Goal: Information Seeking & Learning: Learn about a topic

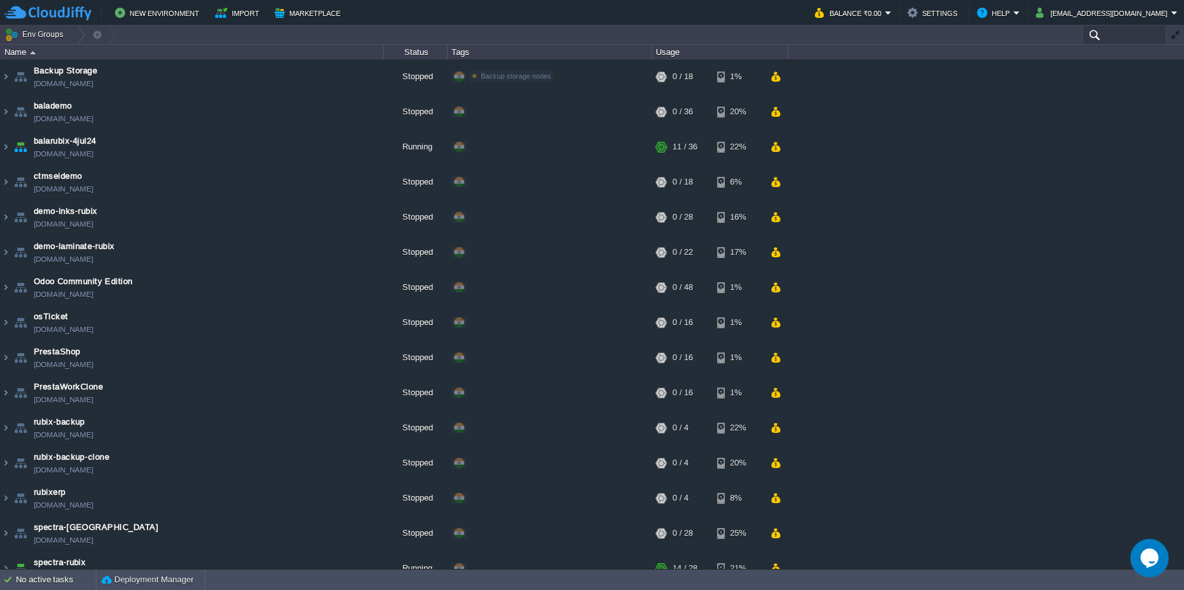
click at [1111, 34] on input "text" at bounding box center [1125, 35] width 84 height 19
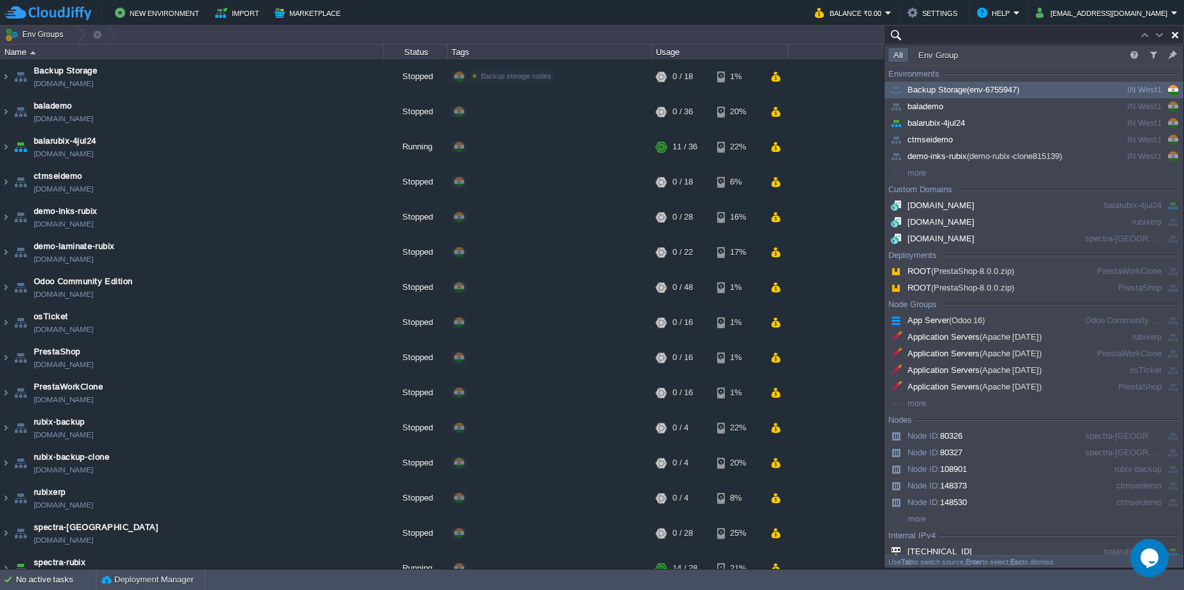
paste input "spectra-[GEOGRAPHIC_DATA]"
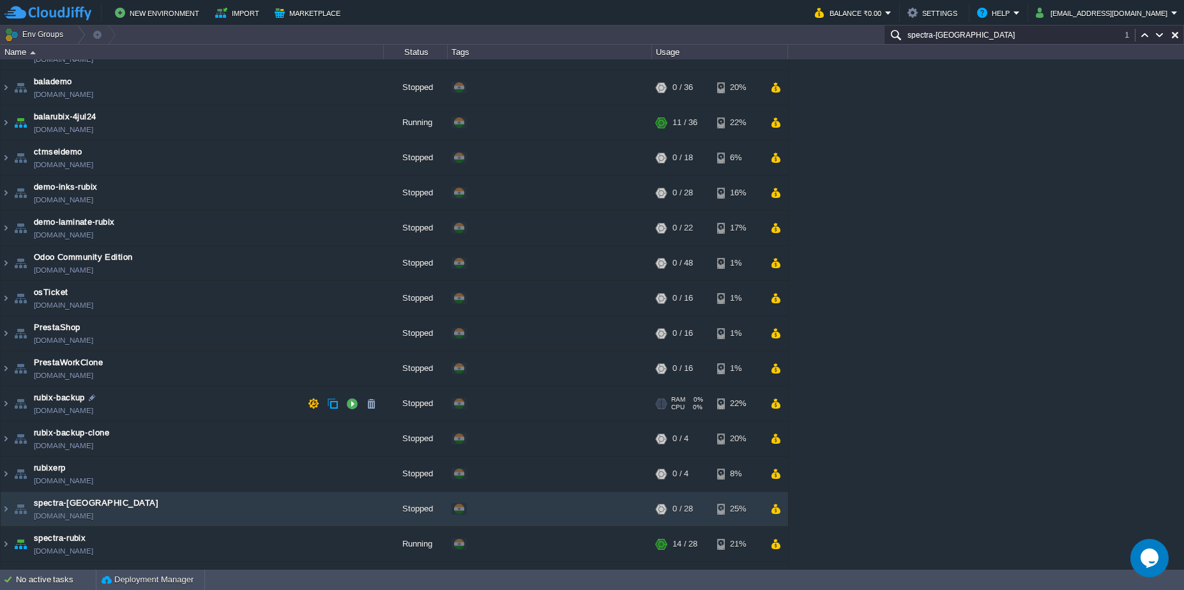
scroll to position [52, 0]
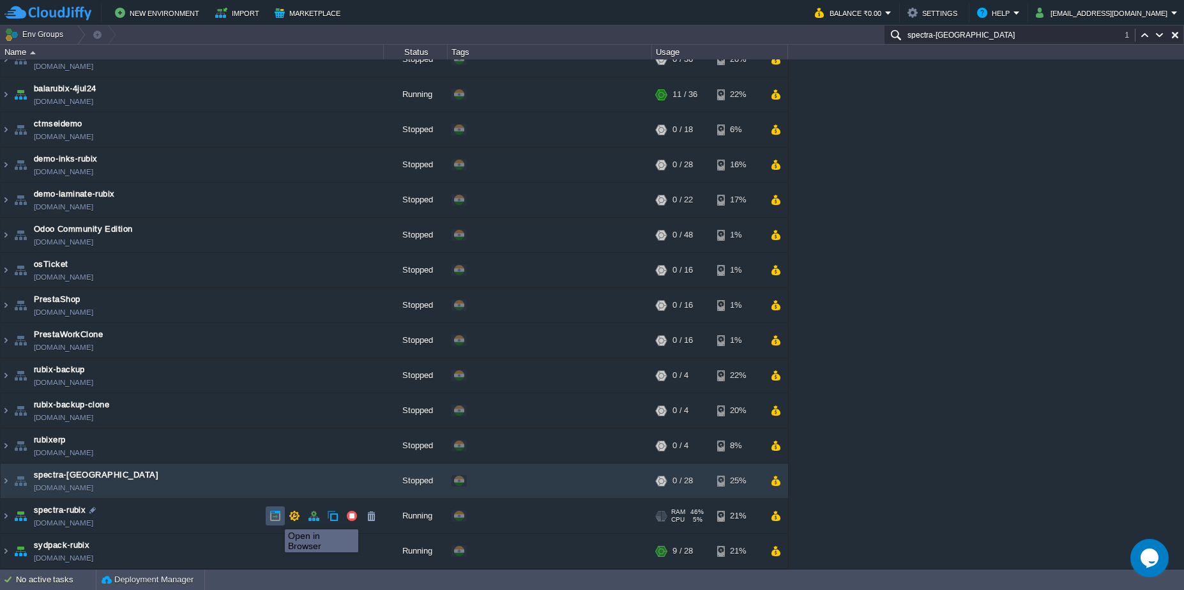
click at [275, 518] on button "button" at bounding box center [275, 515] width 11 height 11
click at [982, 34] on input "spectra-[GEOGRAPHIC_DATA]" at bounding box center [1034, 35] width 300 height 19
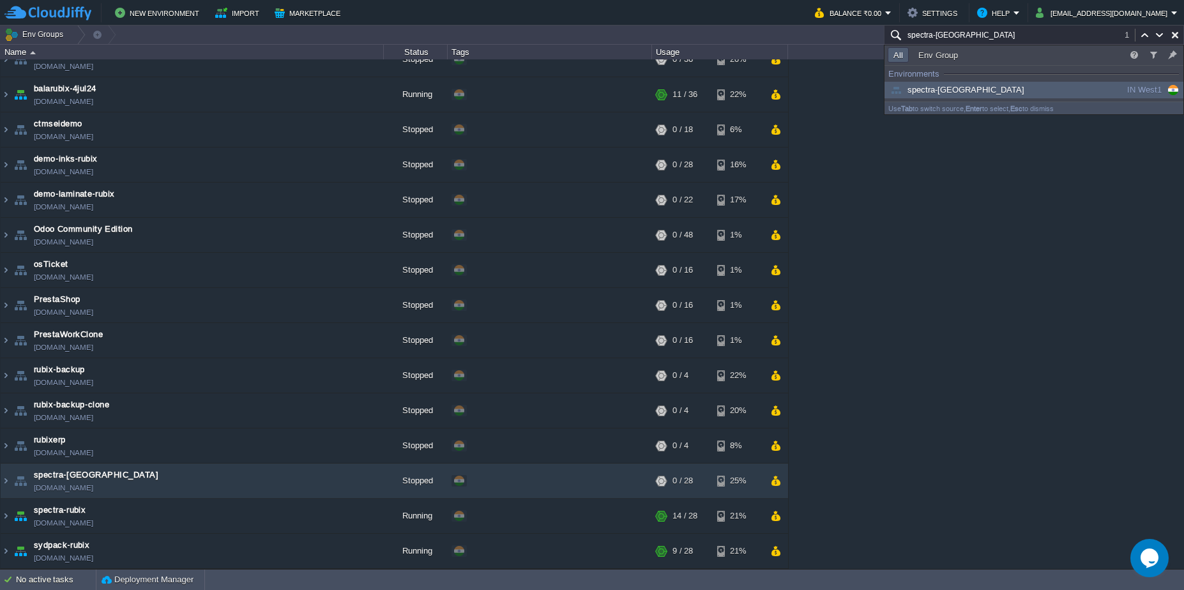
click at [982, 34] on input "spectra-[GEOGRAPHIC_DATA]" at bounding box center [1034, 35] width 300 height 19
paste input "balarubix-4jul24"
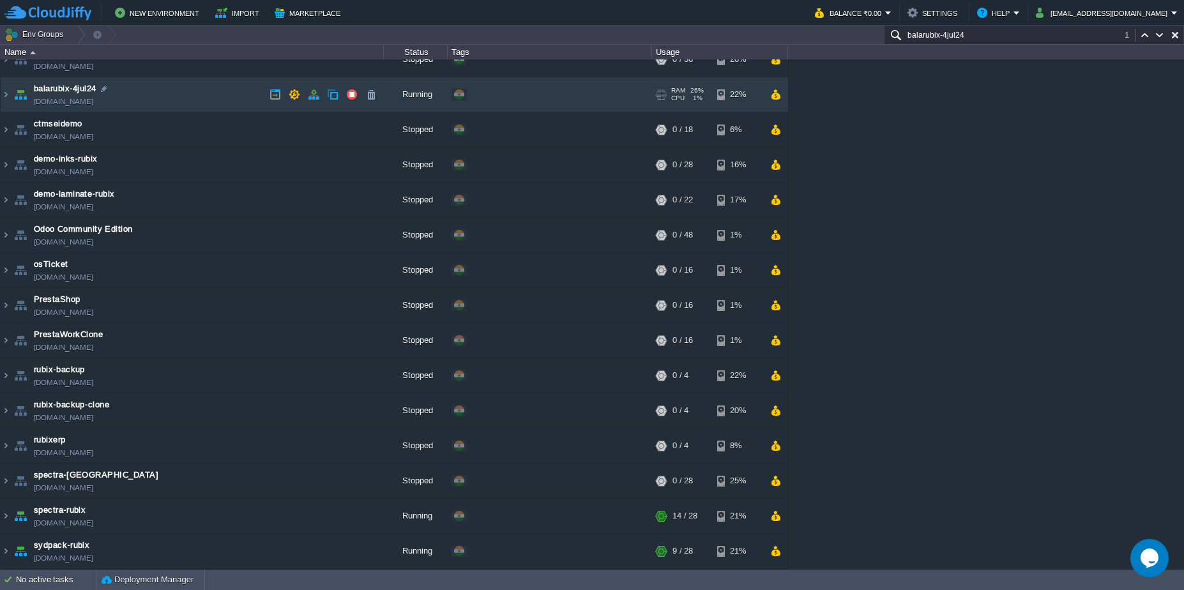
click at [215, 102] on td "balarubix-4jul24 [DOMAIN_NAME]" at bounding box center [192, 94] width 383 height 35
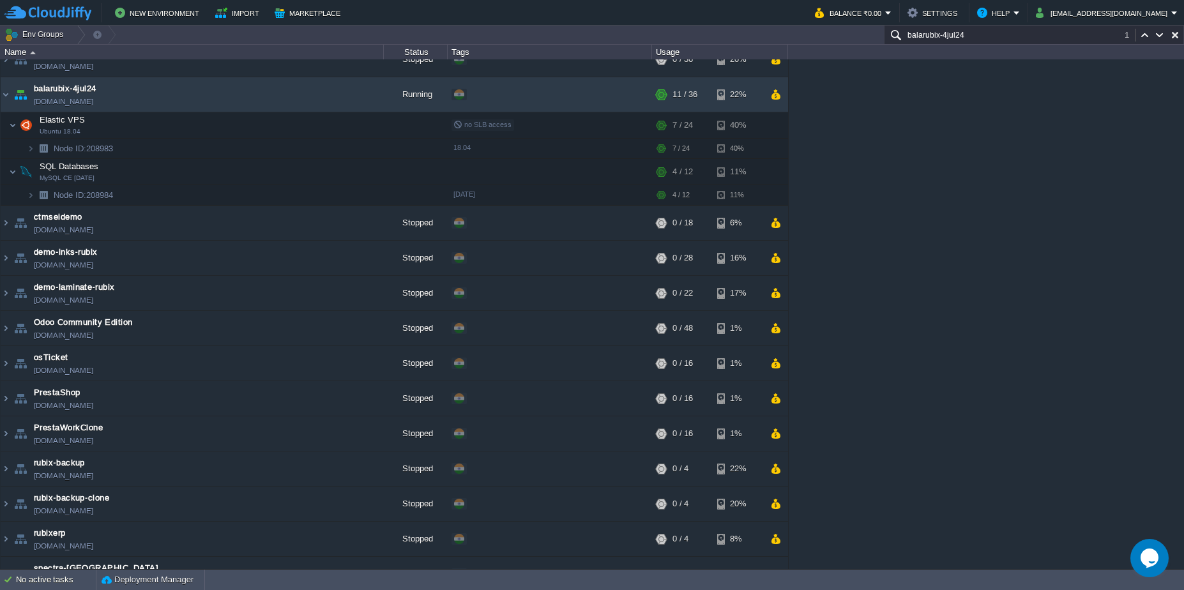
click at [1037, 38] on input "balarubix-4jul24" at bounding box center [1034, 35] width 300 height 19
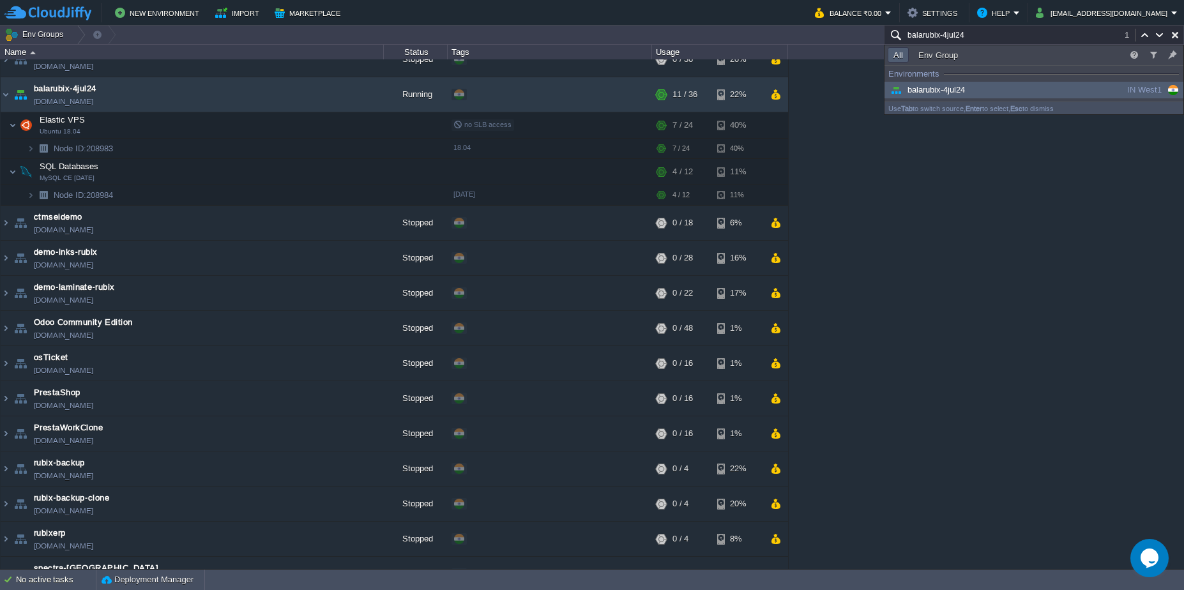
click at [998, 37] on input "balarubix-4jul24" at bounding box center [1034, 35] width 300 height 19
paste input "spectra-[GEOGRAPHIC_DATA]"
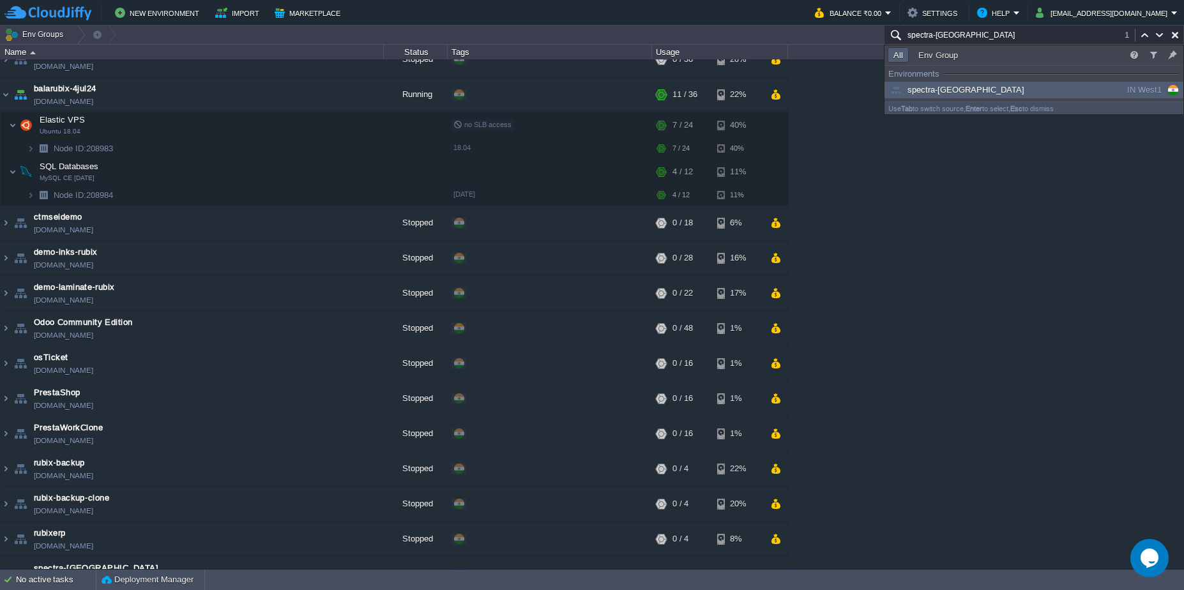
scroll to position [146, 0]
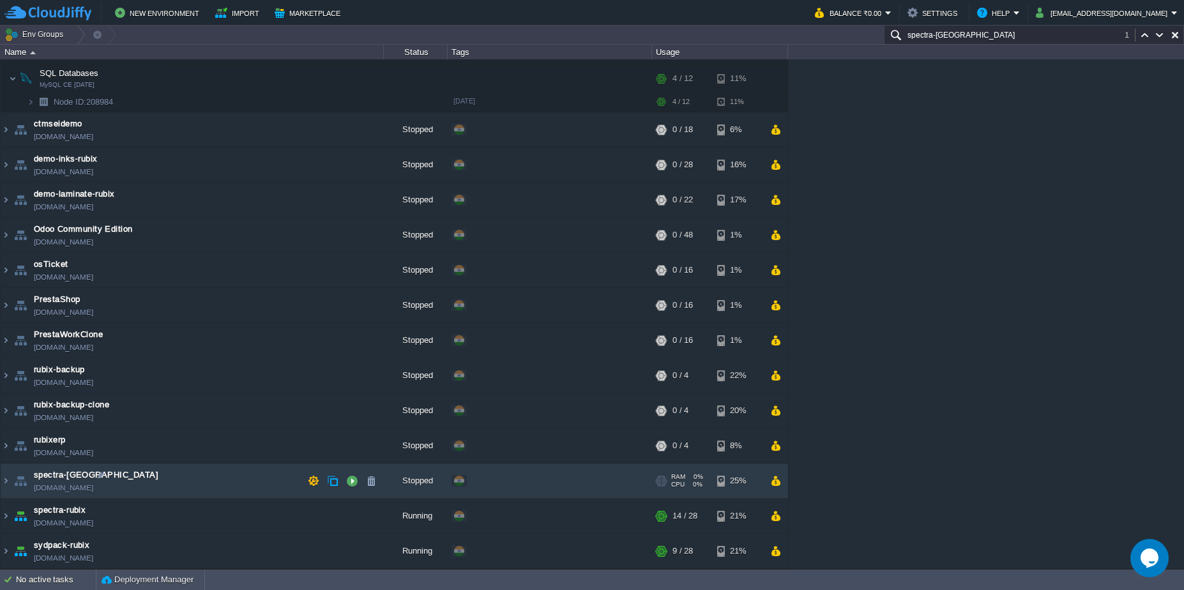
type input "spectra-[GEOGRAPHIC_DATA]"
click at [93, 488] on link "[DOMAIN_NAME]" at bounding box center [63, 488] width 59 height 13
click at [185, 491] on td "spectra-europa [DOMAIN_NAME]" at bounding box center [192, 481] width 383 height 35
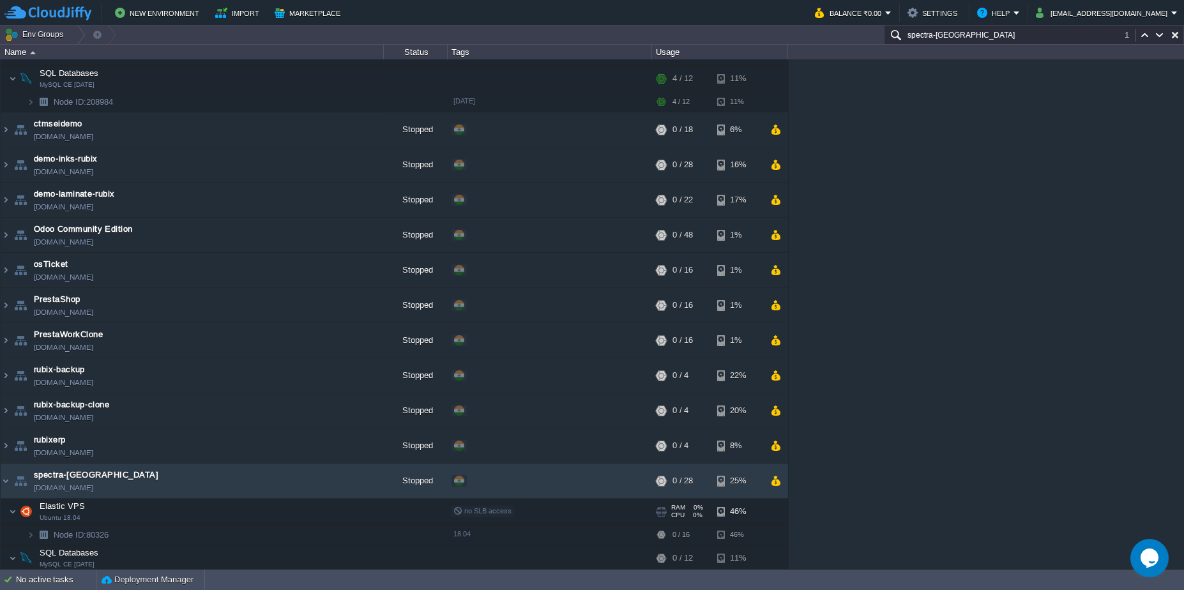
scroll to position [222, 0]
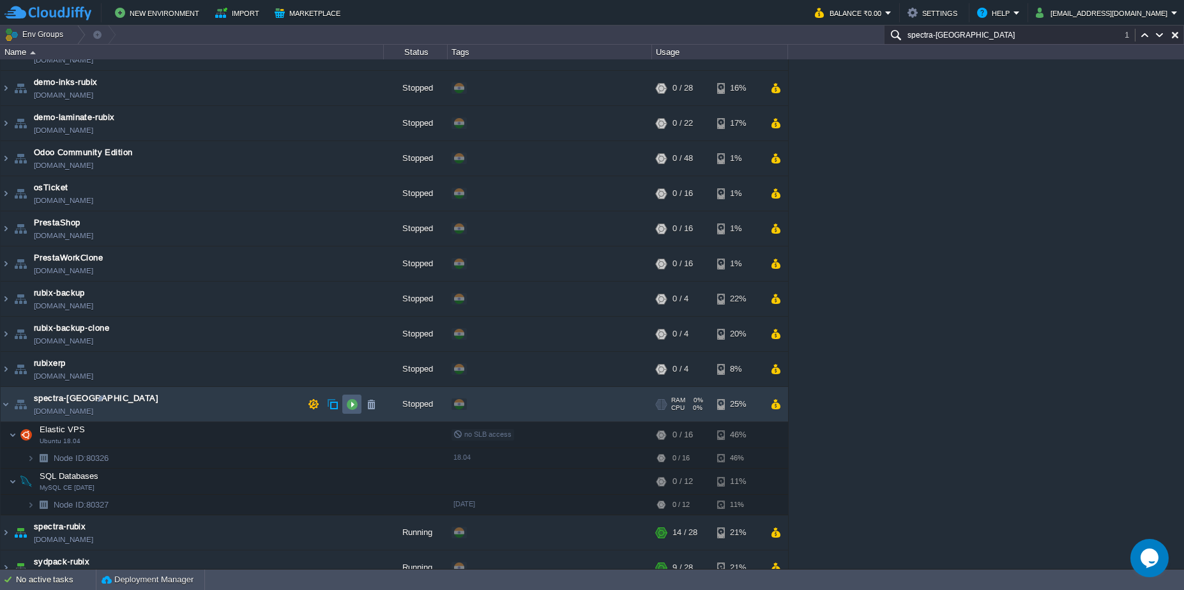
click at [345, 408] on td at bounding box center [351, 404] width 19 height 19
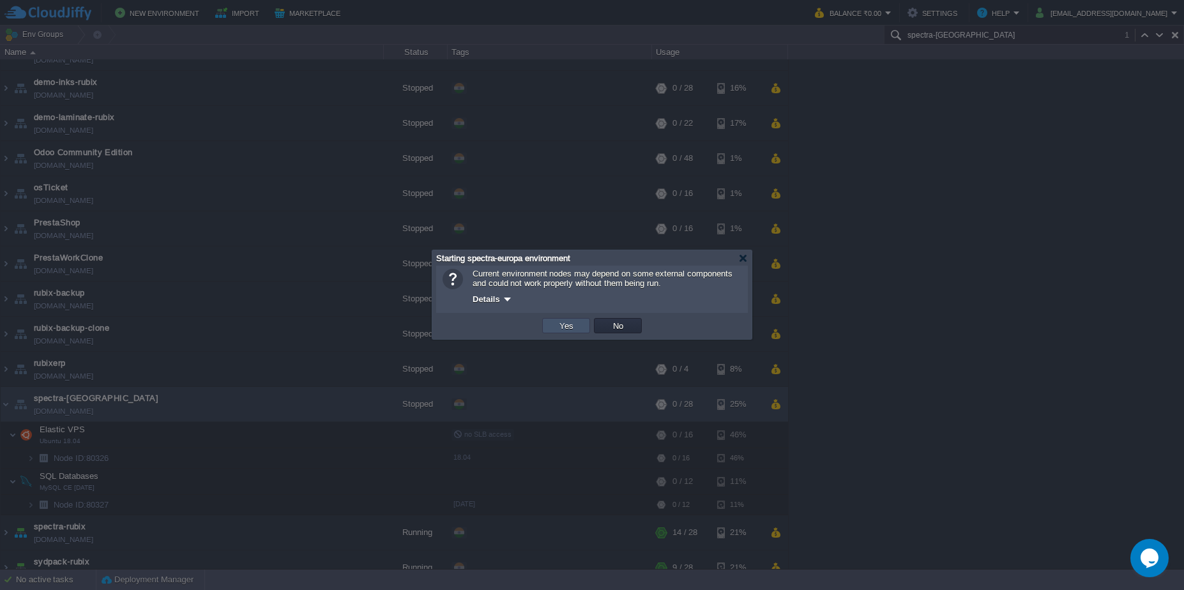
click at [558, 329] on button "Yes" at bounding box center [567, 325] width 22 height 11
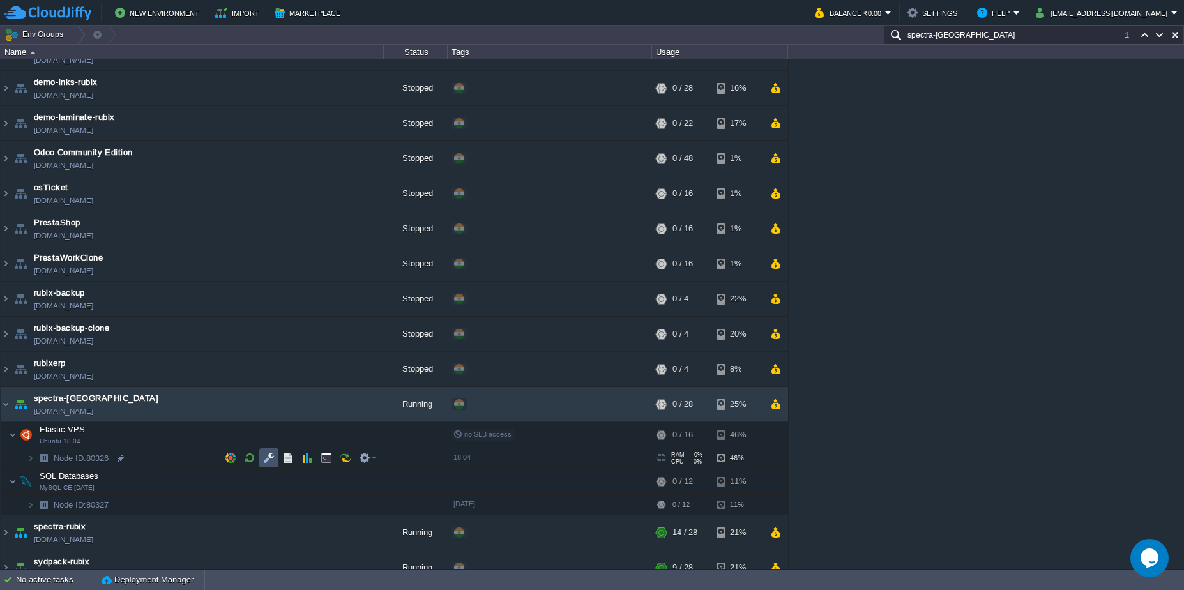
click at [269, 459] on button "button" at bounding box center [268, 457] width 11 height 11
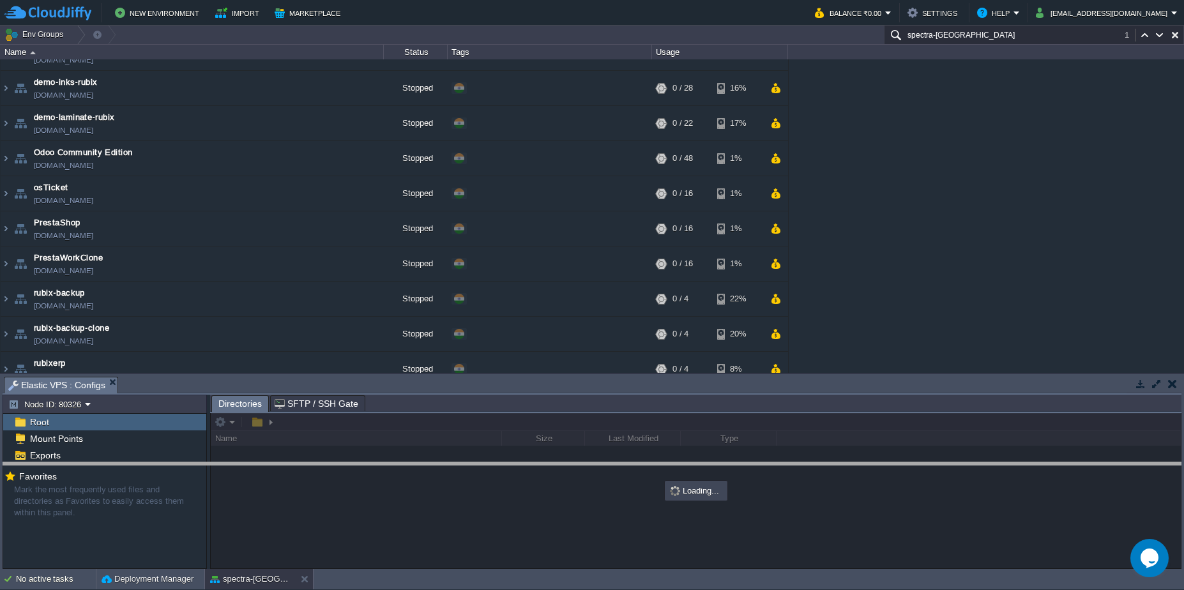
drag, startPoint x: 398, startPoint y: 388, endPoint x: 400, endPoint y: 474, distance: 85.6
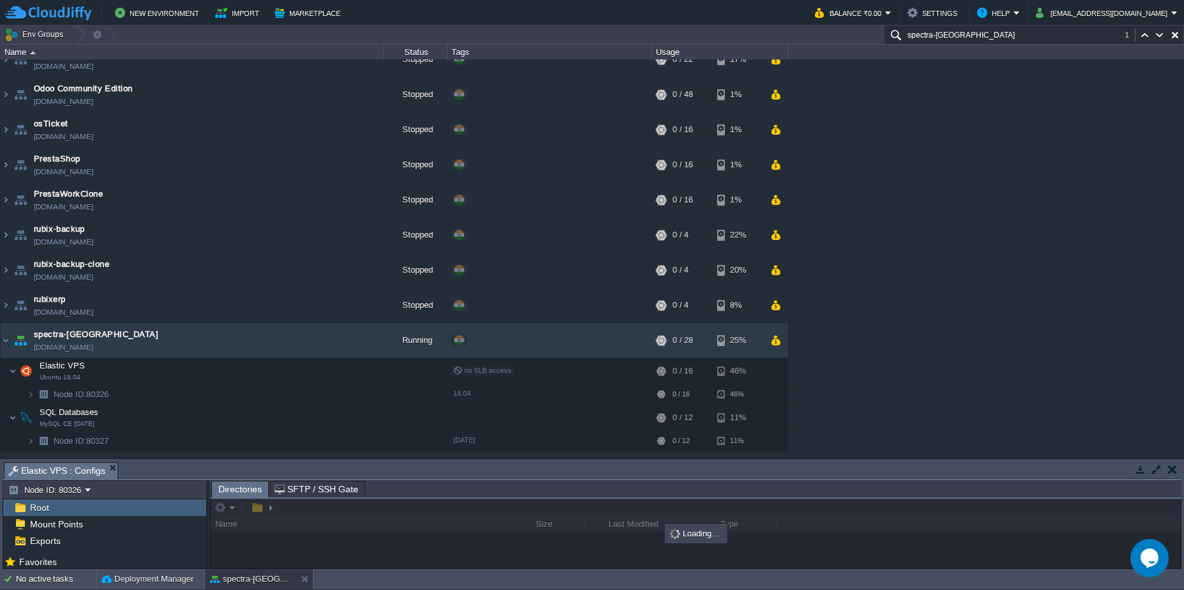
scroll to position [349, 0]
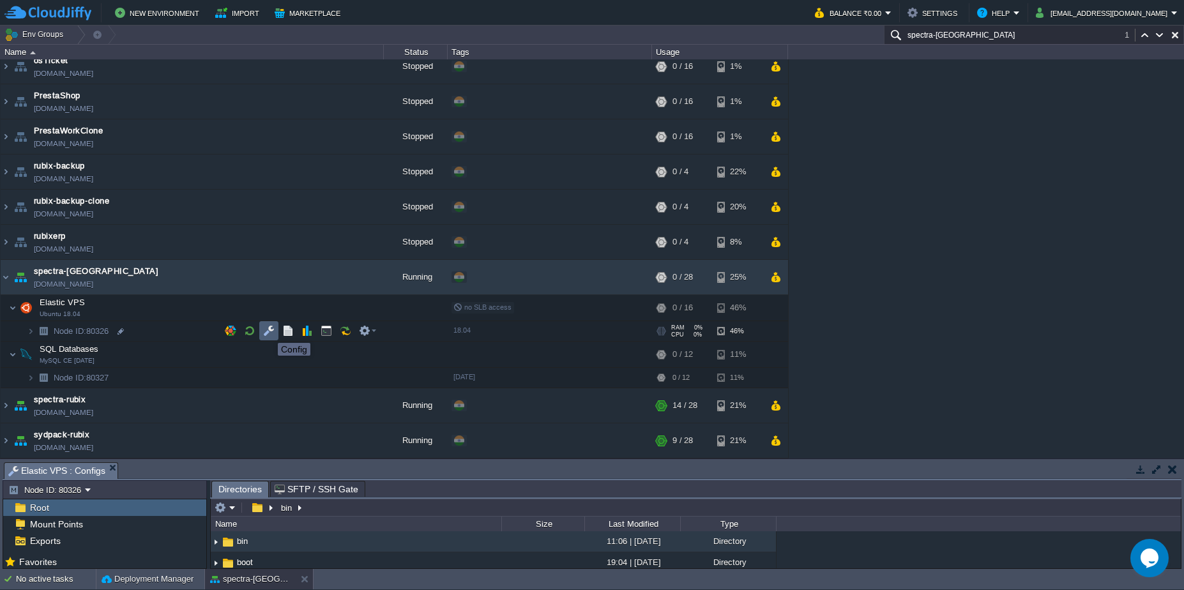
click at [268, 332] on button "button" at bounding box center [268, 330] width 11 height 11
click at [283, 333] on button "button" at bounding box center [287, 330] width 11 height 11
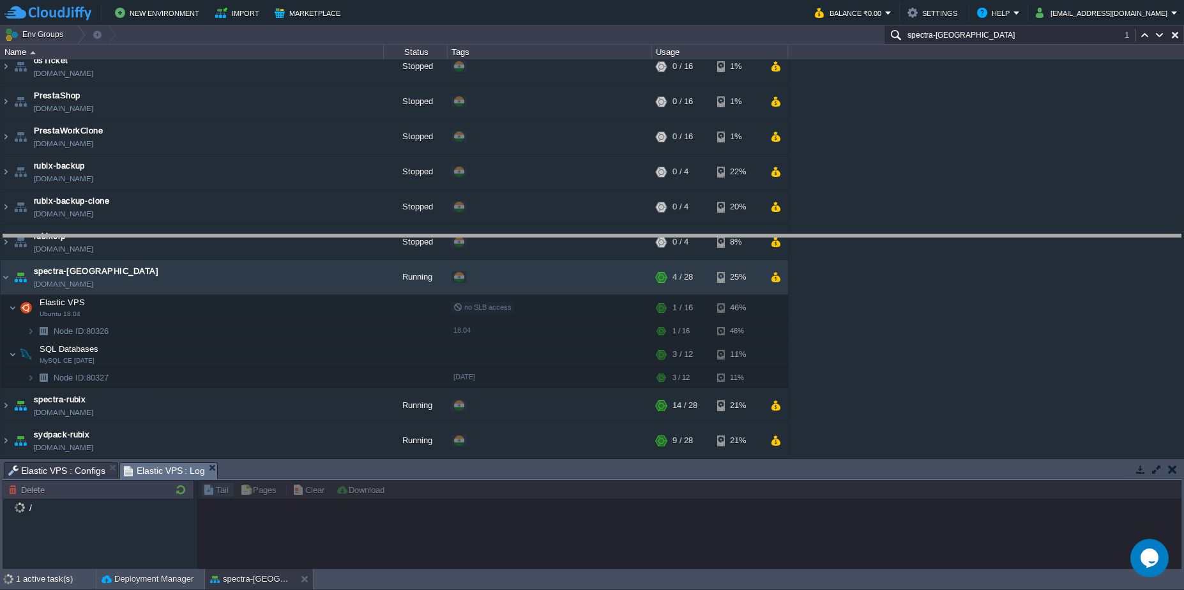
drag, startPoint x: 494, startPoint y: 472, endPoint x: 509, endPoint y: 238, distance: 234.3
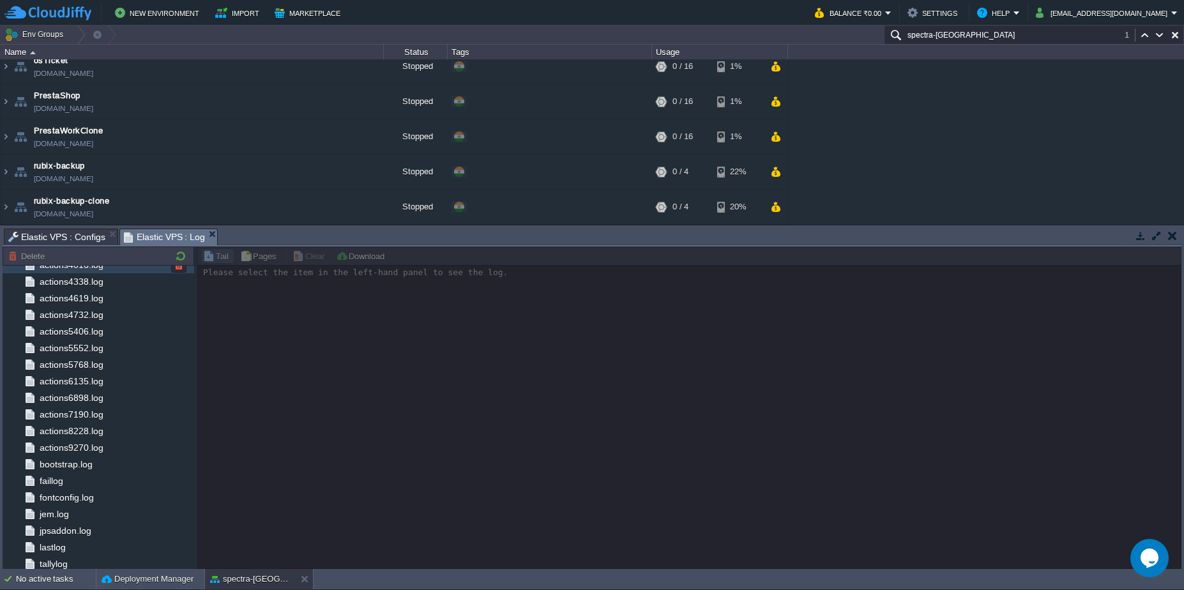
scroll to position [1026, 0]
click at [1173, 239] on button "button" at bounding box center [1172, 235] width 9 height 11
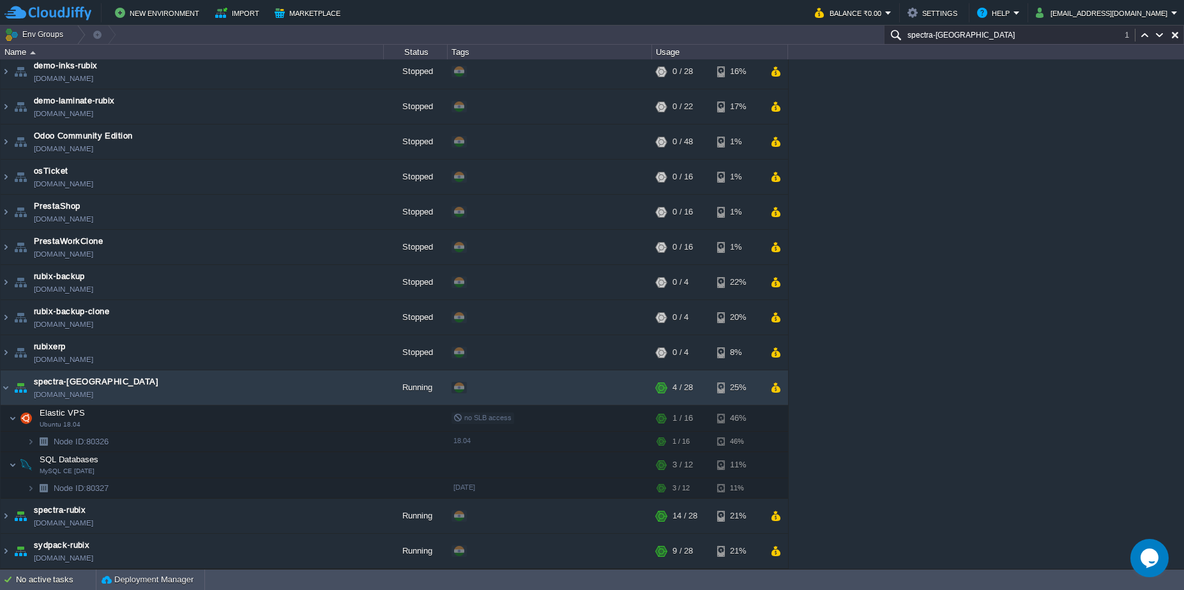
scroll to position [239, 0]
click at [267, 423] on button "button" at bounding box center [268, 418] width 11 height 11
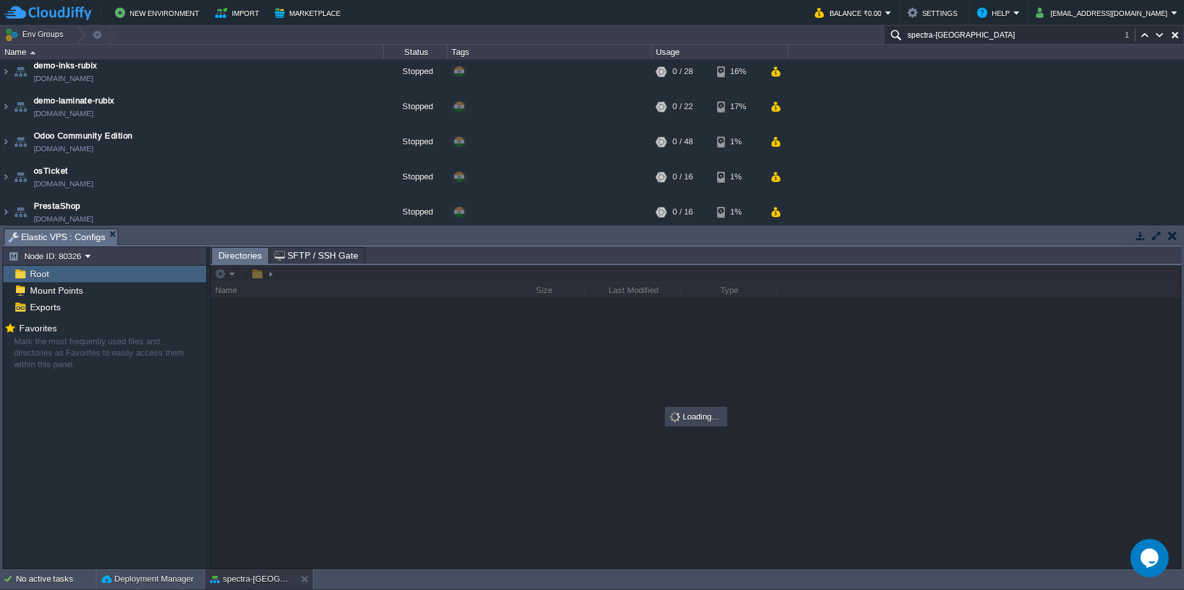
click at [1173, 233] on button "button" at bounding box center [1172, 235] width 9 height 11
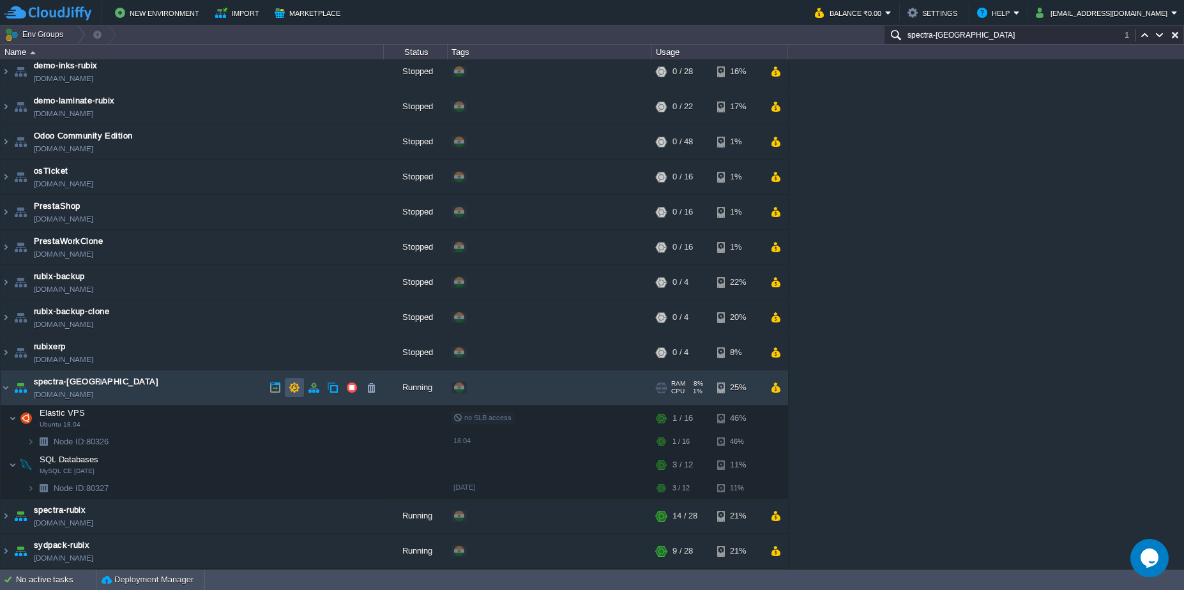
click at [295, 388] on button "button" at bounding box center [294, 387] width 11 height 11
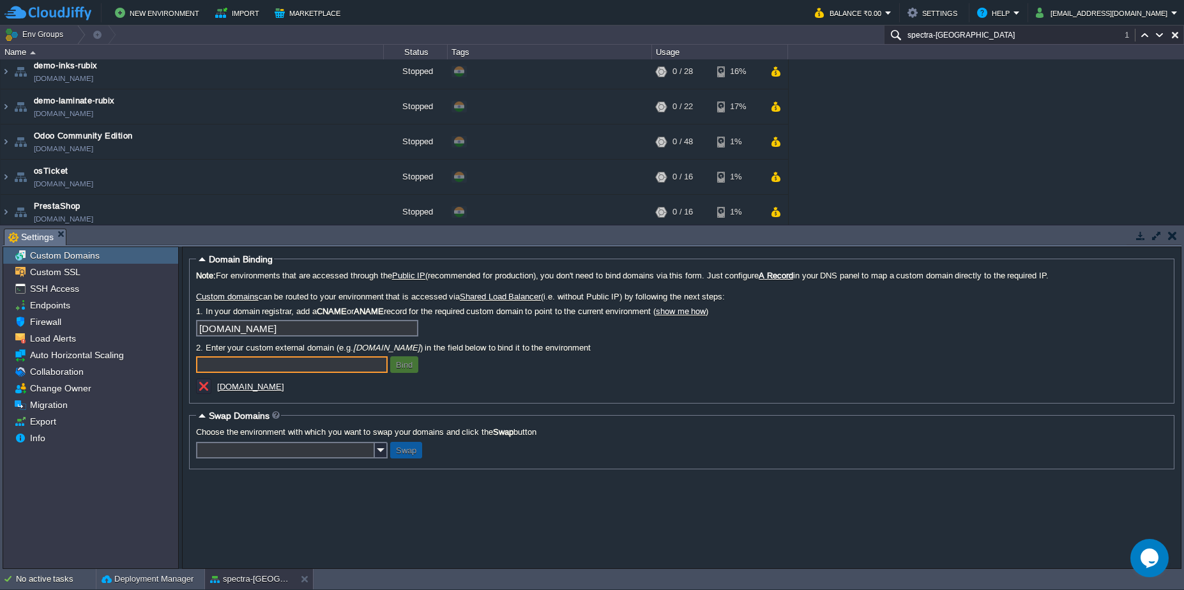
click at [1175, 236] on button "button" at bounding box center [1172, 235] width 9 height 11
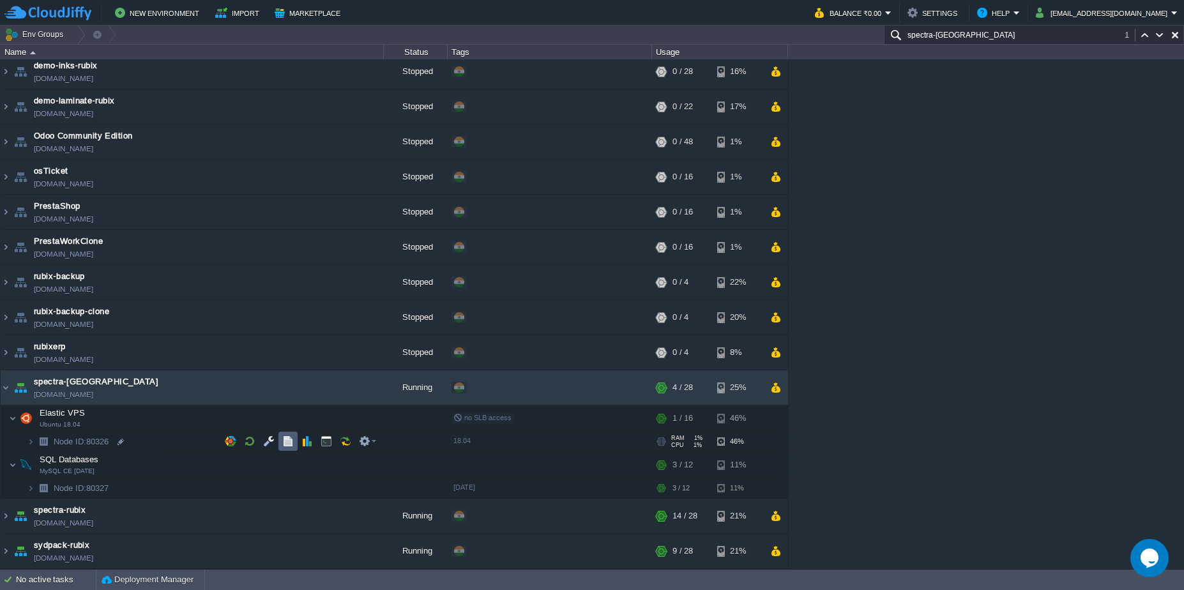
click at [282, 438] on button "button" at bounding box center [287, 441] width 11 height 11
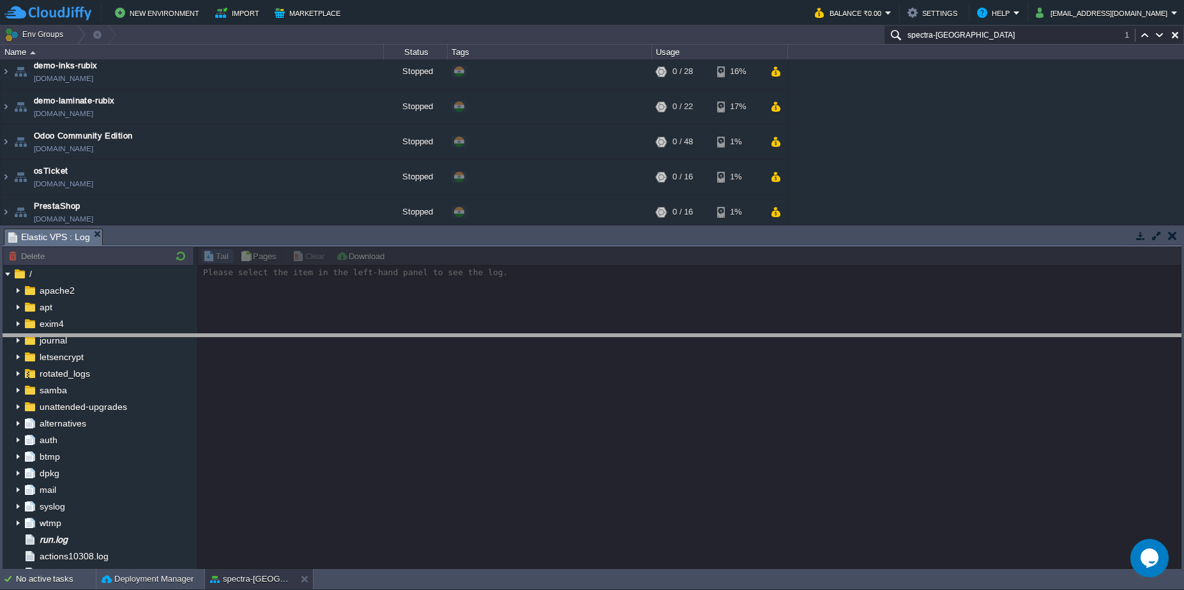
drag, startPoint x: 529, startPoint y: 232, endPoint x: 549, endPoint y: 360, distance: 129.9
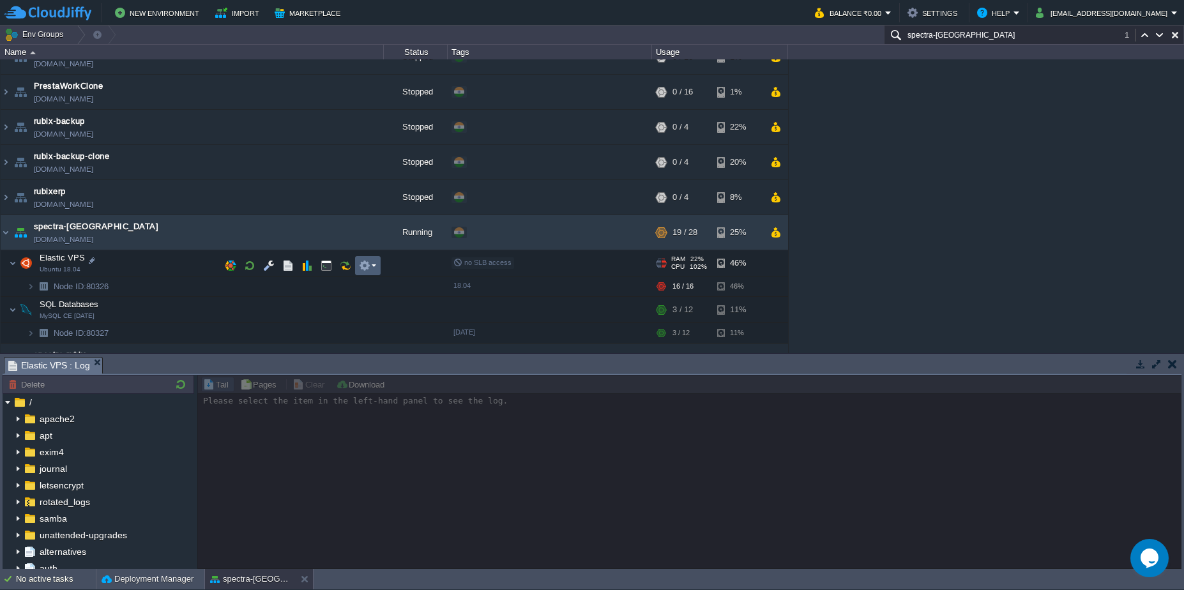
scroll to position [392, 0]
click at [313, 239] on button "button" at bounding box center [313, 234] width 11 height 11
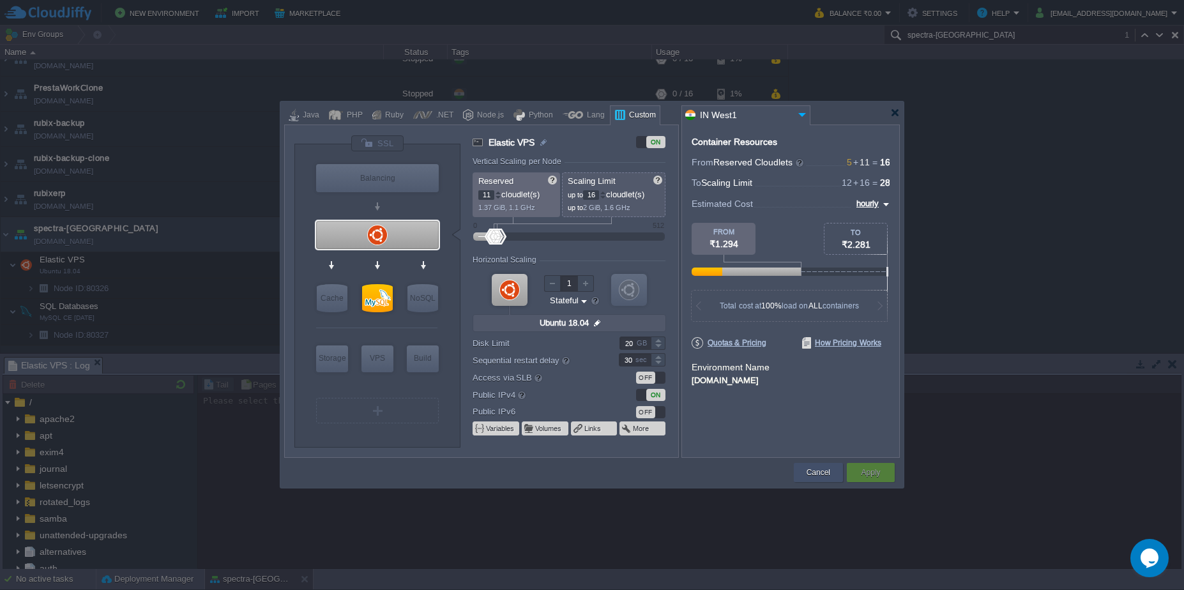
click at [808, 471] on button "Cancel" at bounding box center [819, 472] width 24 height 13
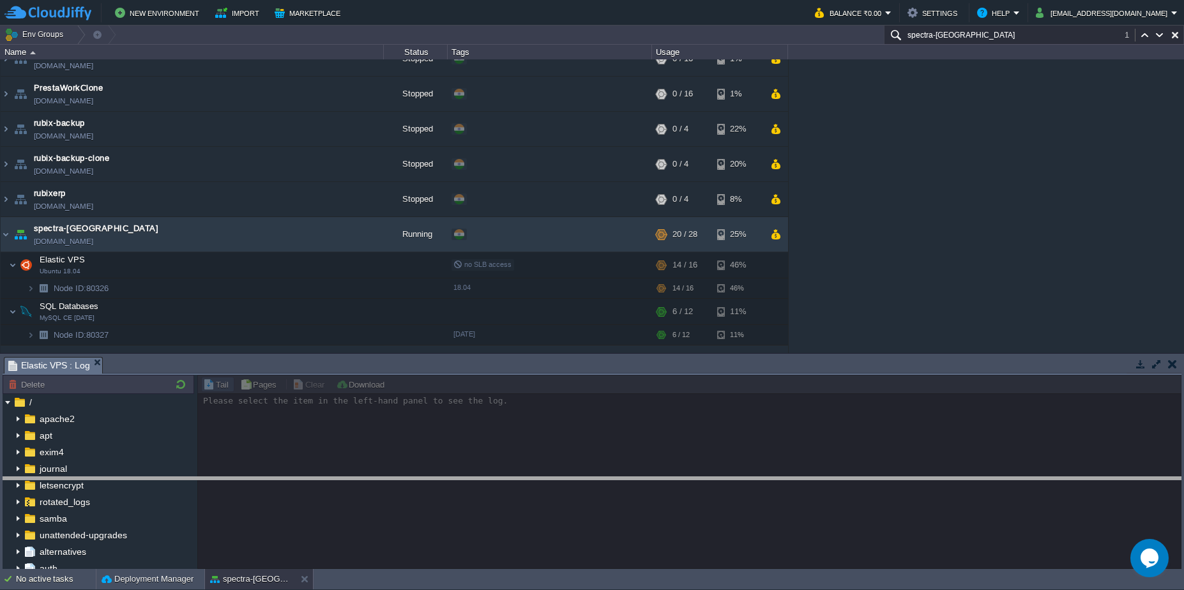
drag, startPoint x: 588, startPoint y: 361, endPoint x: 615, endPoint y: 481, distance: 123.0
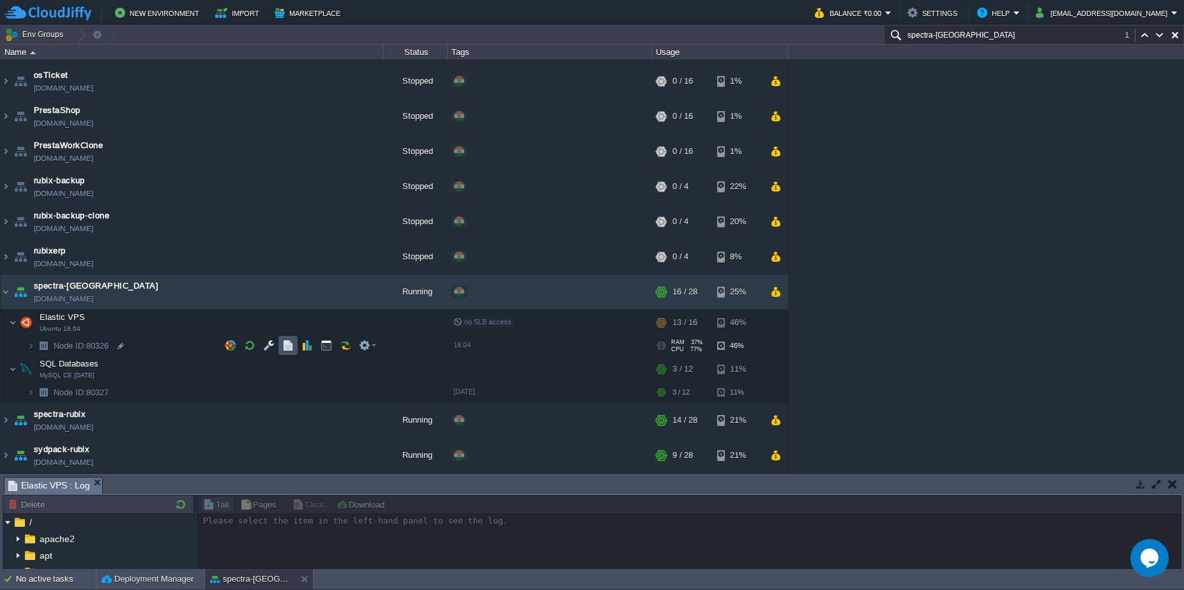
click at [290, 340] on button "button" at bounding box center [287, 345] width 11 height 11
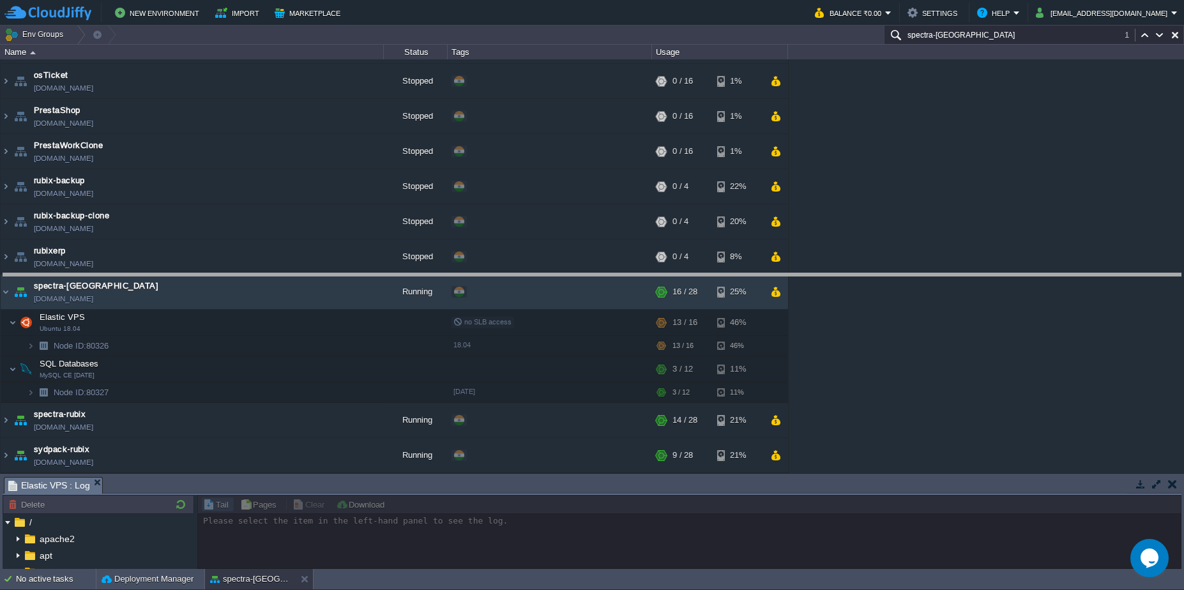
drag, startPoint x: 689, startPoint y: 479, endPoint x: 648, endPoint y: 247, distance: 236.1
click at [648, 247] on body "New Environment Import Marketplace Bonus ₹0.00 Upgrade Account Balance ₹0.00 Se…" at bounding box center [592, 295] width 1184 height 590
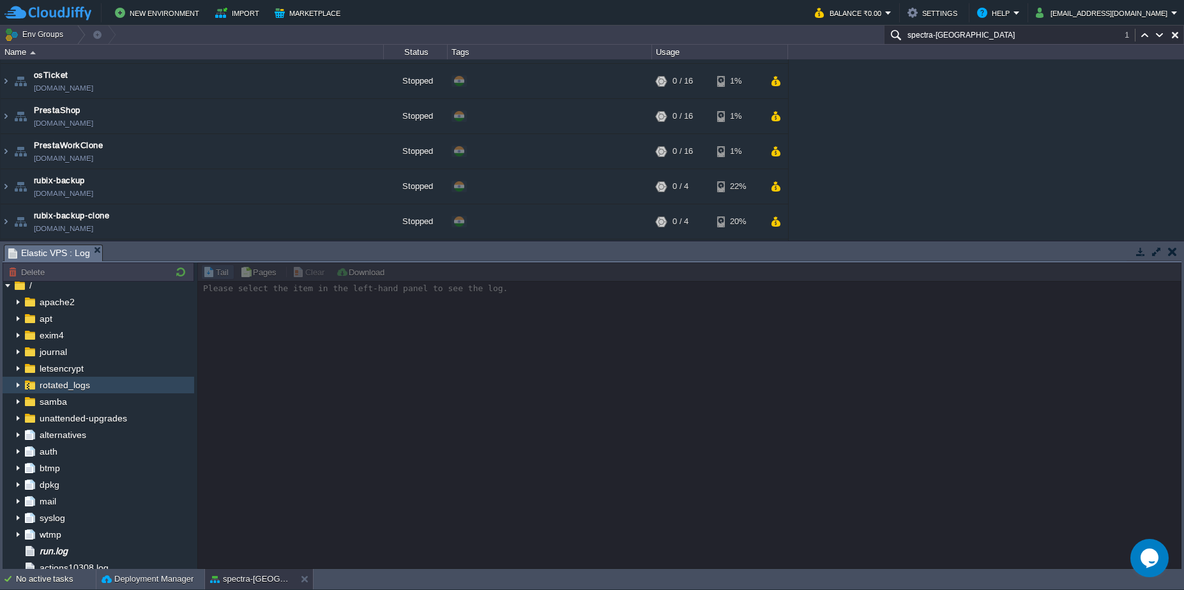
scroll to position [0, 0]
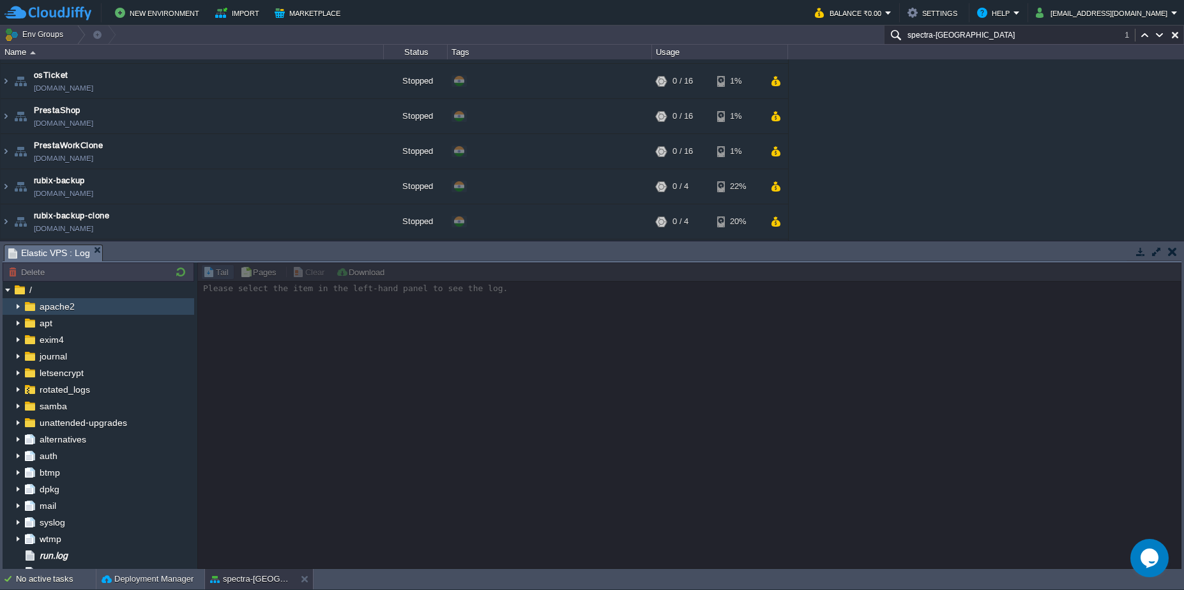
click at [19, 308] on img at bounding box center [18, 306] width 10 height 17
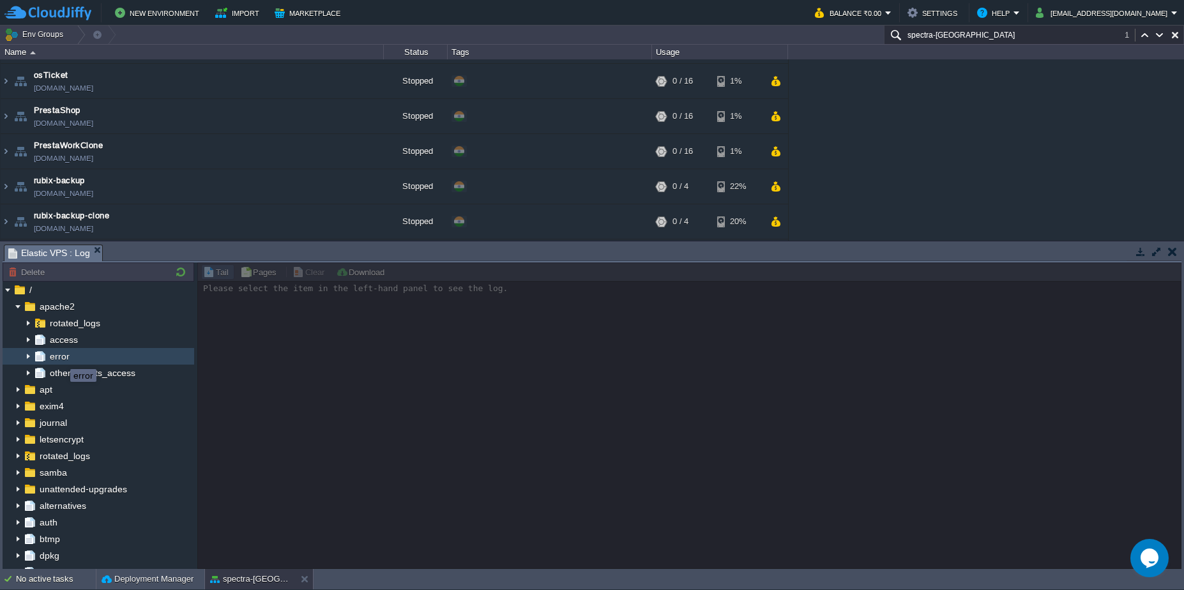
click at [61, 358] on span "error" at bounding box center [59, 356] width 24 height 11
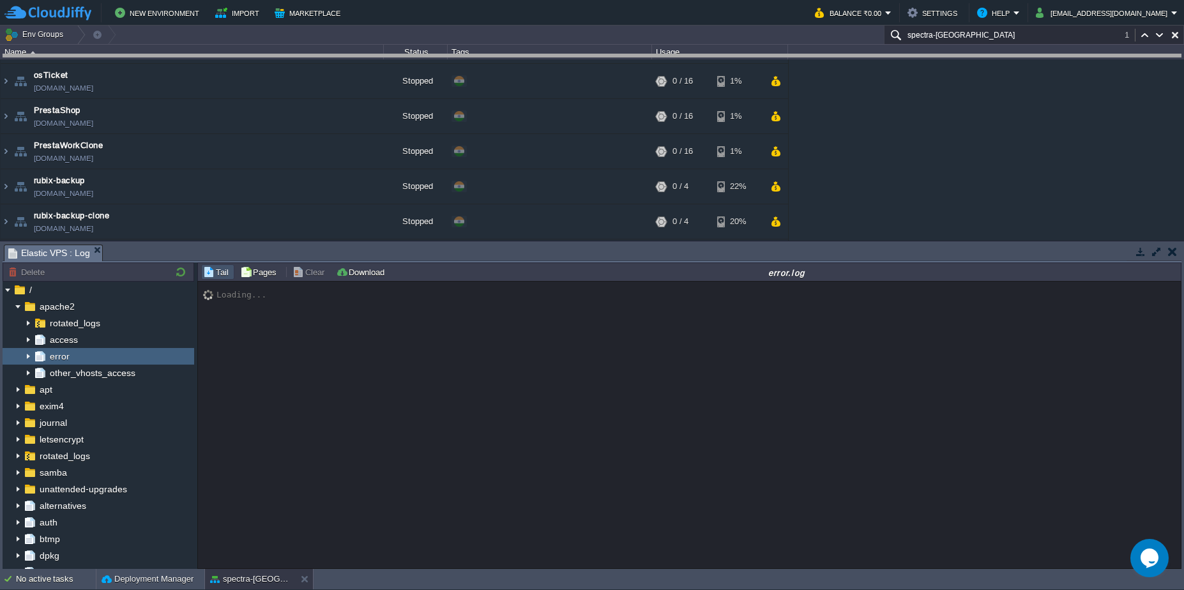
drag, startPoint x: 646, startPoint y: 251, endPoint x: 621, endPoint y: 61, distance: 191.4
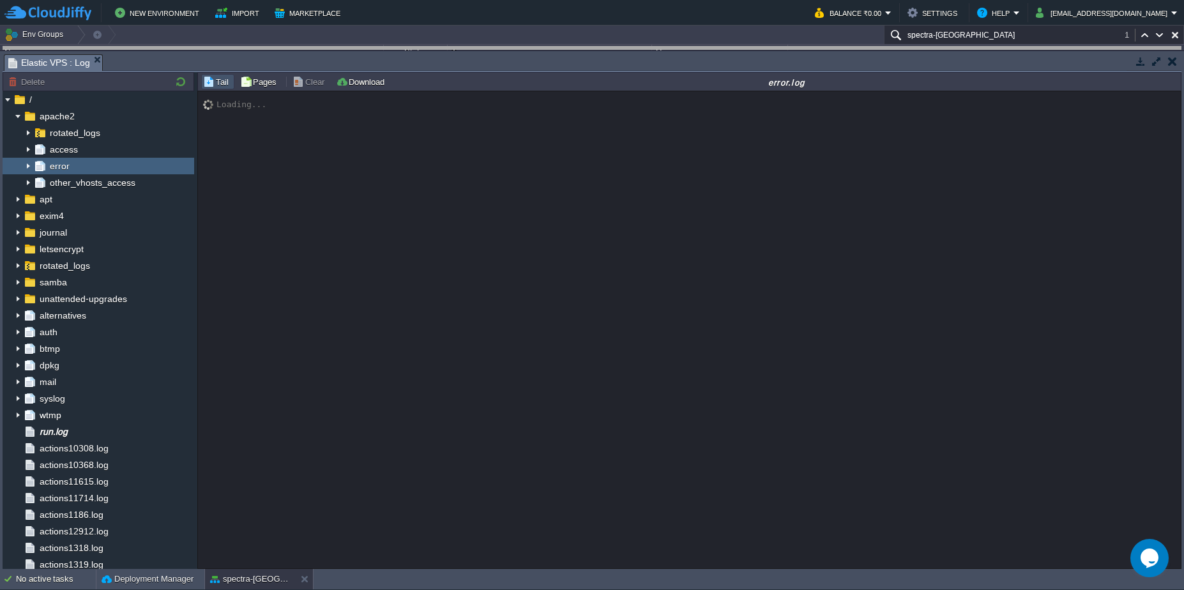
drag, startPoint x: 743, startPoint y: 61, endPoint x: 742, endPoint y: 46, distance: 14.7
click at [742, 46] on body "New Environment Import Marketplace Bonus ₹0.00 Upgrade Account Balance ₹0.00 Se…" at bounding box center [592, 295] width 1184 height 590
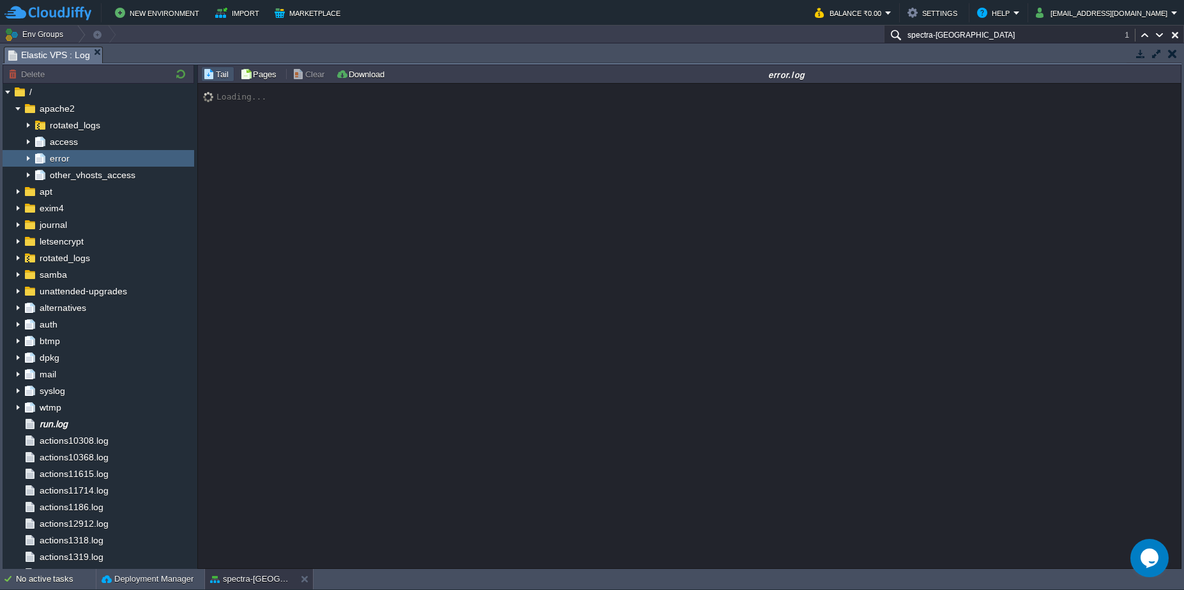
click at [28, 160] on img at bounding box center [28, 158] width 10 height 17
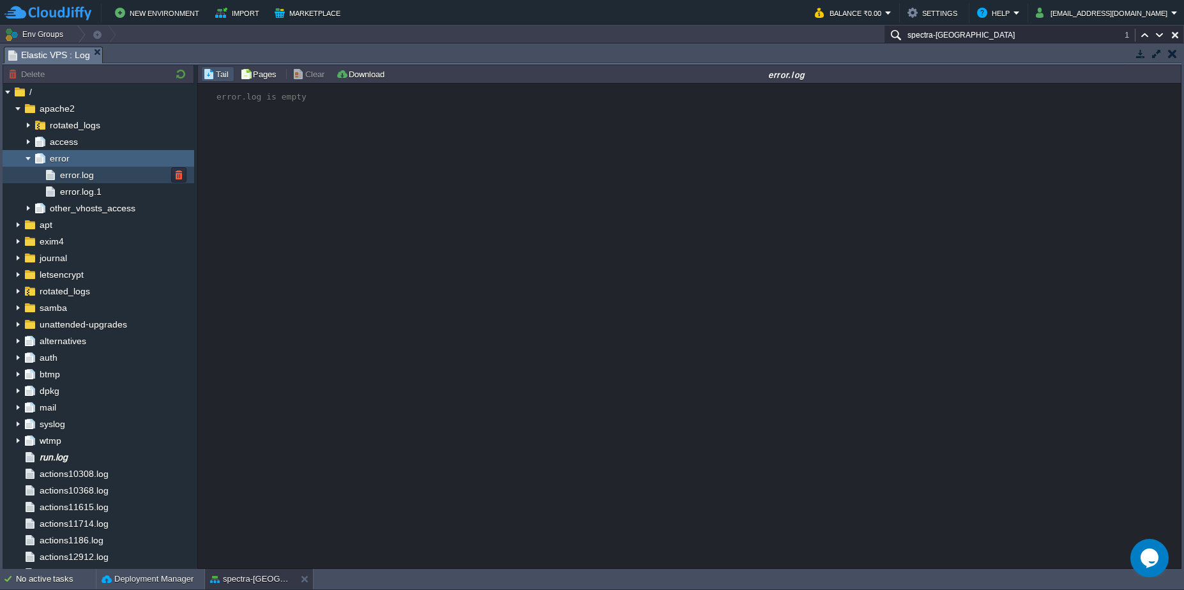
click at [61, 171] on span "error.log" at bounding box center [76, 174] width 38 height 11
click at [1172, 55] on button "button" at bounding box center [1172, 53] width 9 height 11
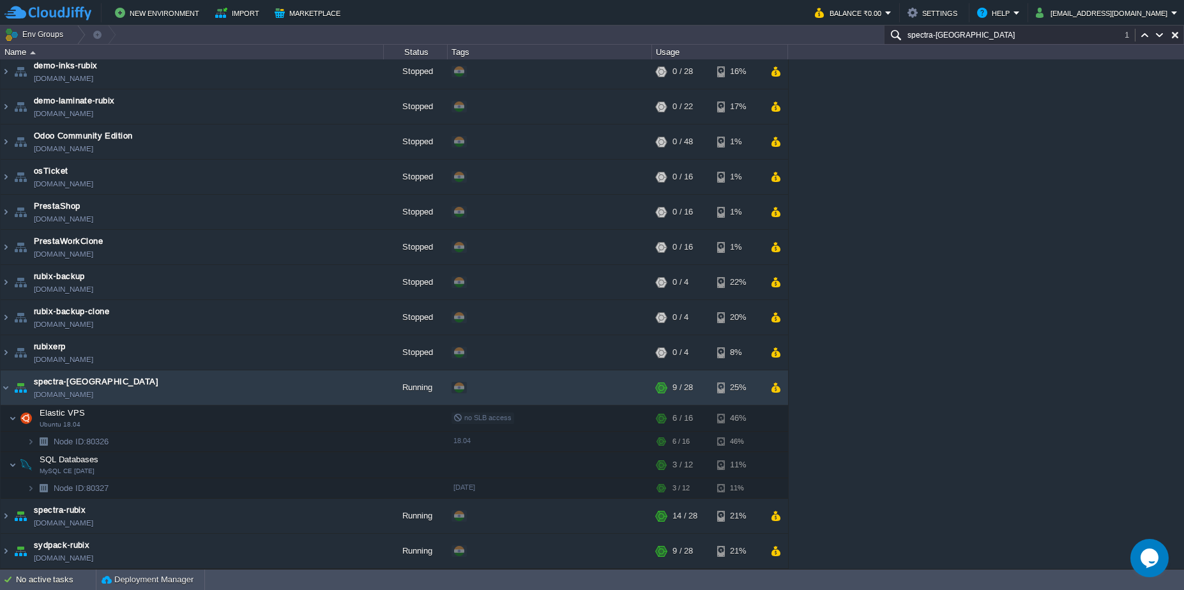
scroll to position [229, 0]
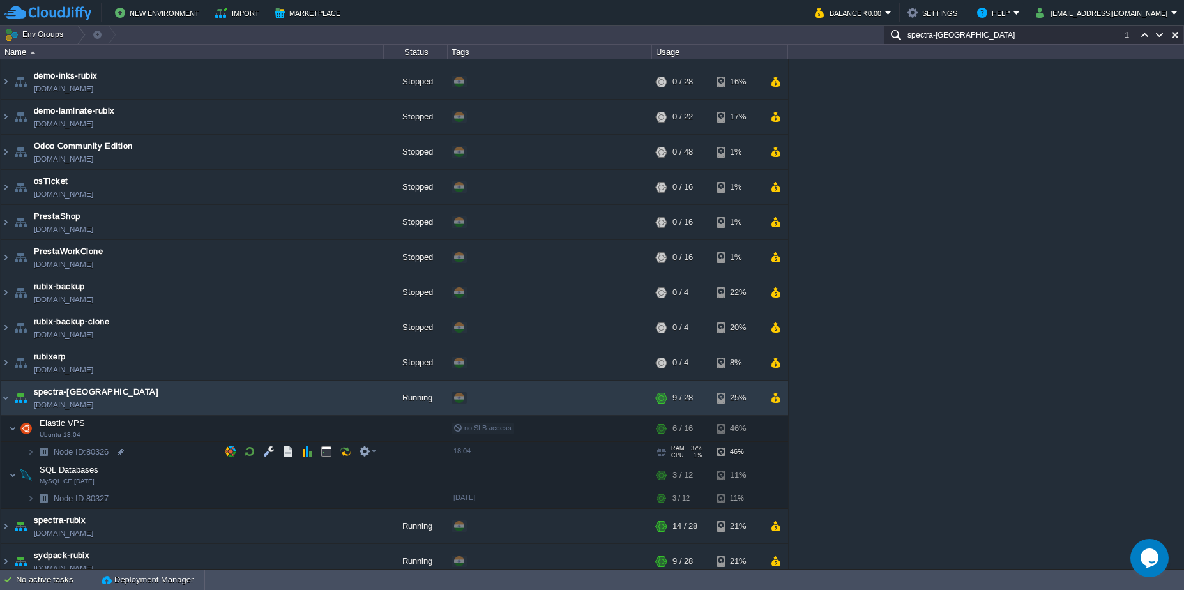
click at [171, 451] on td "Node ID: 80326" at bounding box center [192, 452] width 383 height 20
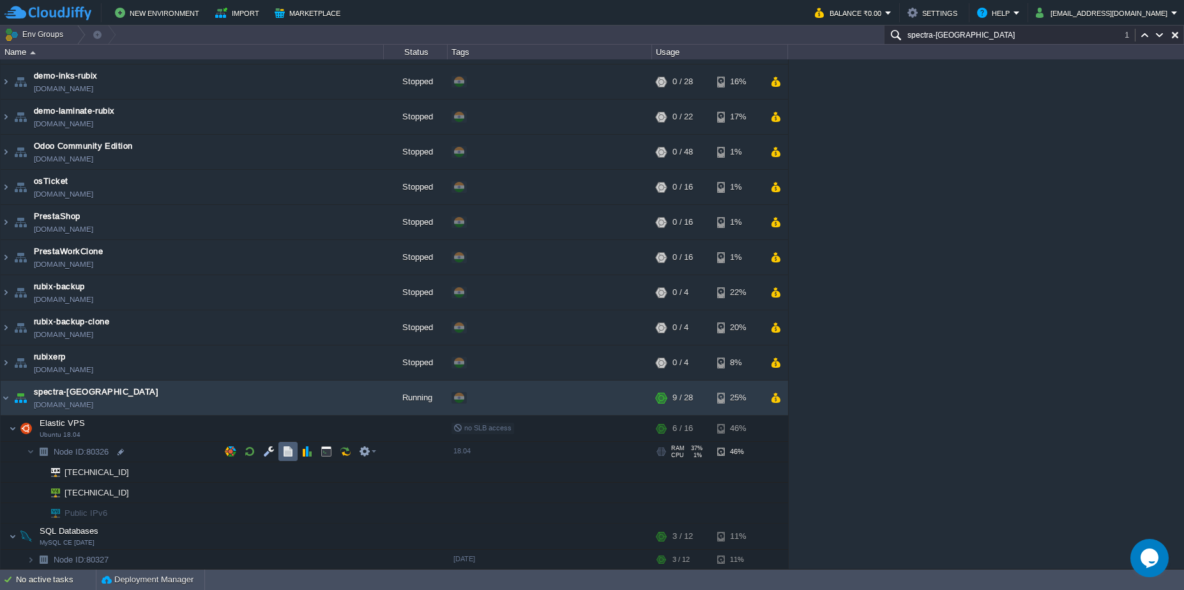
click at [284, 452] on button "button" at bounding box center [287, 451] width 11 height 11
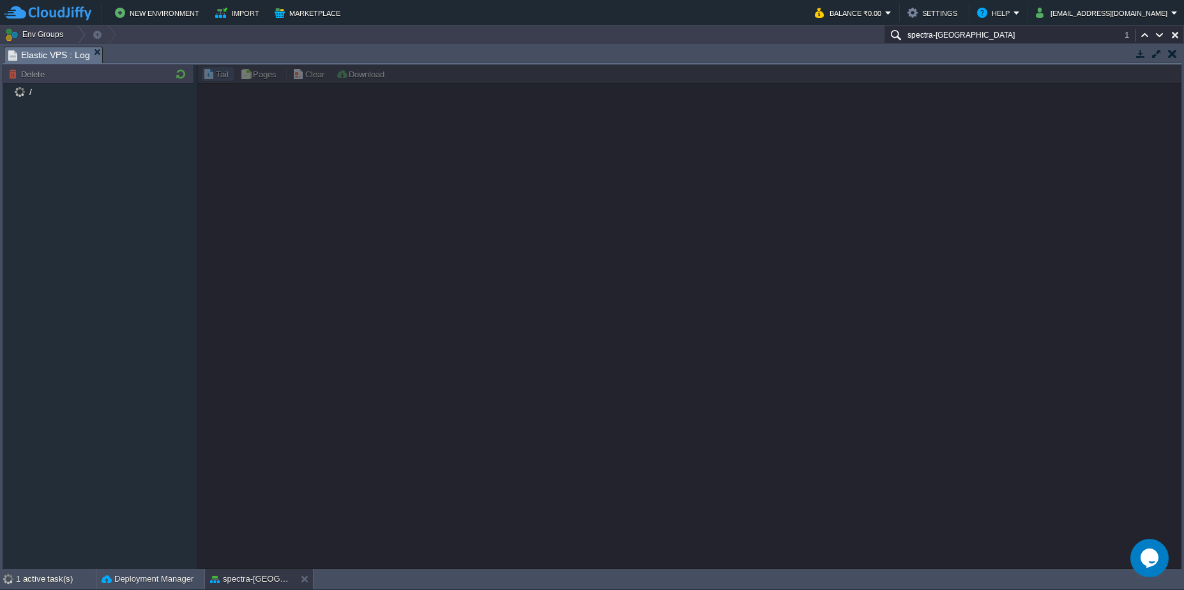
click at [1171, 53] on button "button" at bounding box center [1172, 53] width 9 height 11
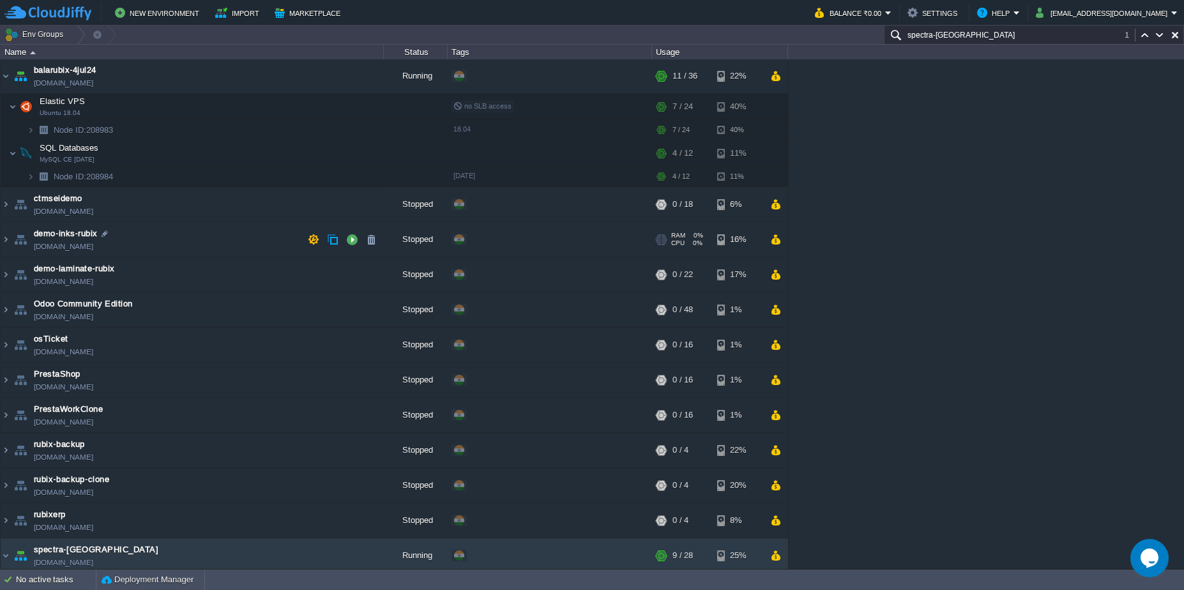
scroll to position [0, 0]
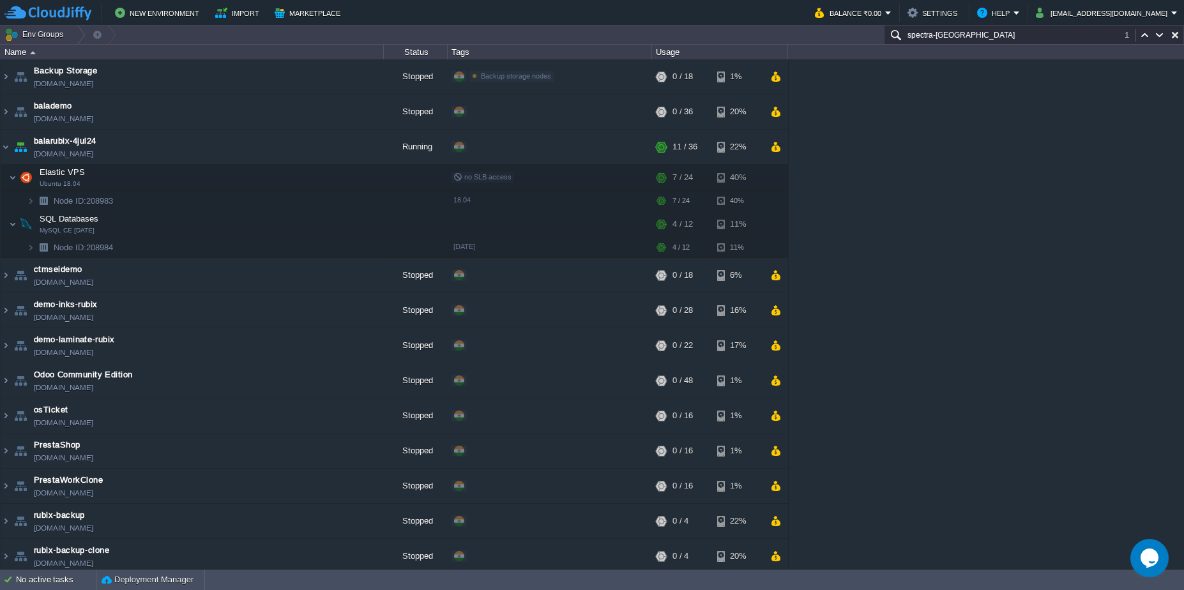
click at [1060, 37] on input "spectra-[GEOGRAPHIC_DATA]" at bounding box center [1034, 35] width 300 height 19
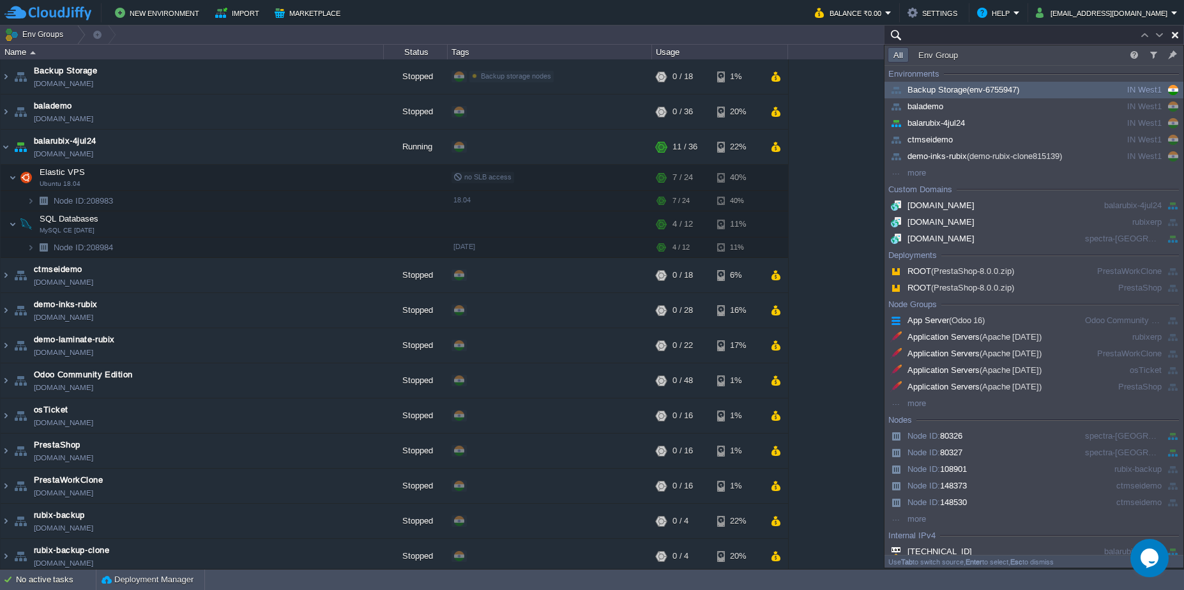
paste input "balarubix-4jul24"
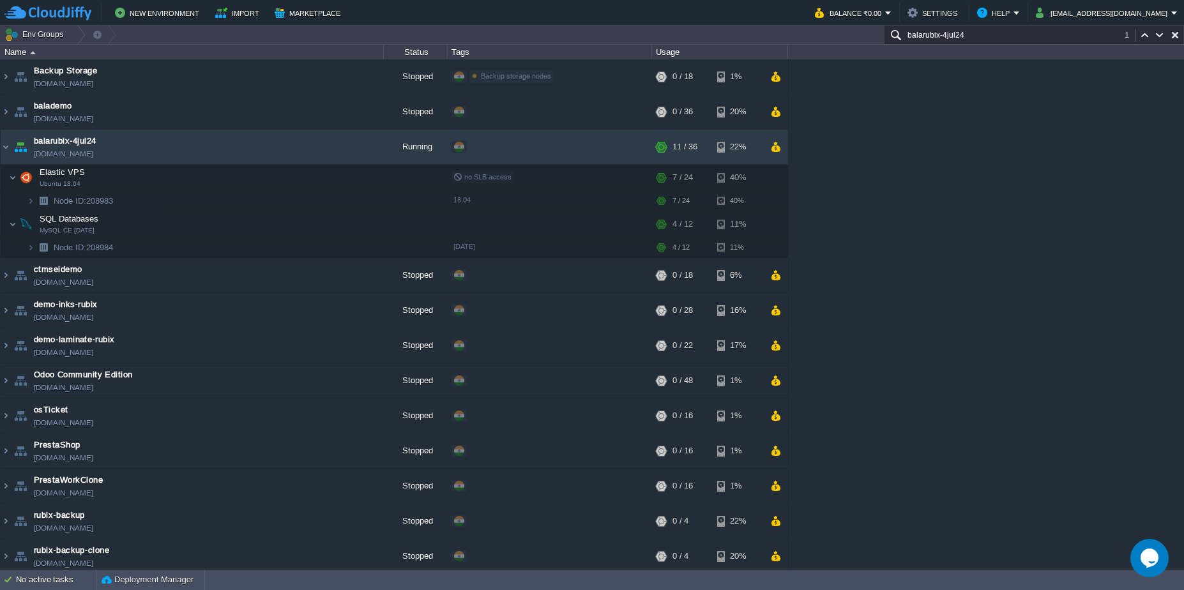
type input "balarubix-4jul24"
click at [295, 195] on td at bounding box center [287, 200] width 19 height 19
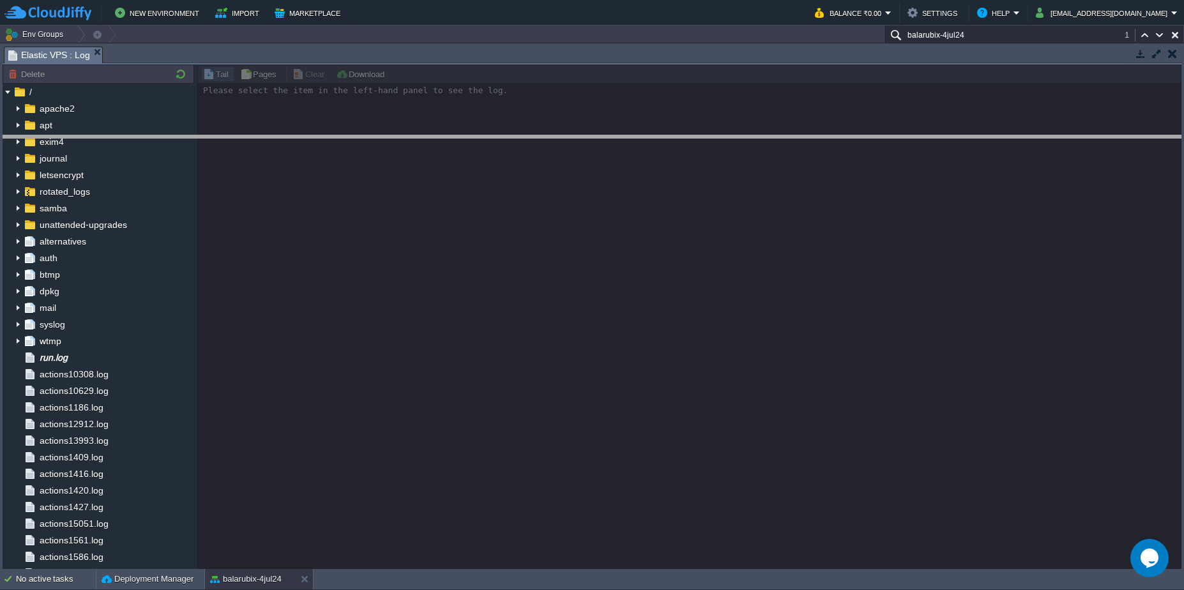
drag, startPoint x: 535, startPoint y: 54, endPoint x: 546, endPoint y: 145, distance: 92.0
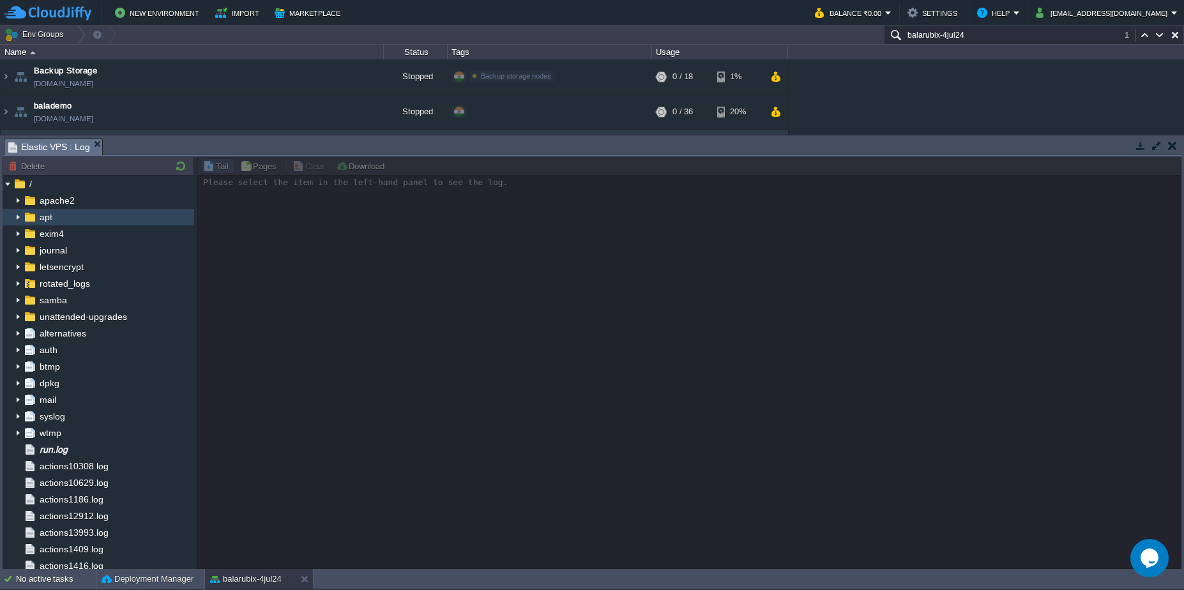
click at [17, 217] on img at bounding box center [18, 217] width 10 height 17
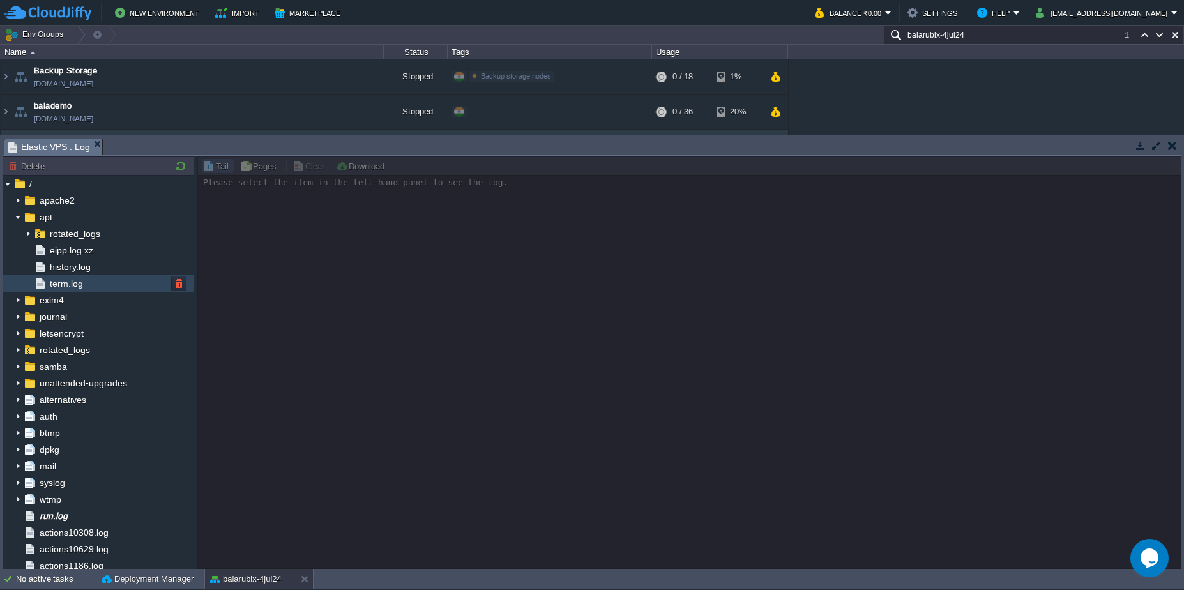
click at [74, 277] on div "term.log" at bounding box center [99, 283] width 192 height 17
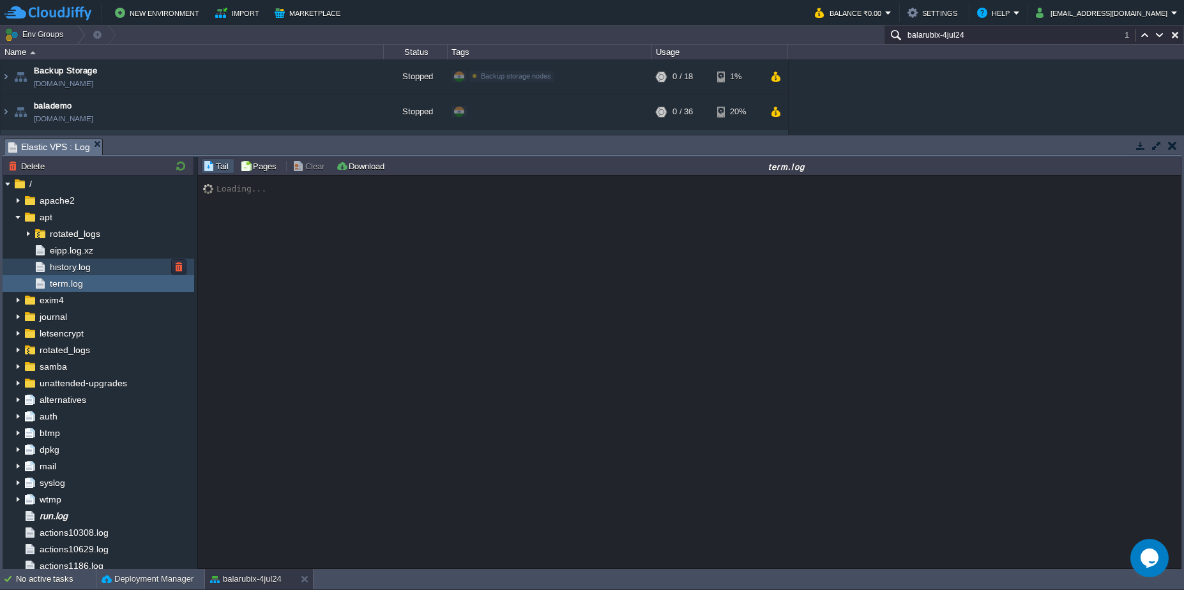
click at [67, 266] on span "history.log" at bounding box center [69, 266] width 45 height 11
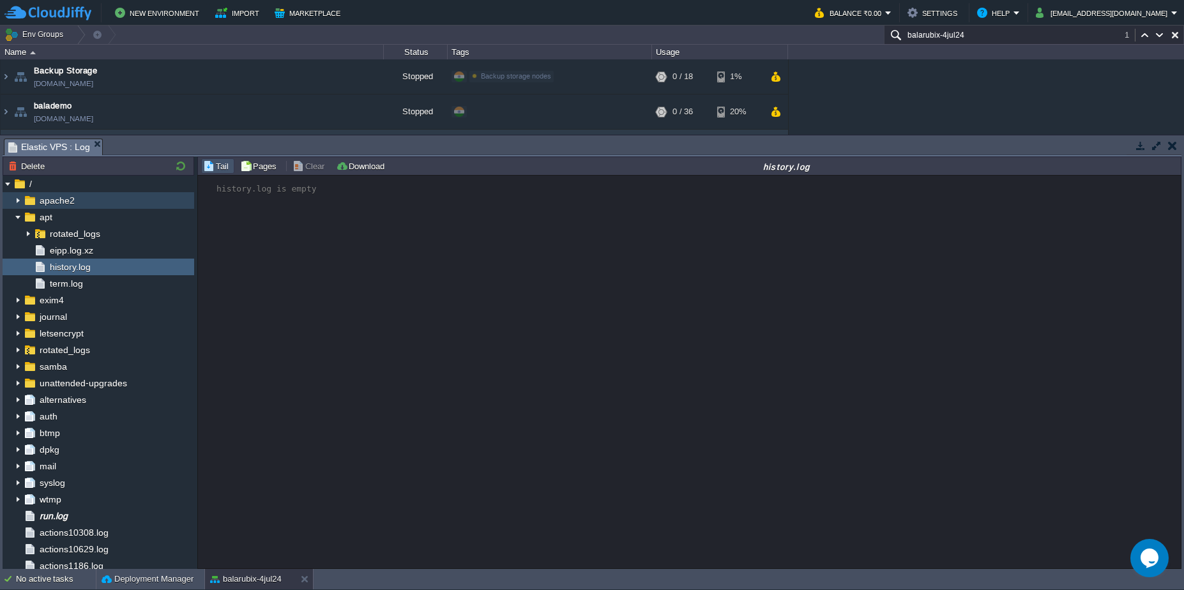
click at [17, 201] on img at bounding box center [18, 200] width 10 height 17
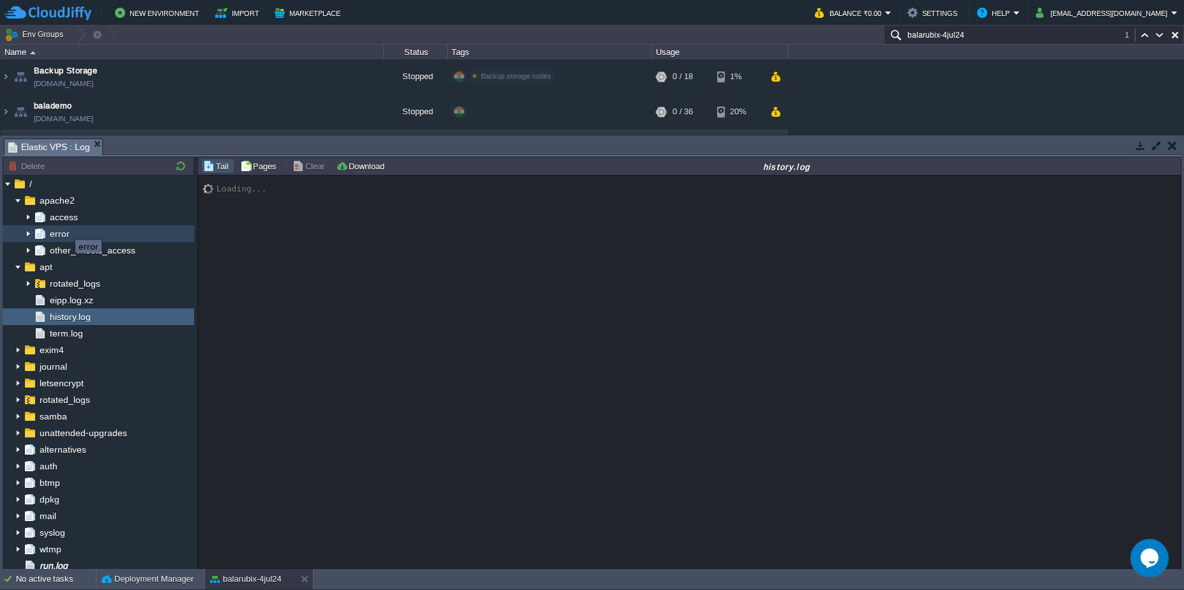
click at [66, 229] on span "error" at bounding box center [59, 233] width 24 height 11
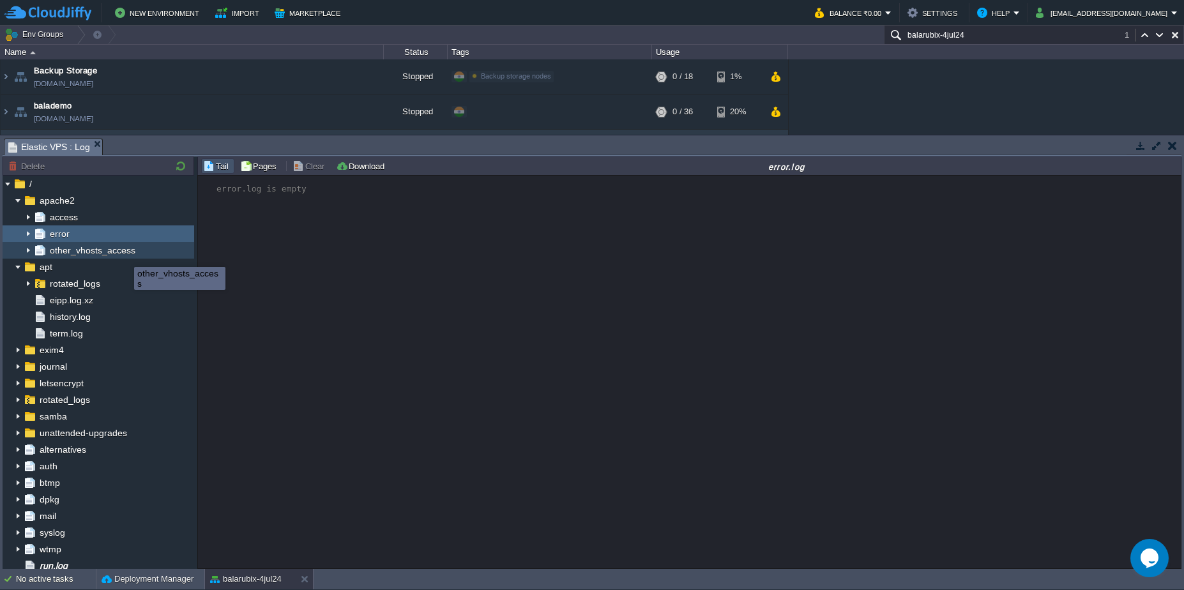
click at [125, 256] on span "other_vhosts_access" at bounding box center [92, 250] width 90 height 11
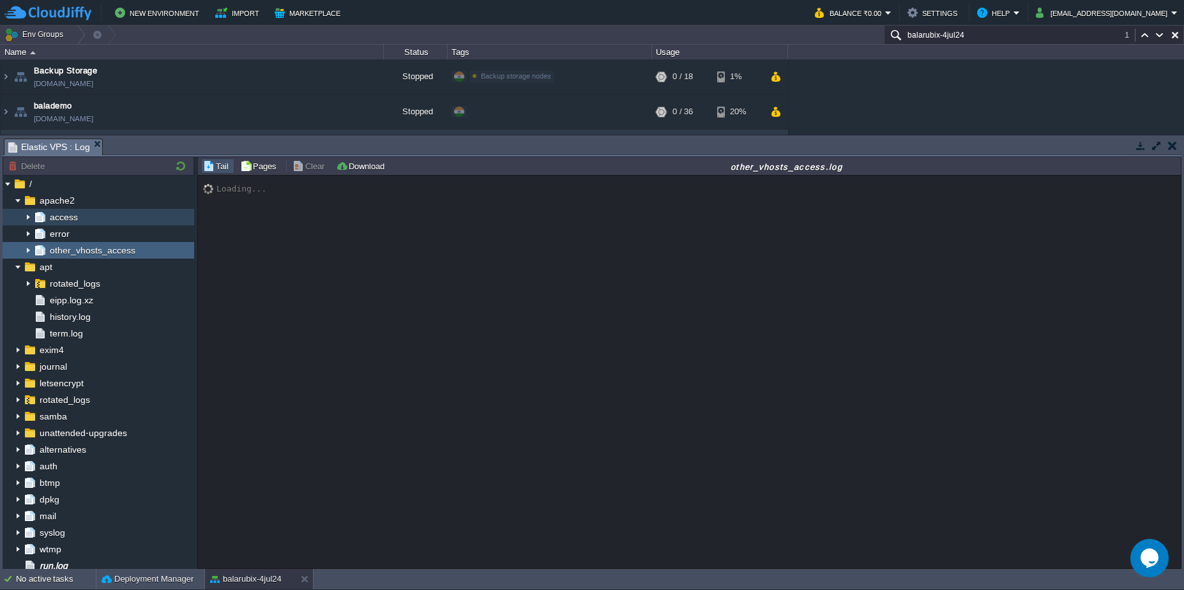
click at [80, 225] on div "access" at bounding box center [99, 217] width 192 height 17
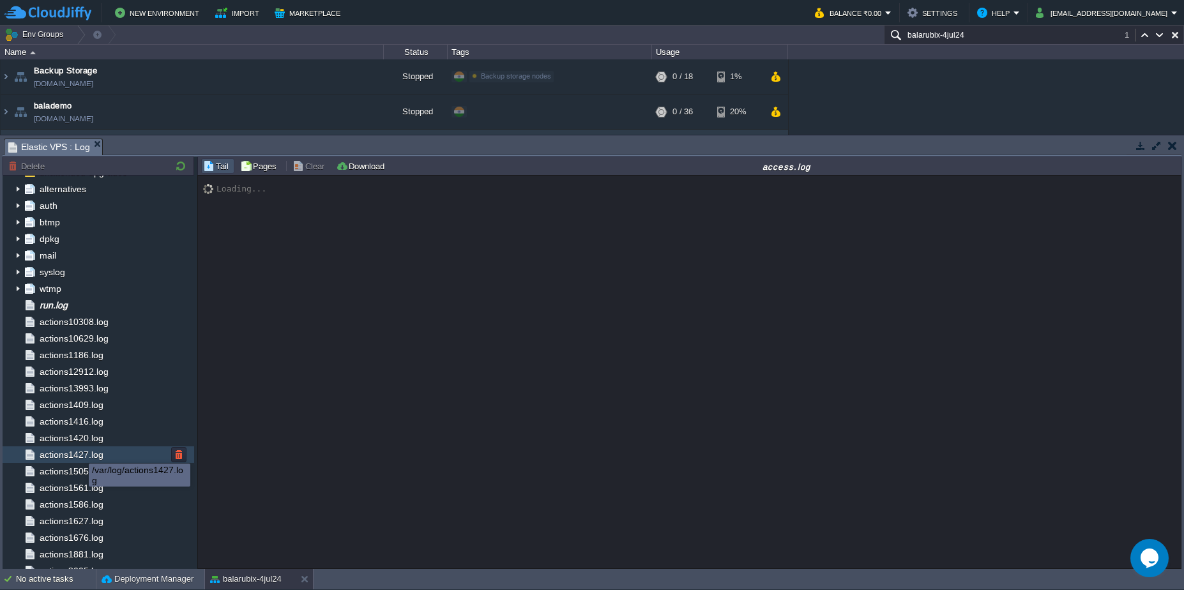
scroll to position [260, 0]
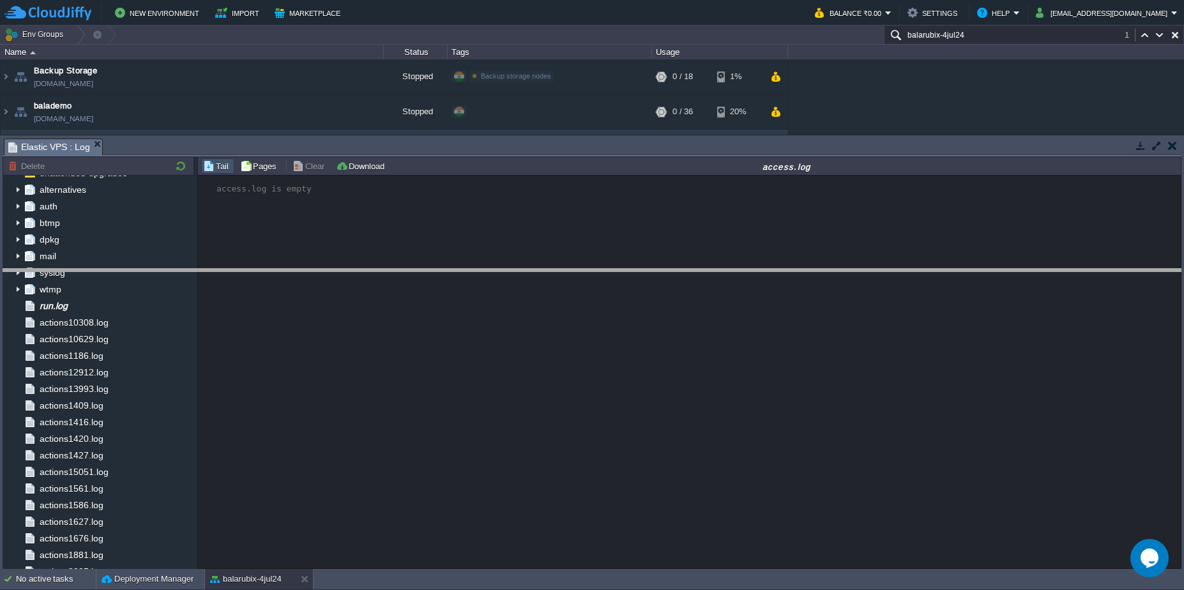
drag, startPoint x: 478, startPoint y: 148, endPoint x: 485, endPoint y: 278, distance: 130.5
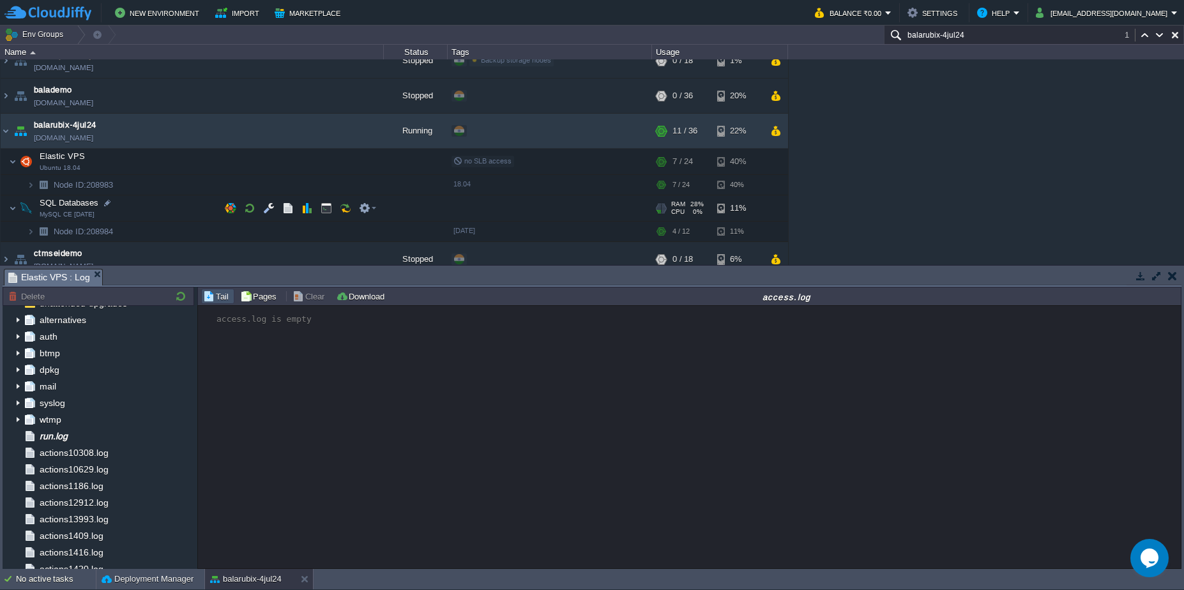
scroll to position [0, 0]
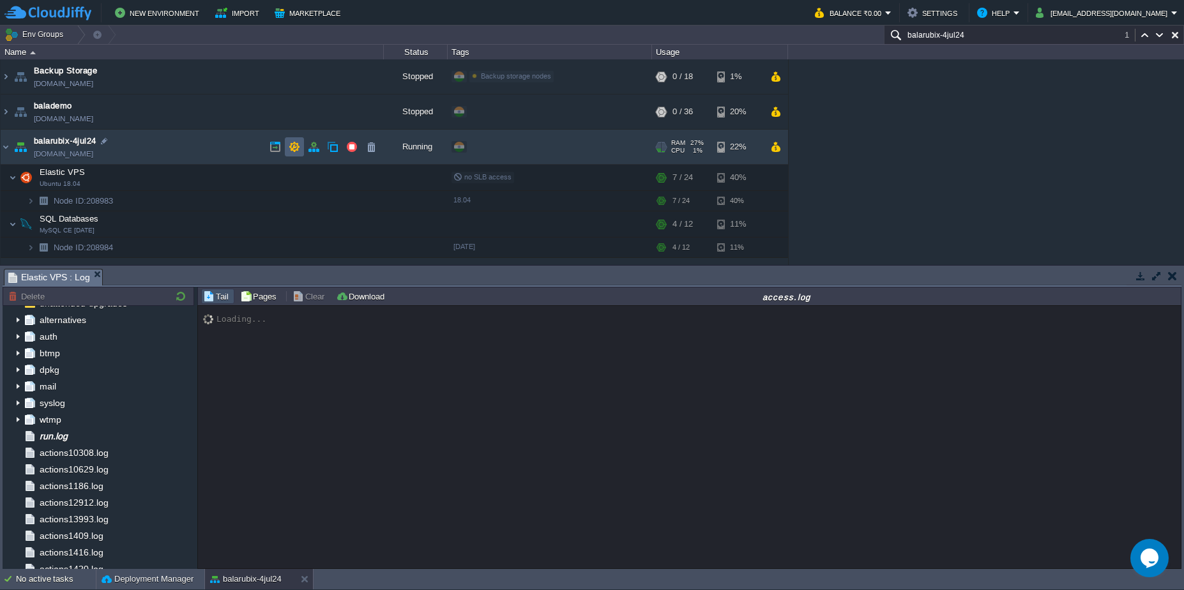
click at [289, 154] on td at bounding box center [294, 146] width 19 height 19
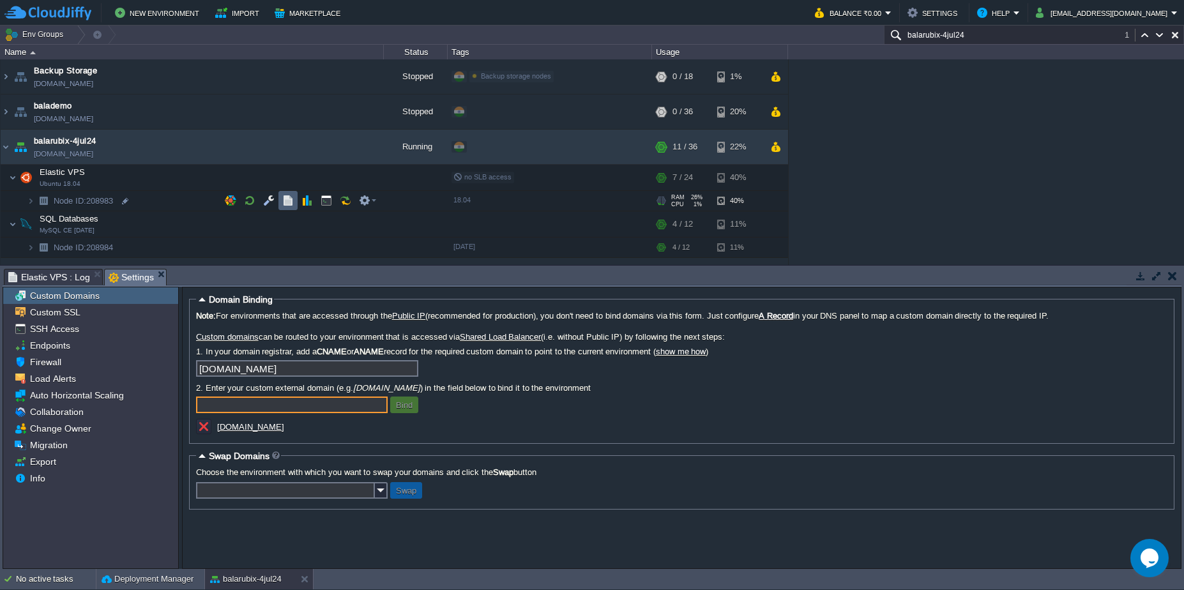
click at [289, 196] on button "button" at bounding box center [287, 200] width 11 height 11
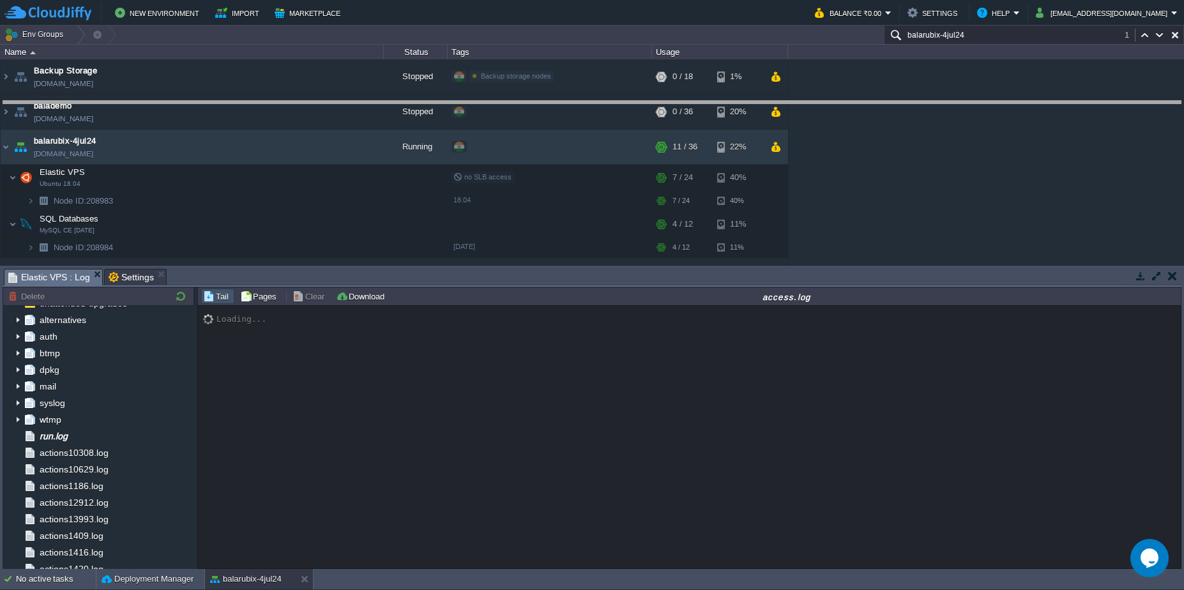
drag, startPoint x: 362, startPoint y: 275, endPoint x: 358, endPoint y: 106, distance: 169.3
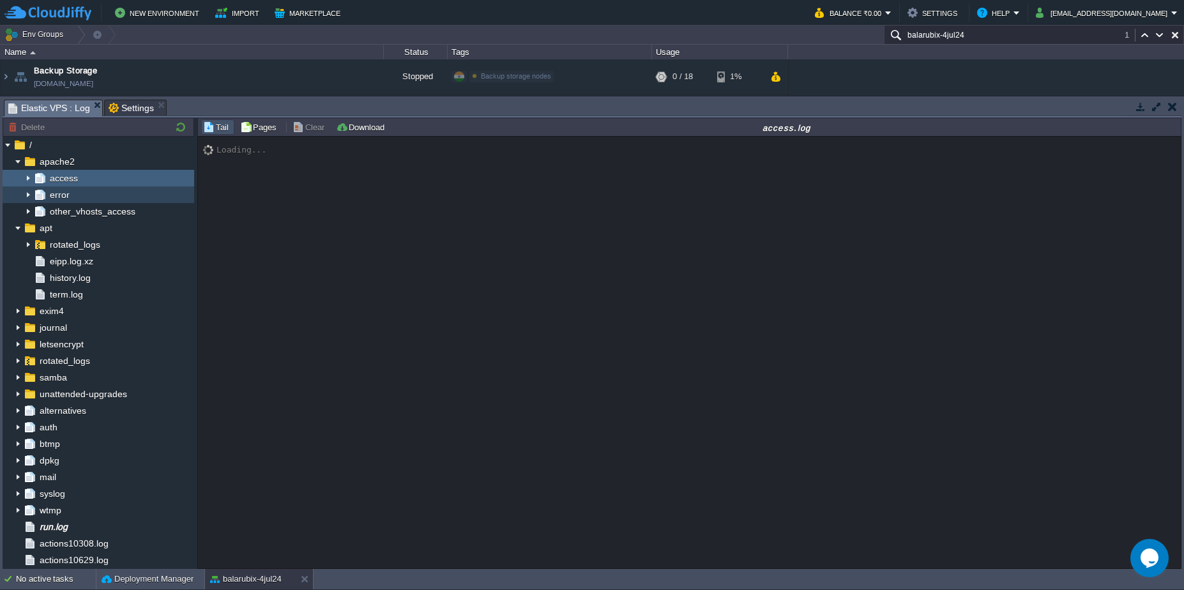
click at [61, 192] on span "error" at bounding box center [59, 194] width 24 height 11
click at [28, 195] on img at bounding box center [28, 195] width 10 height 17
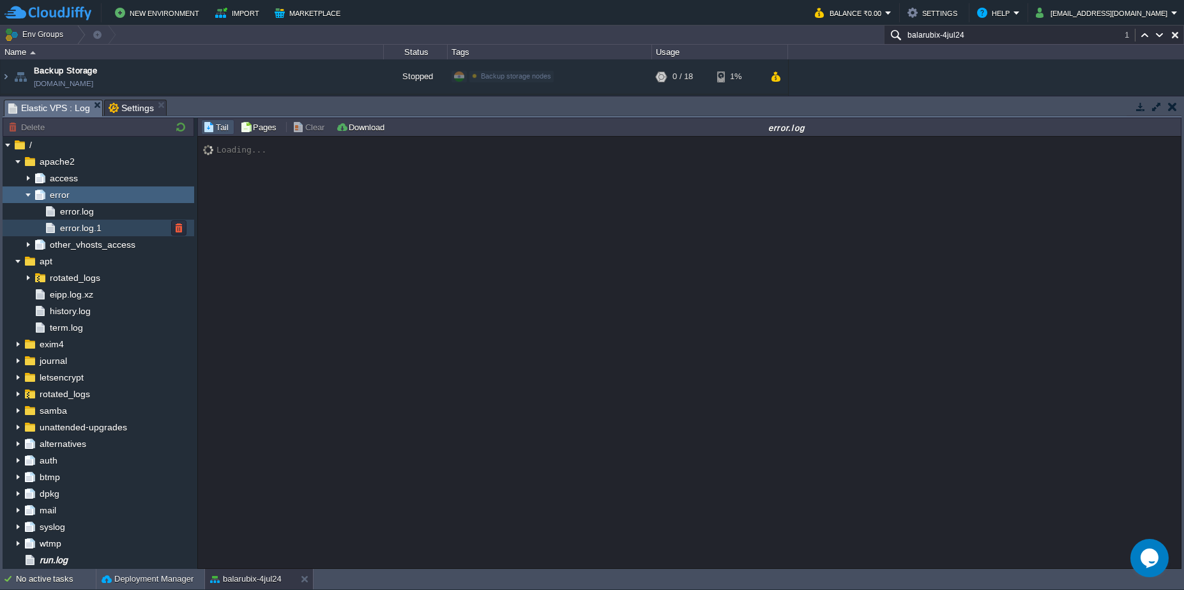
click at [66, 219] on ul "error.log error.log.1" at bounding box center [99, 219] width 192 height 33
click at [77, 210] on span "error.log" at bounding box center [76, 211] width 38 height 11
click at [87, 222] on div "error.log.1" at bounding box center [99, 228] width 192 height 17
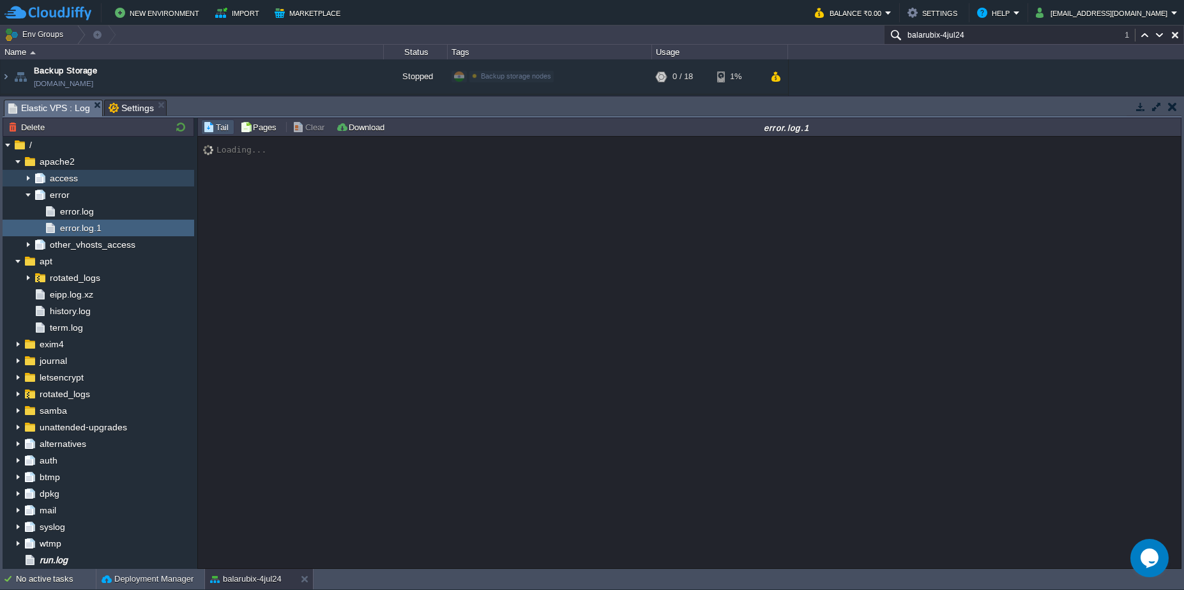
click at [26, 179] on img at bounding box center [28, 178] width 10 height 17
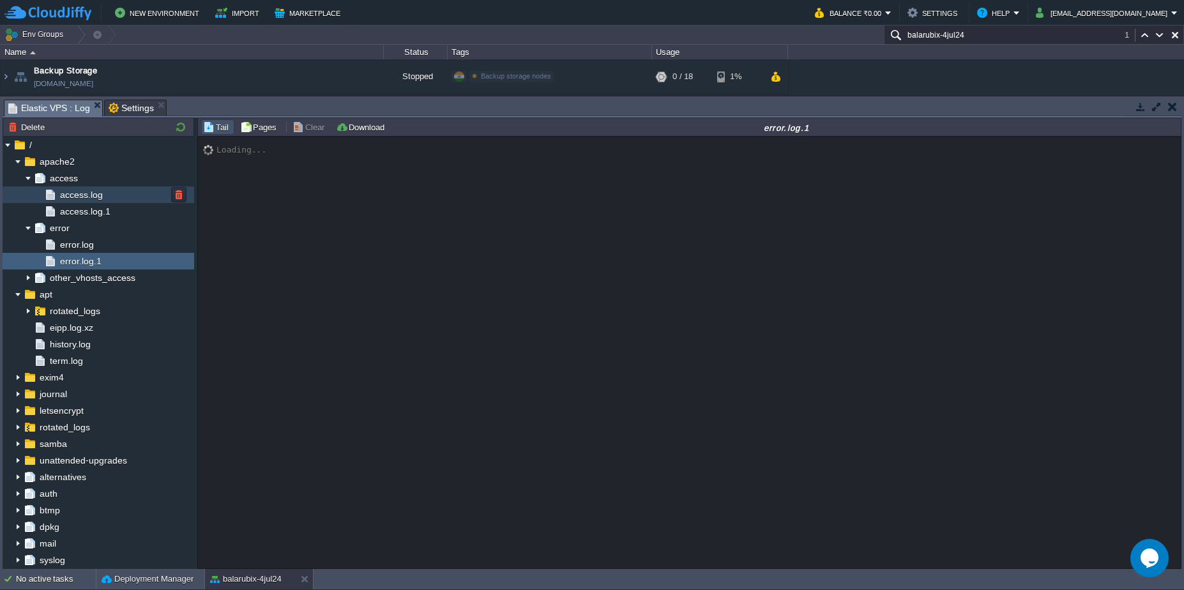
click at [67, 191] on span "access.log" at bounding box center [80, 194] width 47 height 11
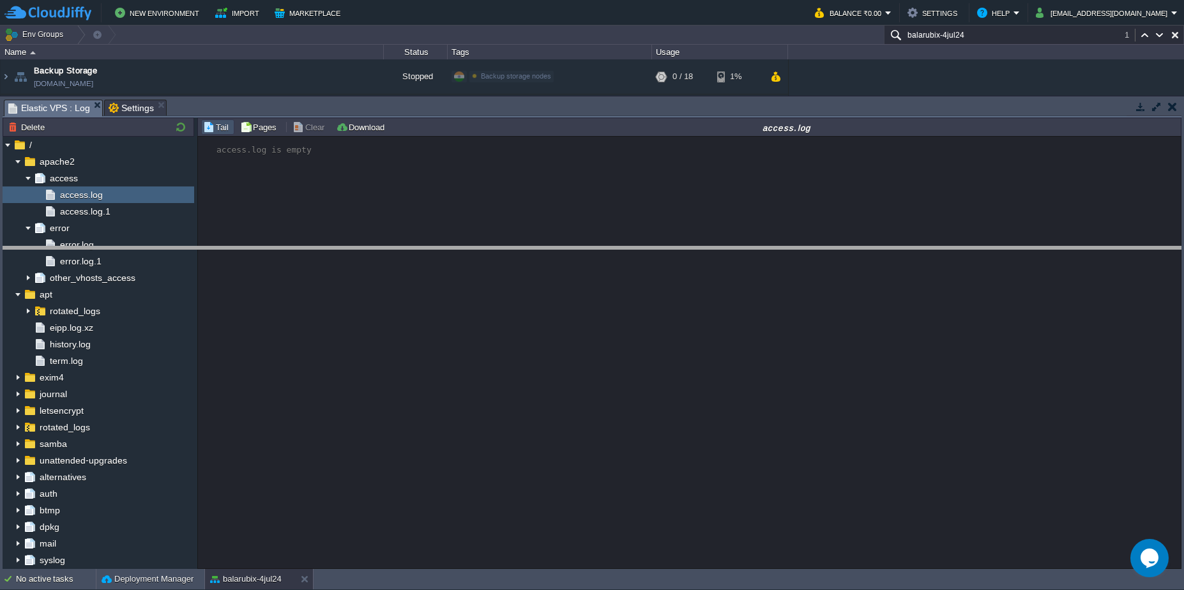
drag, startPoint x: 421, startPoint y: 107, endPoint x: 452, endPoint y: 254, distance: 150.1
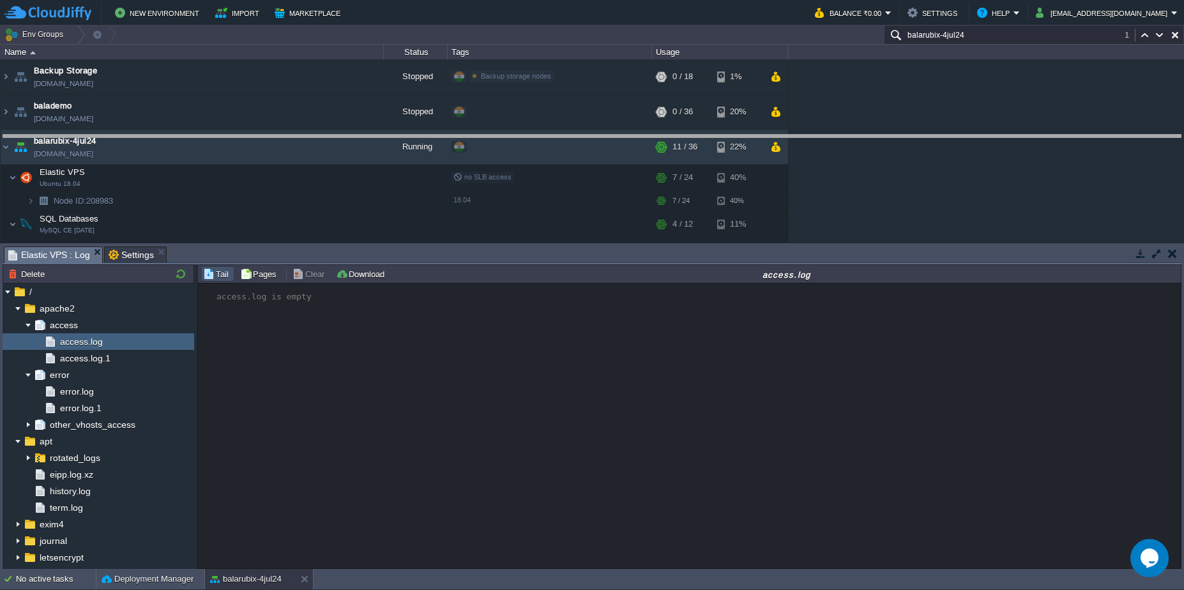
drag, startPoint x: 452, startPoint y: 254, endPoint x: 439, endPoint y: 139, distance: 116.2
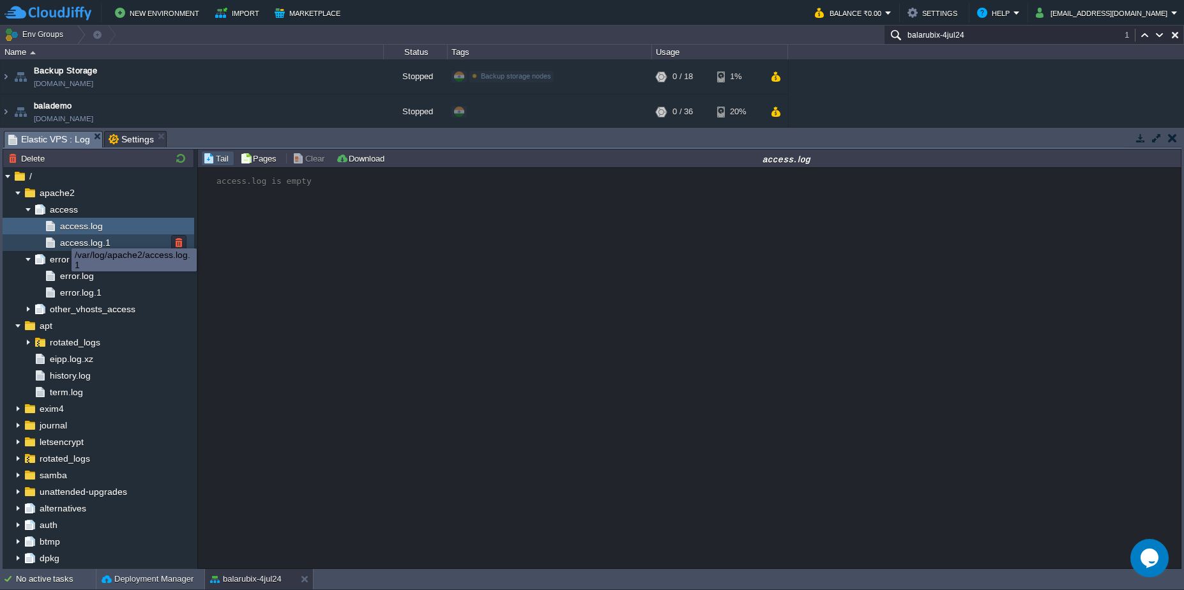
click at [63, 240] on span "access.log.1" at bounding box center [84, 242] width 55 height 11
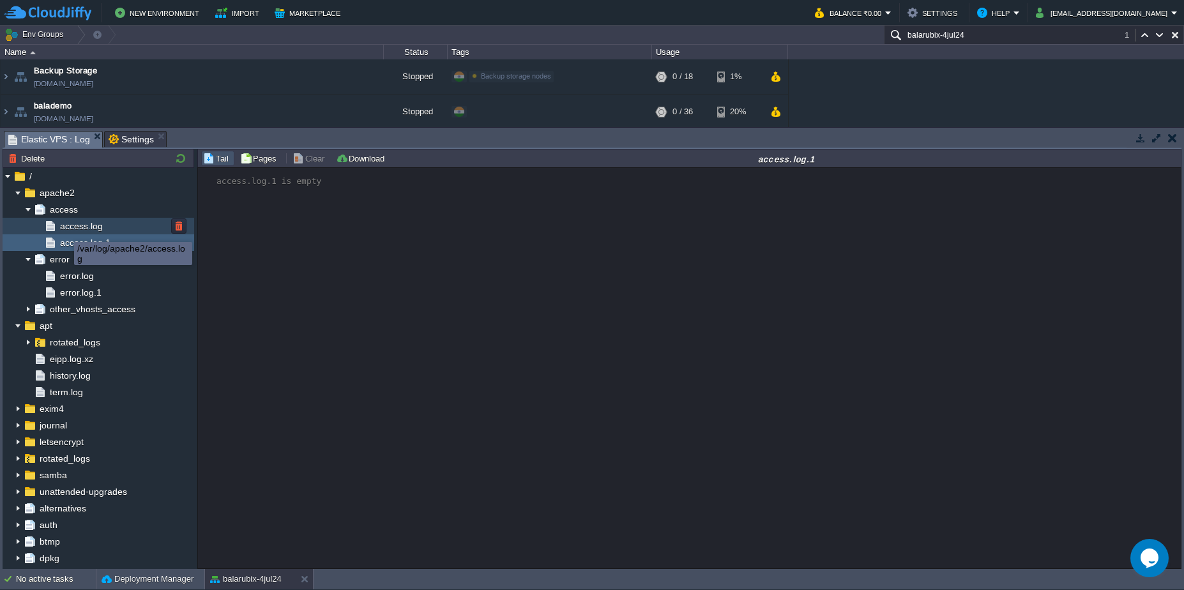
click at [65, 230] on span "access.log" at bounding box center [80, 225] width 47 height 11
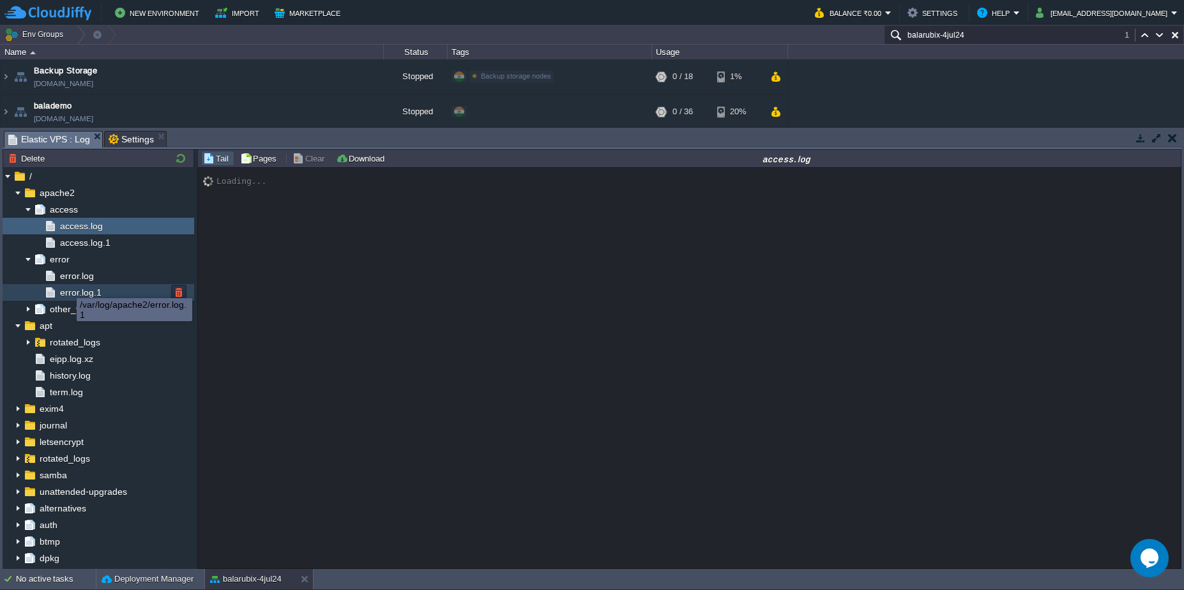
click at [68, 289] on span "error.log.1" at bounding box center [80, 292] width 46 height 11
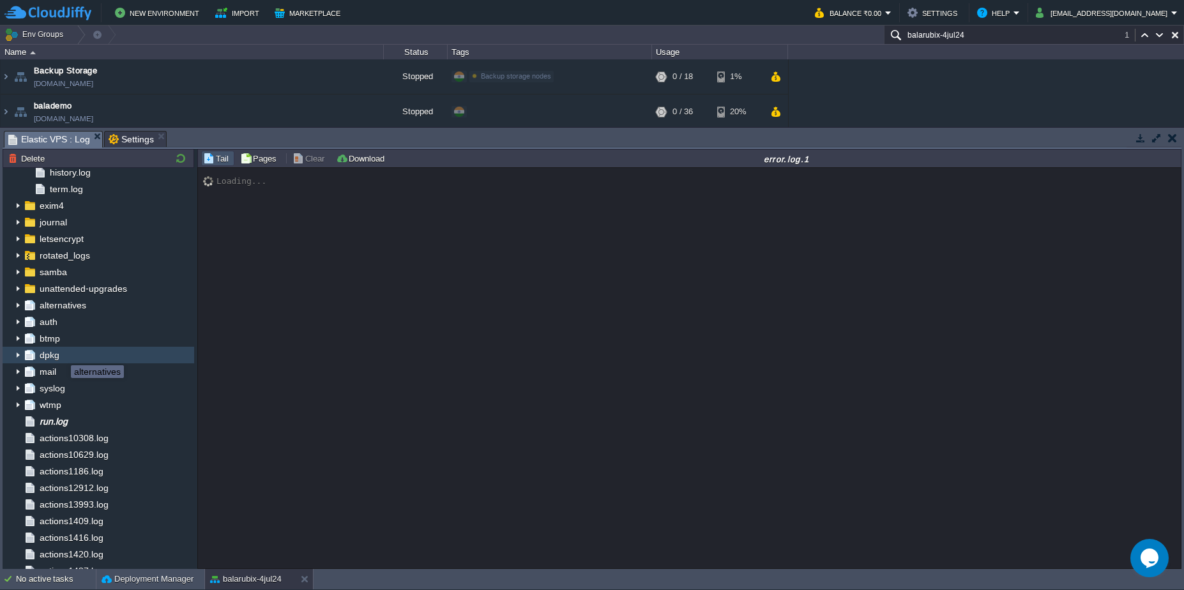
scroll to position [230, 0]
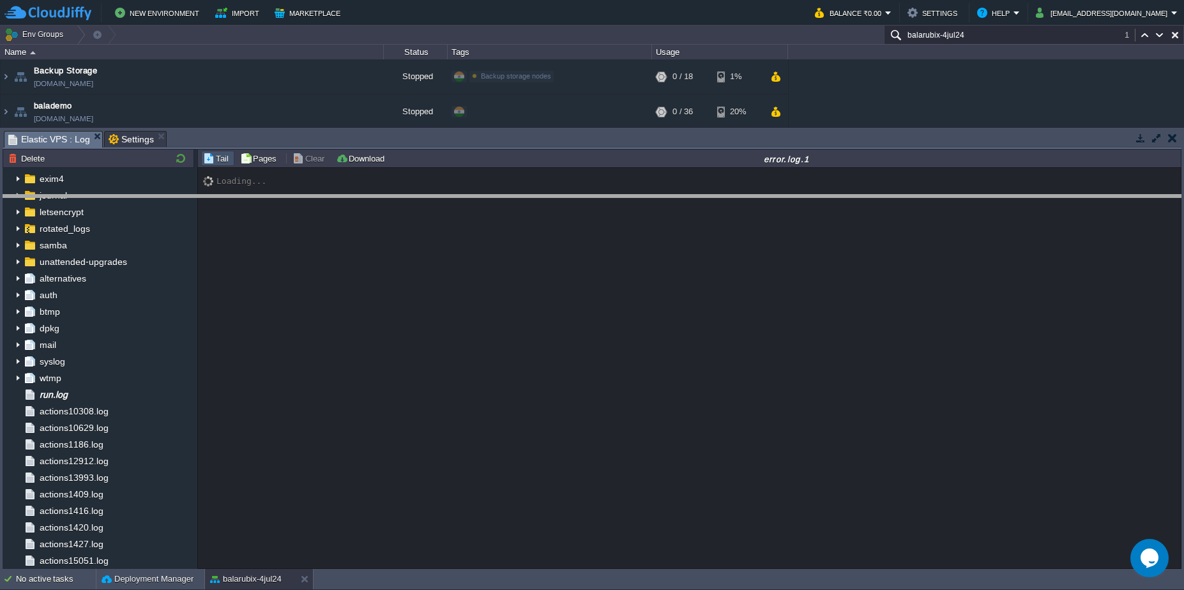
drag, startPoint x: 492, startPoint y: 136, endPoint x: 505, endPoint y: 200, distance: 65.3
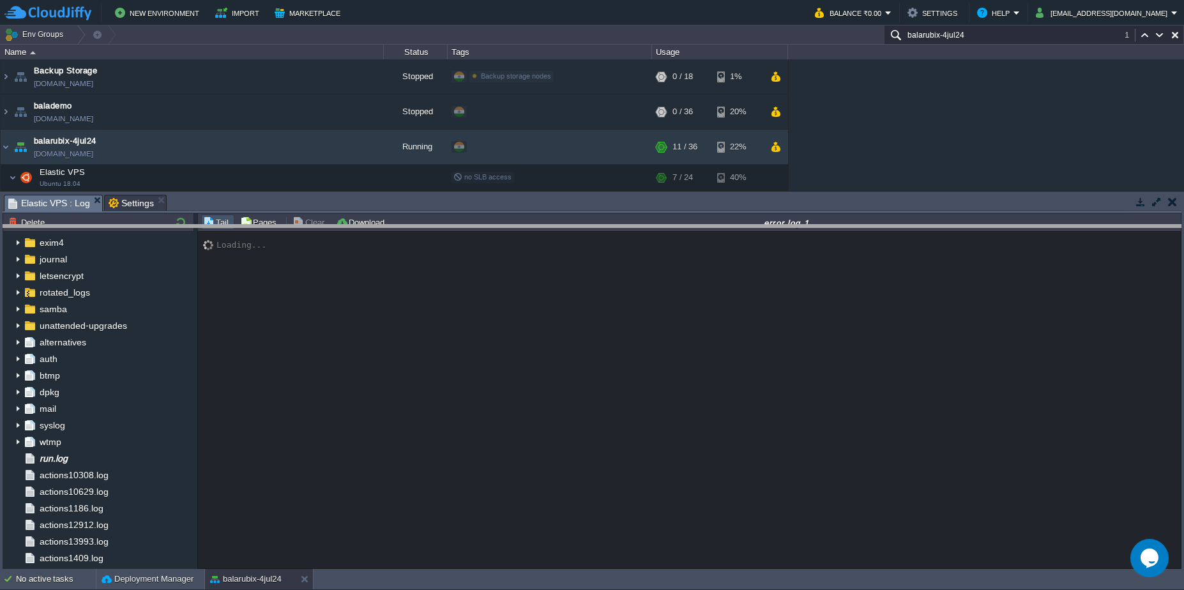
drag, startPoint x: 505, startPoint y: 200, endPoint x: 507, endPoint y: 230, distance: 30.0
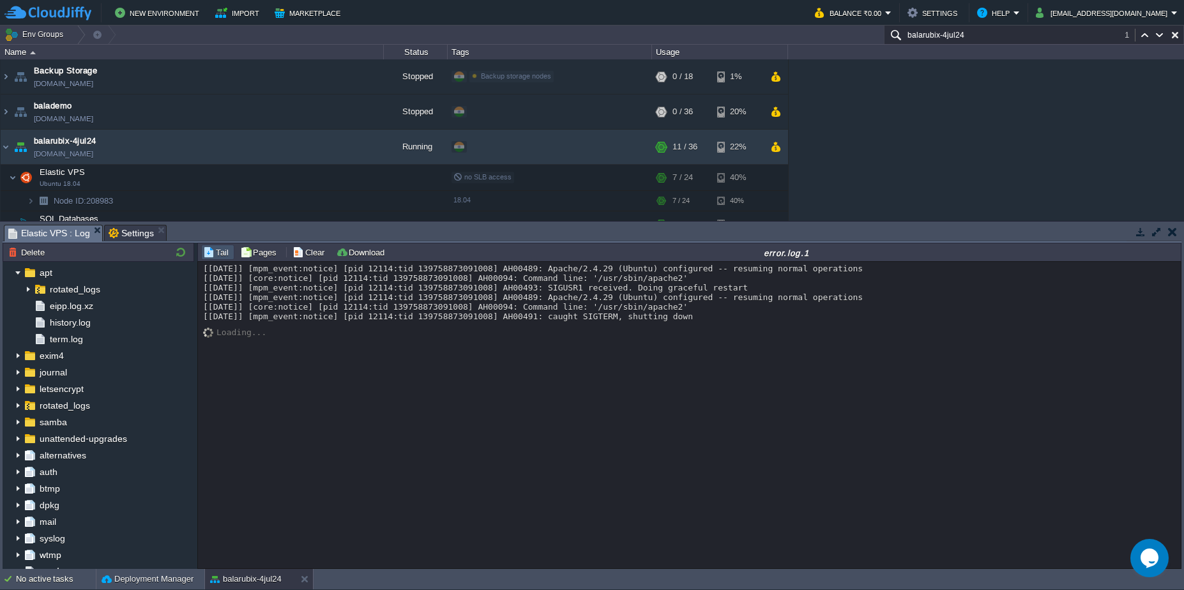
scroll to position [0, 0]
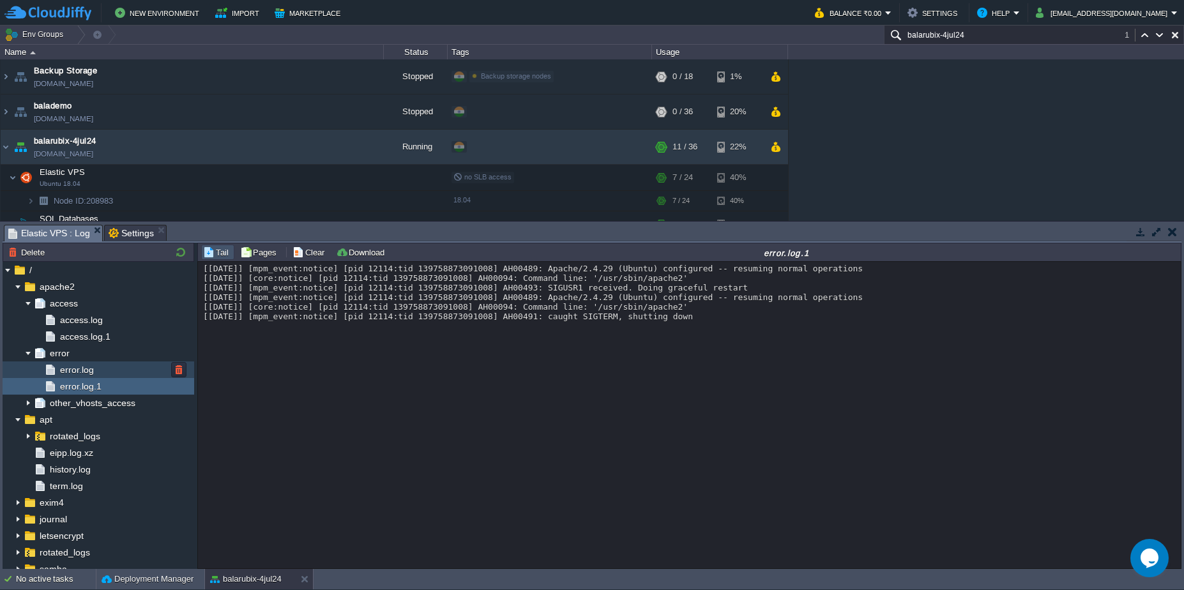
click at [107, 371] on div "error.log" at bounding box center [99, 370] width 192 height 17
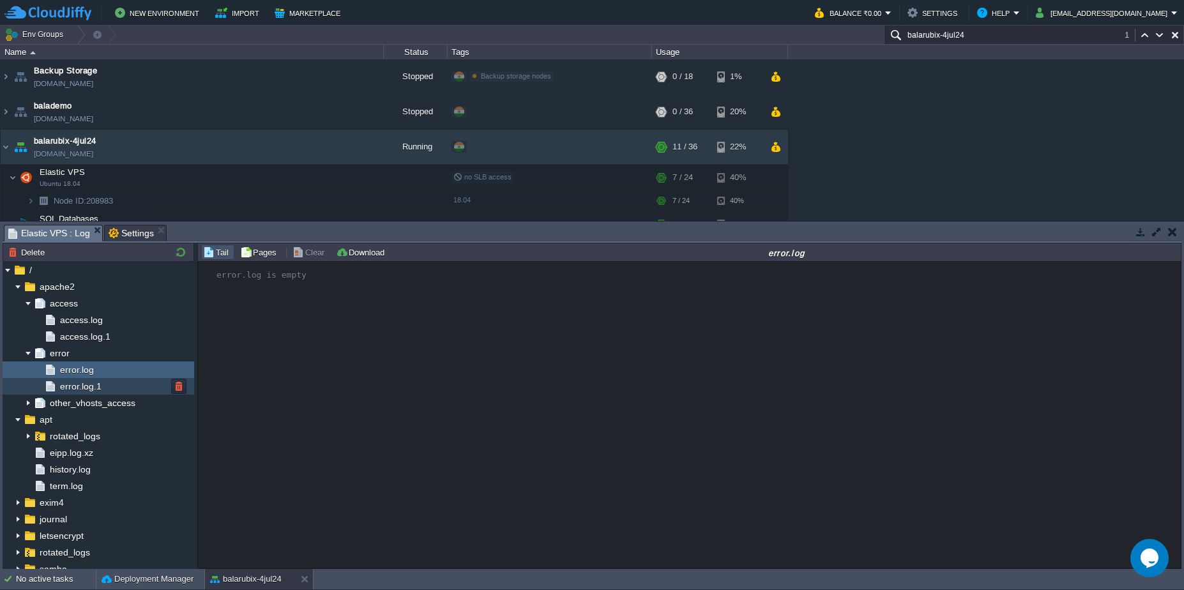
click at [102, 387] on link "error.log.1" at bounding box center [80, 386] width 46 height 11
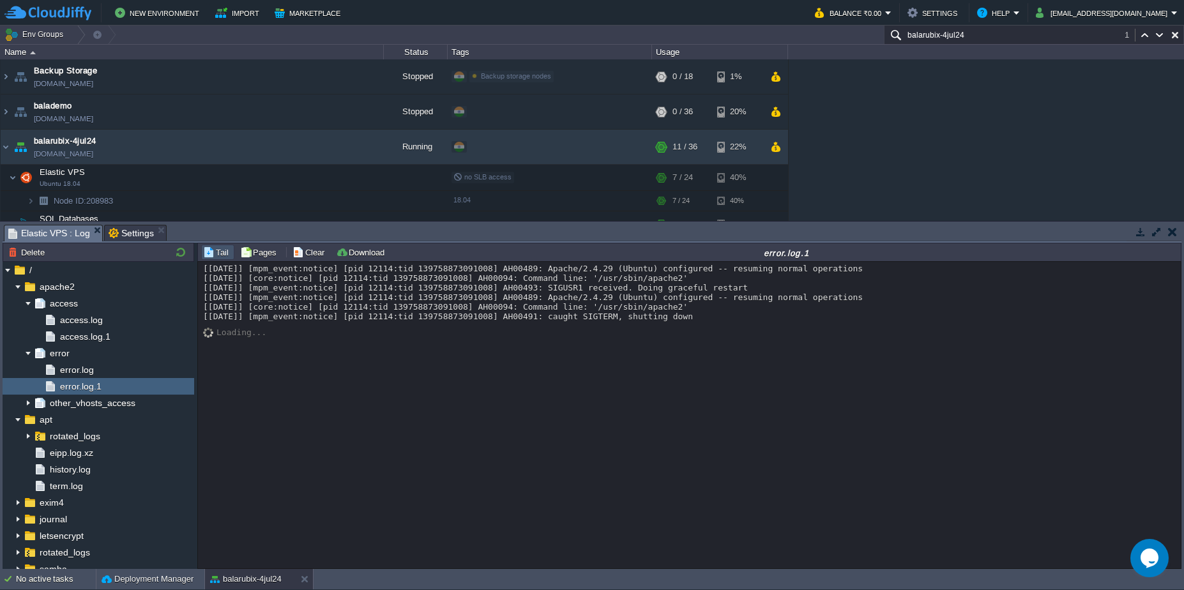
drag, startPoint x: 205, startPoint y: 278, endPoint x: 822, endPoint y: 326, distance: 618.8
click at [822, 321] on div "[[DATE]] [mpm_event:notice] [pid 12114:tid 139758873091008] AH00489: Apache/2.4…" at bounding box center [689, 292] width 973 height 57
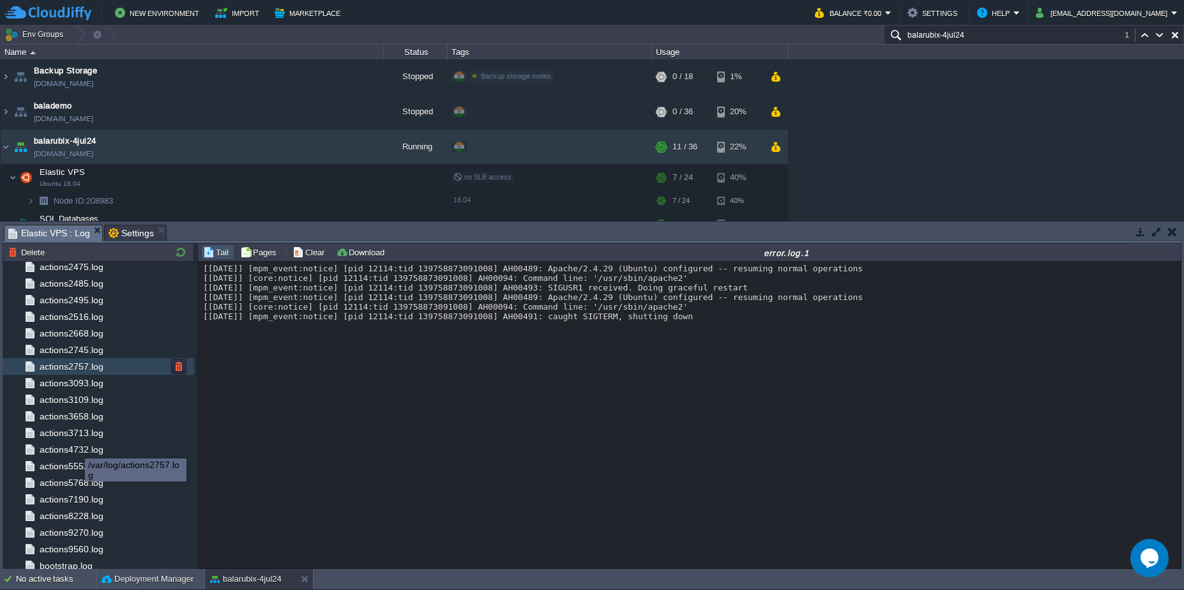
scroll to position [873, 0]
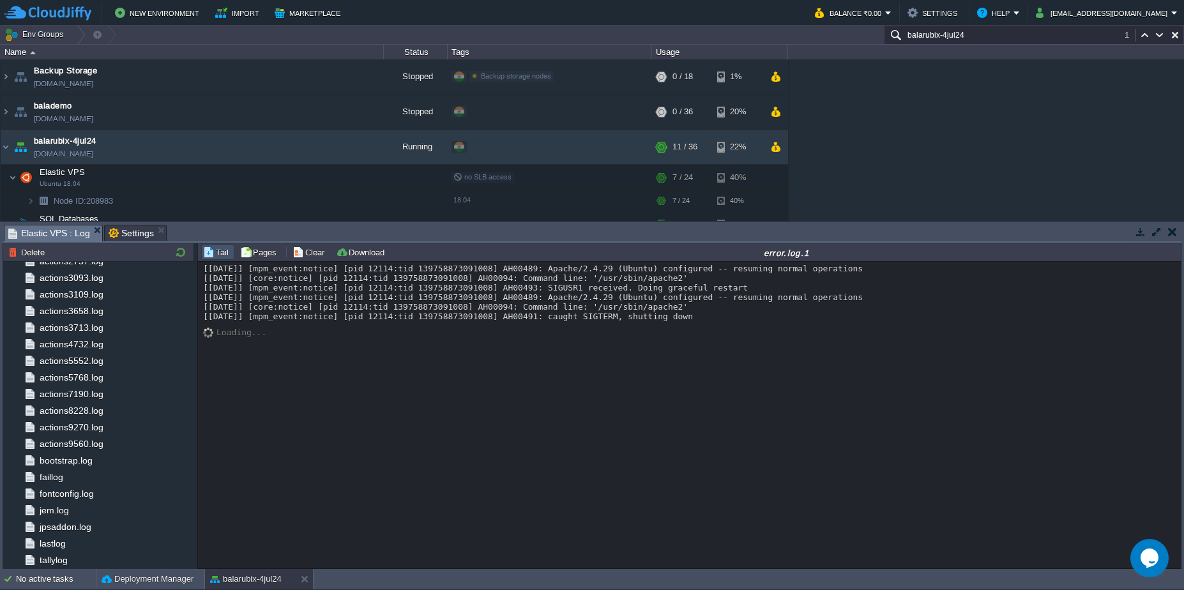
click at [1170, 237] on td at bounding box center [1172, 231] width 16 height 15
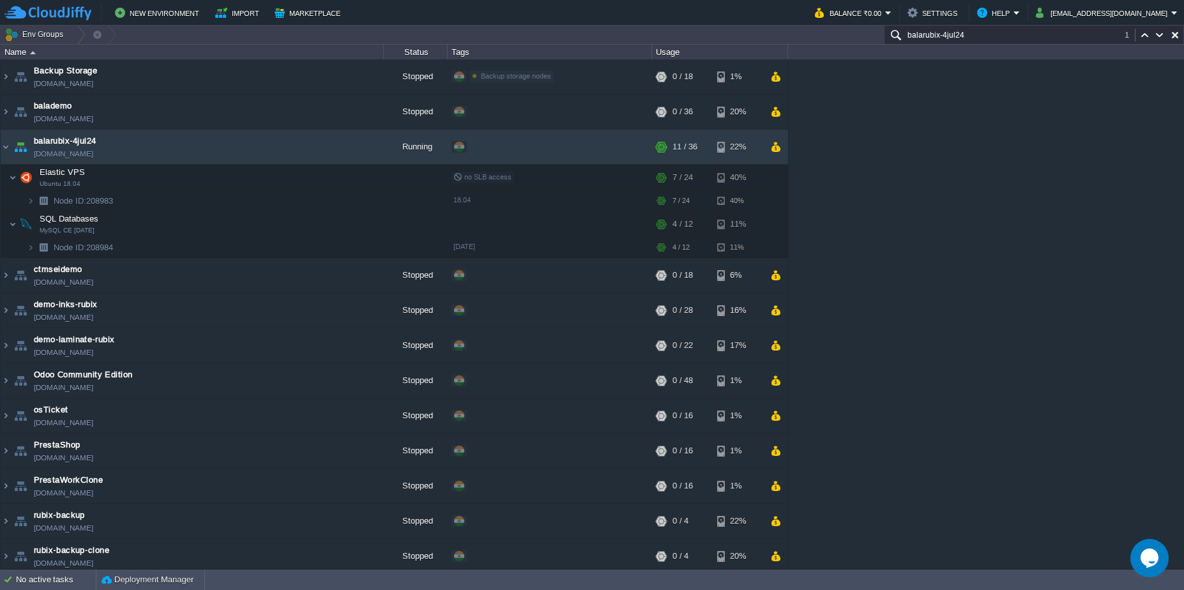
scroll to position [0, 0]
click at [293, 207] on td at bounding box center [287, 200] width 19 height 19
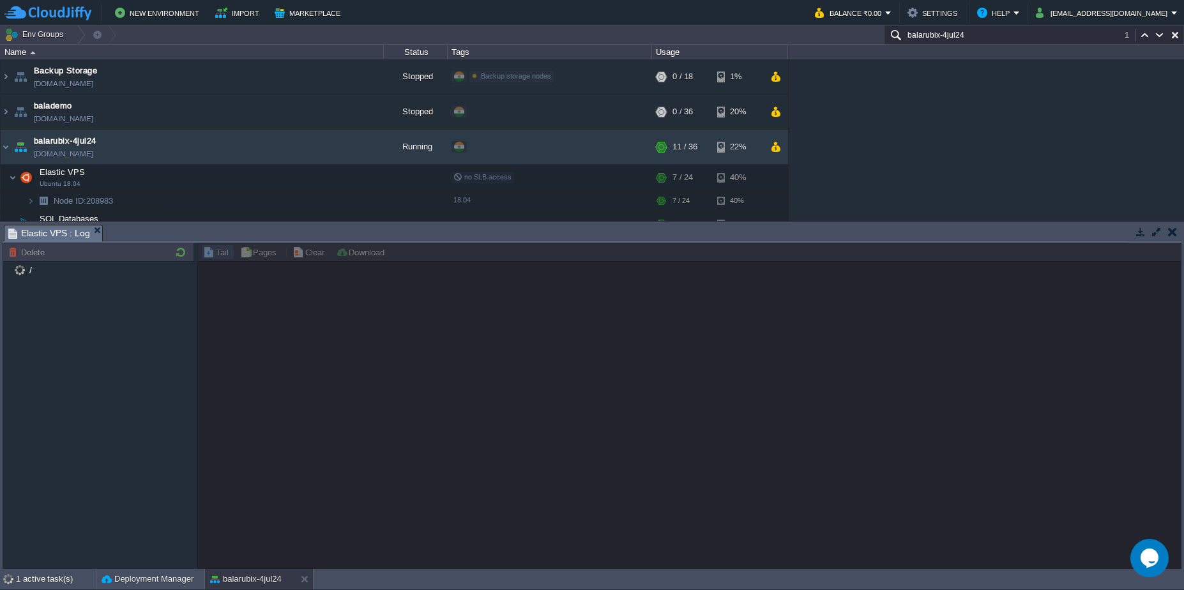
click at [1175, 227] on button "button" at bounding box center [1172, 231] width 9 height 11
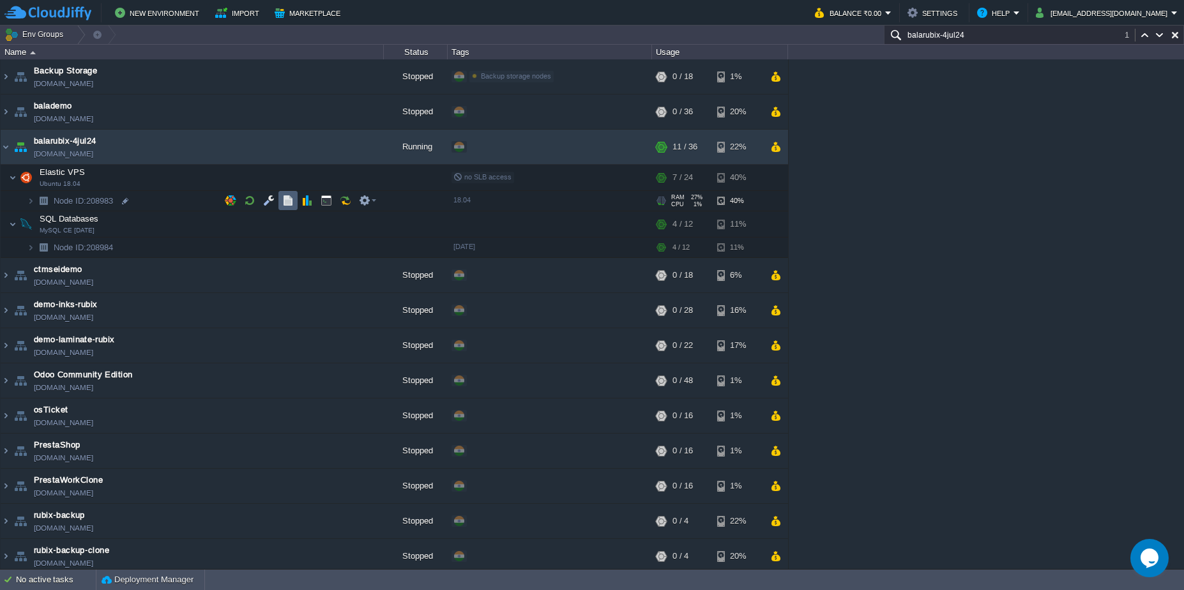
click at [291, 201] on button "button" at bounding box center [287, 200] width 11 height 11
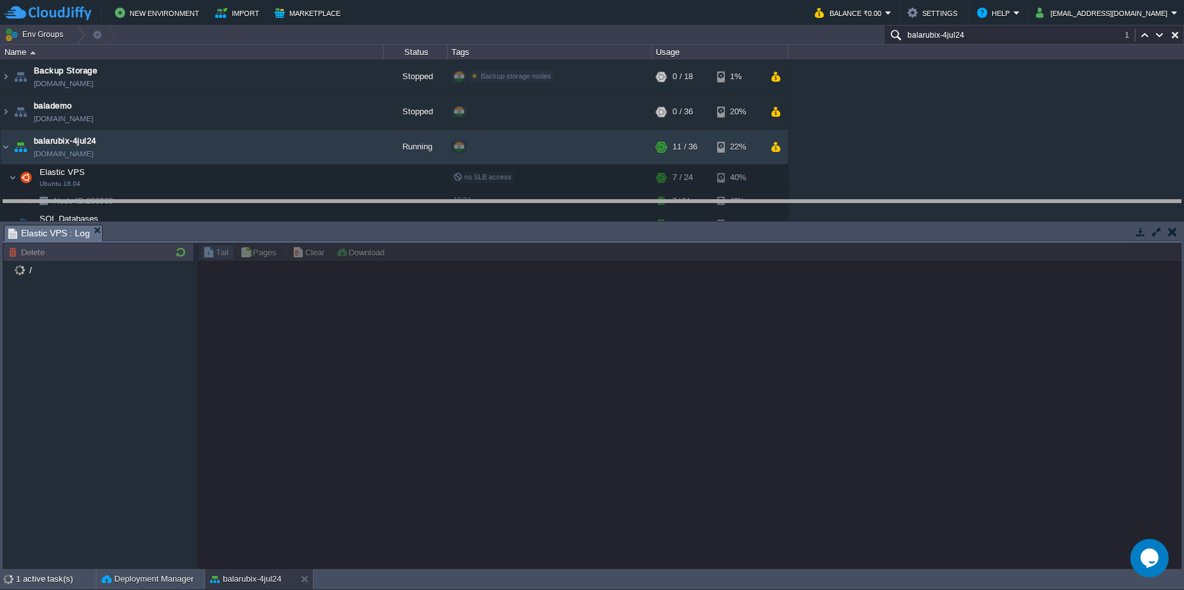
drag, startPoint x: 280, startPoint y: 234, endPoint x: 273, endPoint y: 209, distance: 26.1
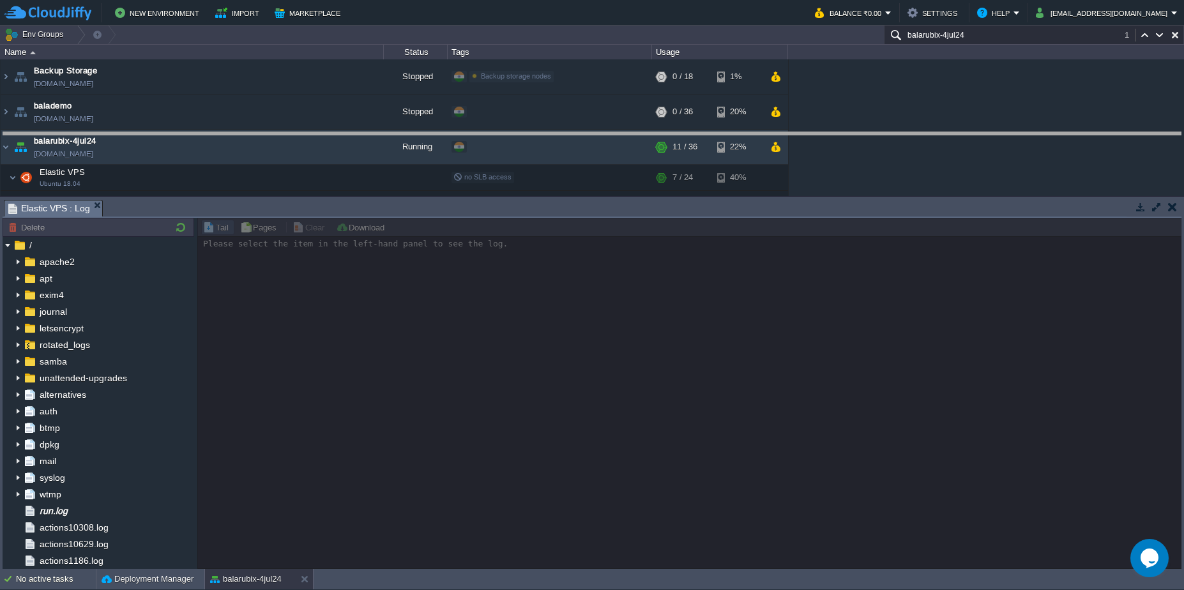
drag, startPoint x: 273, startPoint y: 209, endPoint x: 275, endPoint y: 141, distance: 67.8
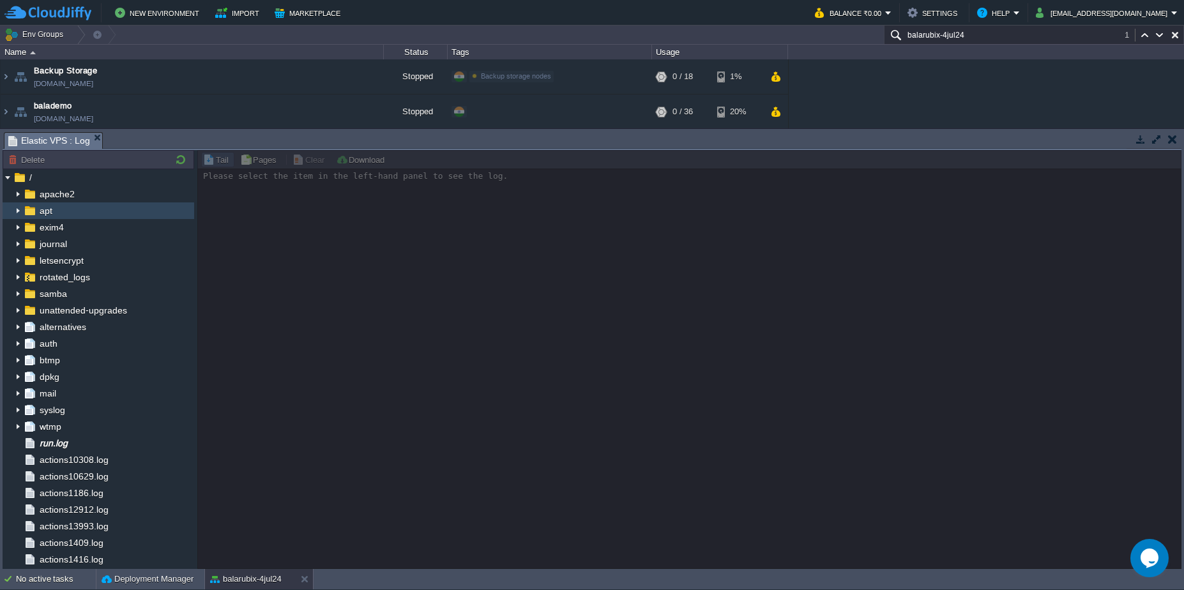
click at [17, 214] on img at bounding box center [18, 210] width 10 height 17
click at [17, 195] on img at bounding box center [18, 194] width 10 height 17
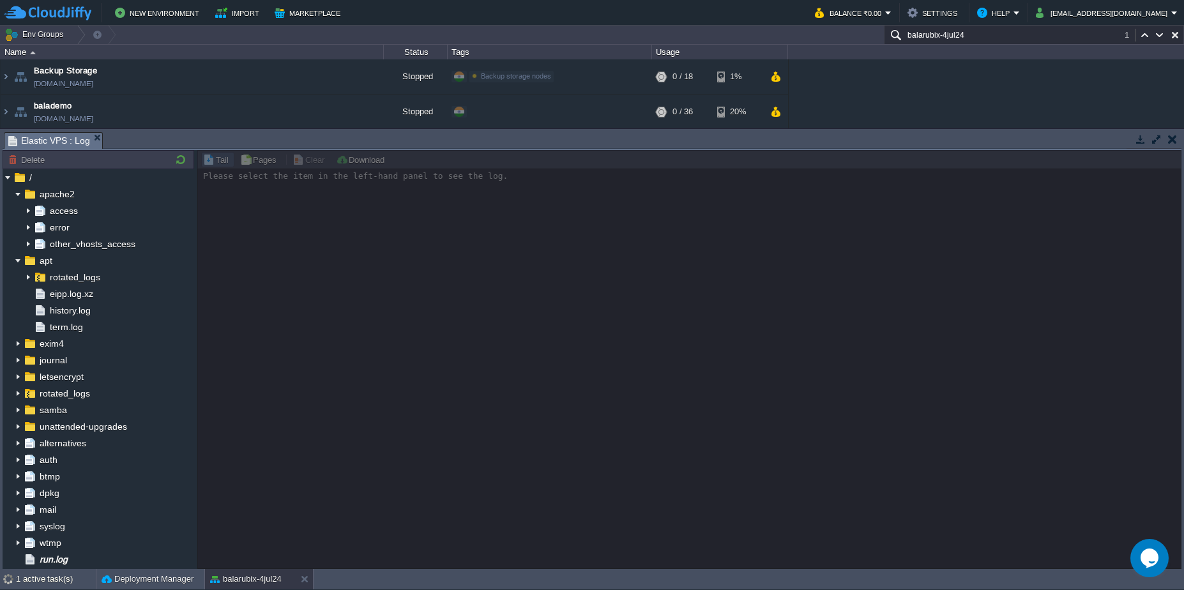
click at [1167, 144] on td at bounding box center [1172, 139] width 16 height 15
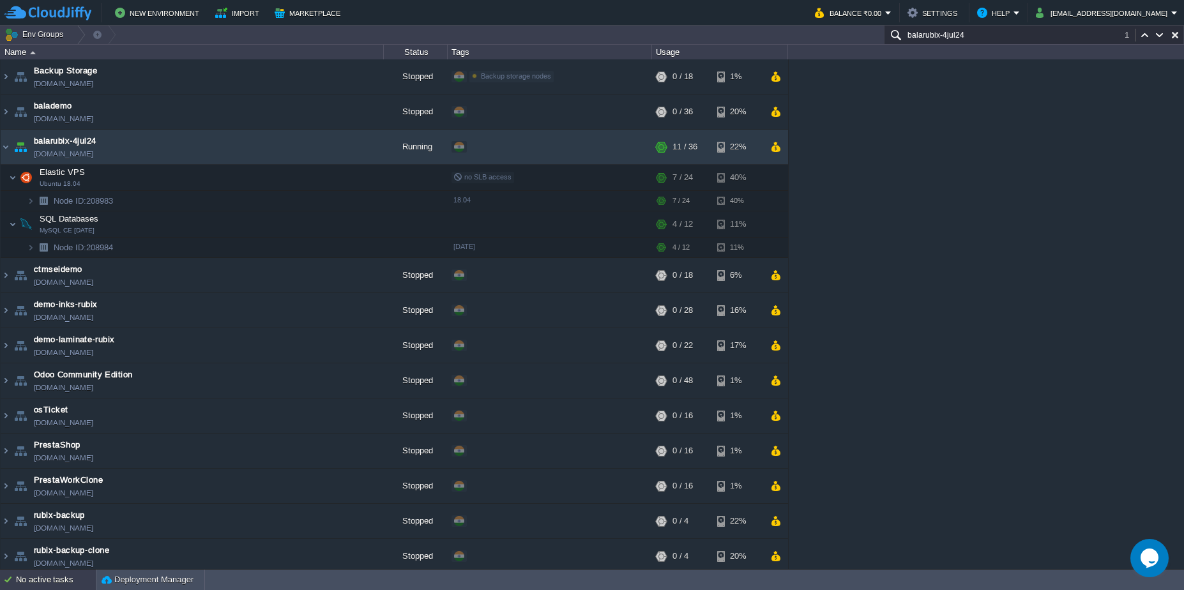
click at [64, 580] on div "No active tasks" at bounding box center [56, 580] width 80 height 20
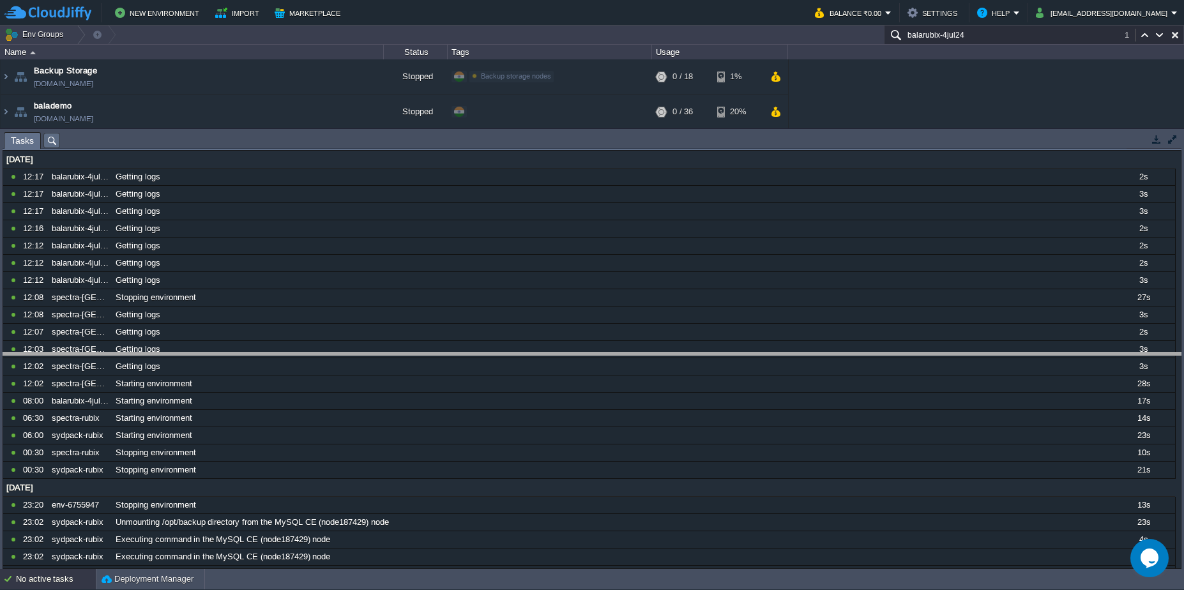
drag, startPoint x: 1067, startPoint y: 133, endPoint x: 1087, endPoint y: 353, distance: 221.2
click at [1087, 353] on body "New Environment Import Marketplace Bonus ₹0.00 Upgrade Account Balance ₹0.00 Se…" at bounding box center [592, 295] width 1184 height 590
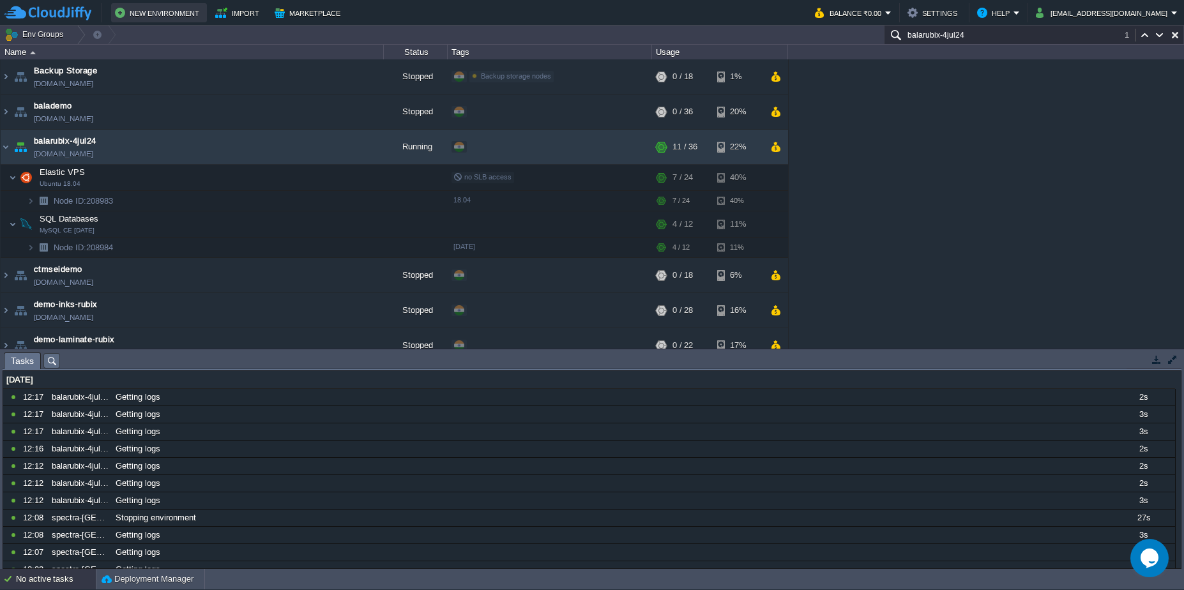
click at [177, 13] on button "New Environment" at bounding box center [159, 12] width 88 height 15
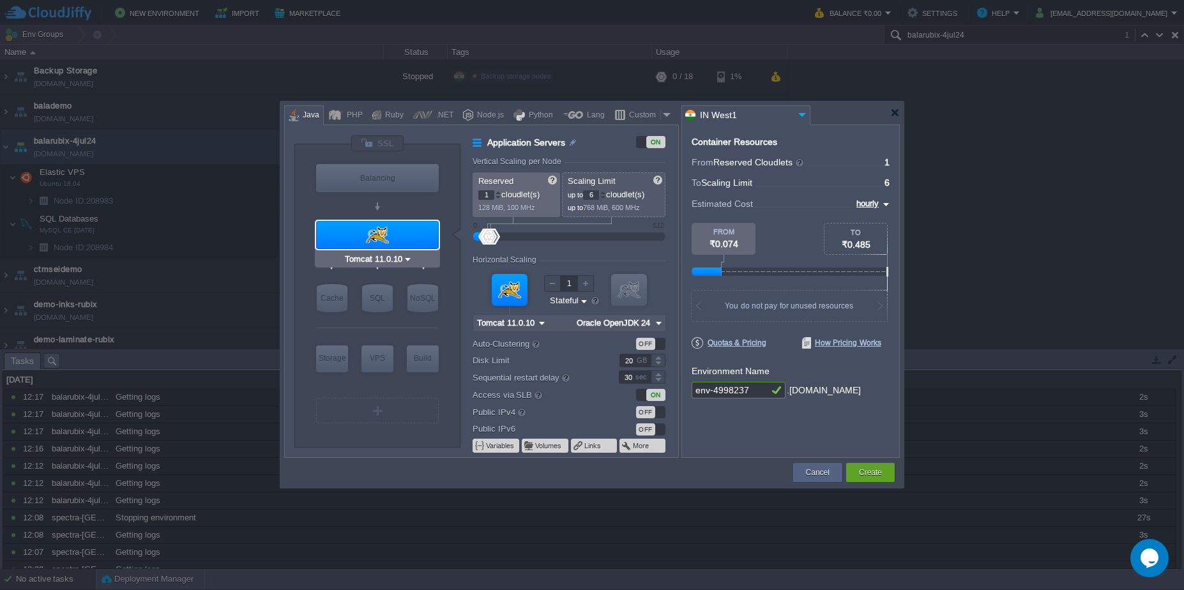
click at [374, 262] on input "Tomcat 11.0.10" at bounding box center [372, 259] width 61 height 13
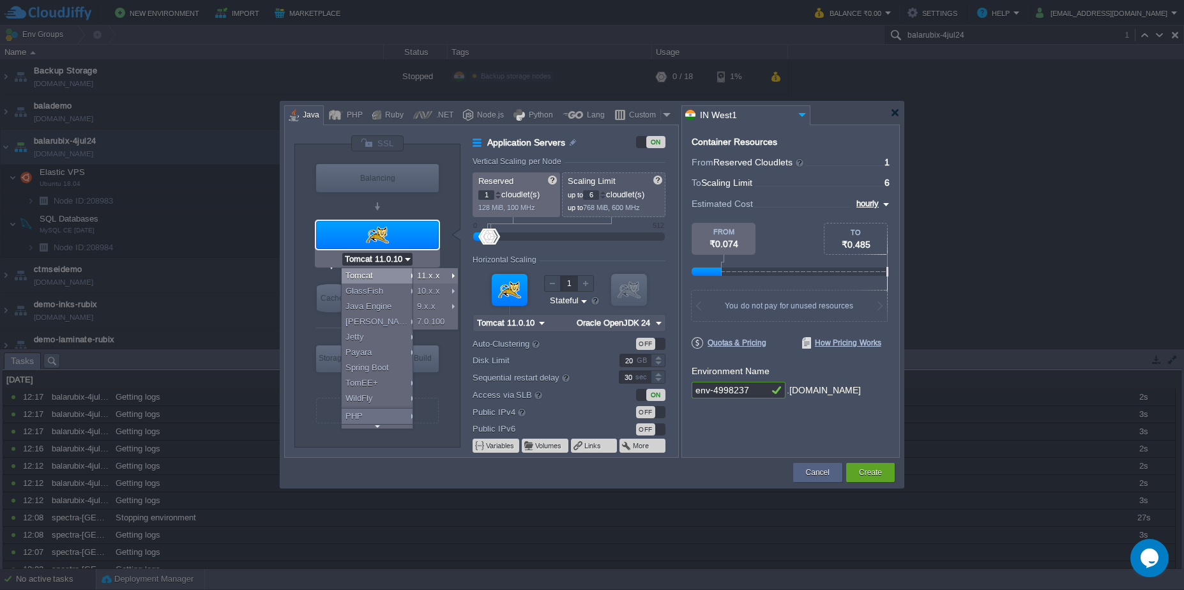
click at [374, 262] on input "Tomcat 11.0.10" at bounding box center [372, 259] width 61 height 13
click at [436, 261] on div "Tomcat 11.0.10" at bounding box center [377, 259] width 125 height 17
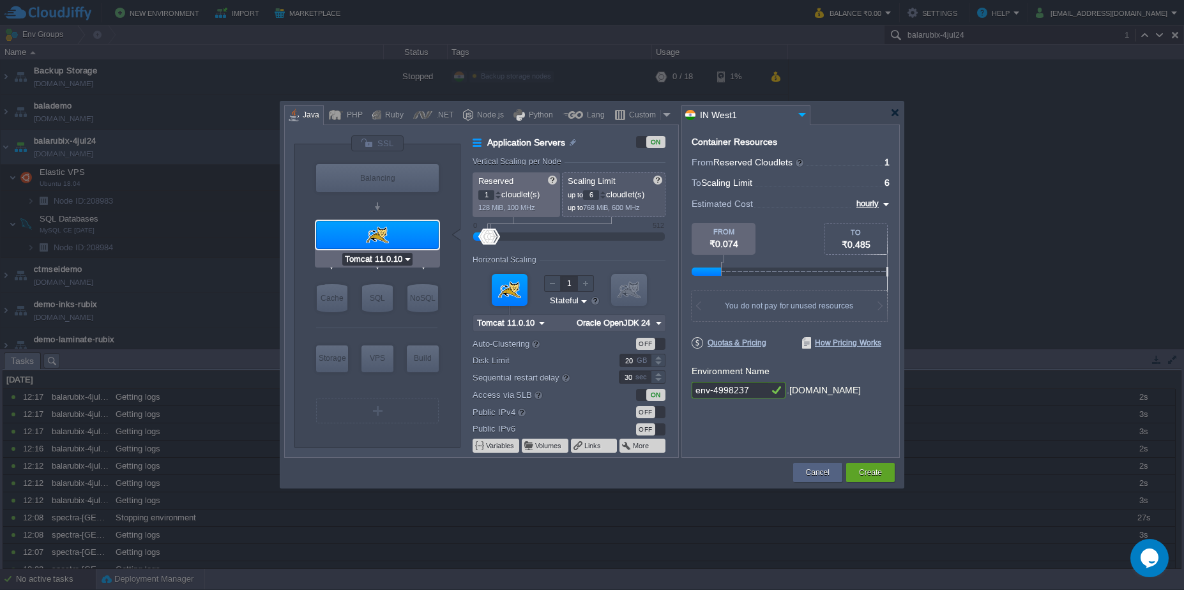
click at [355, 257] on input "Tomcat 11.0.10" at bounding box center [372, 259] width 61 height 13
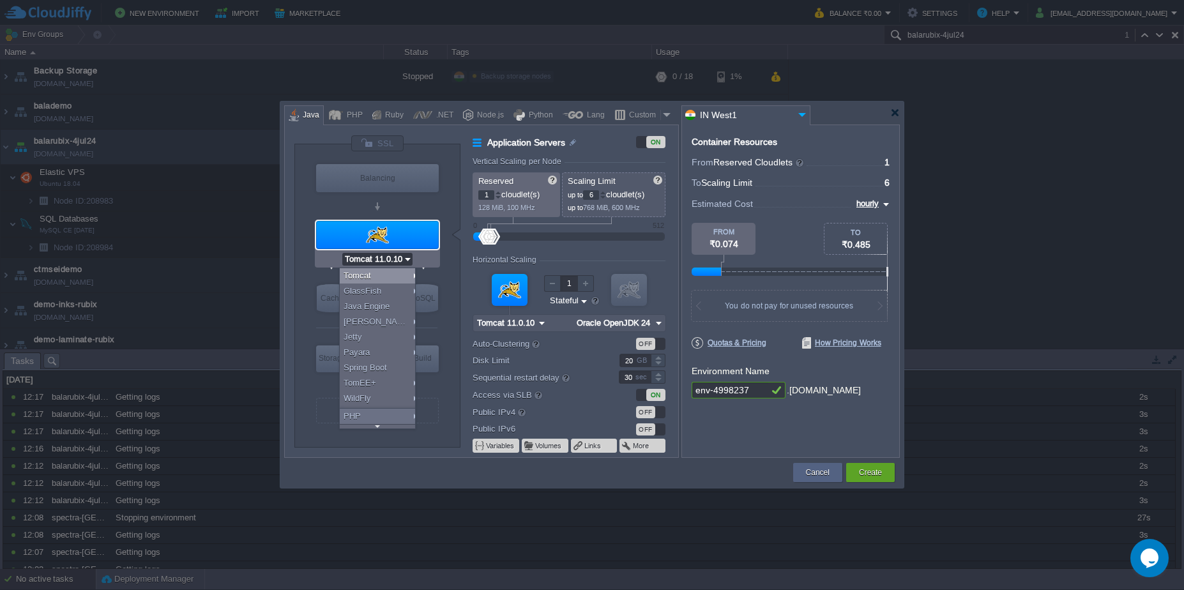
click at [355, 257] on input "Tomcat 11.0.10" at bounding box center [372, 259] width 61 height 13
click at [332, 257] on div "Tomcat 11.0.10" at bounding box center [377, 259] width 125 height 17
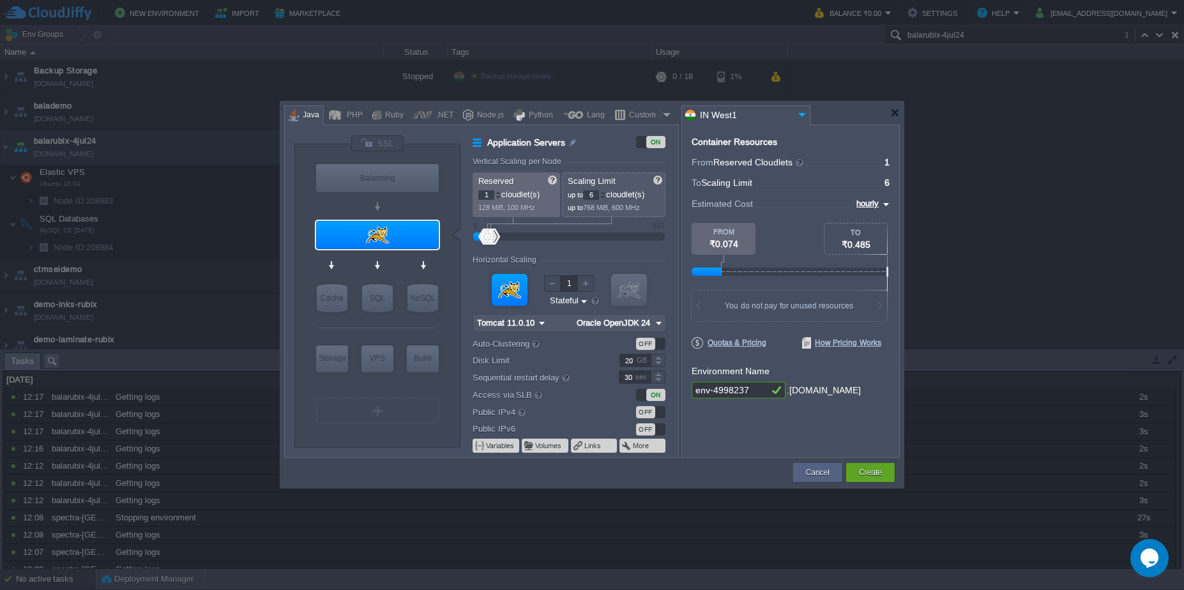
type input "Tomcat 11.0.10"
click at [365, 262] on input "Tomcat 11.0.10" at bounding box center [372, 259] width 61 height 13
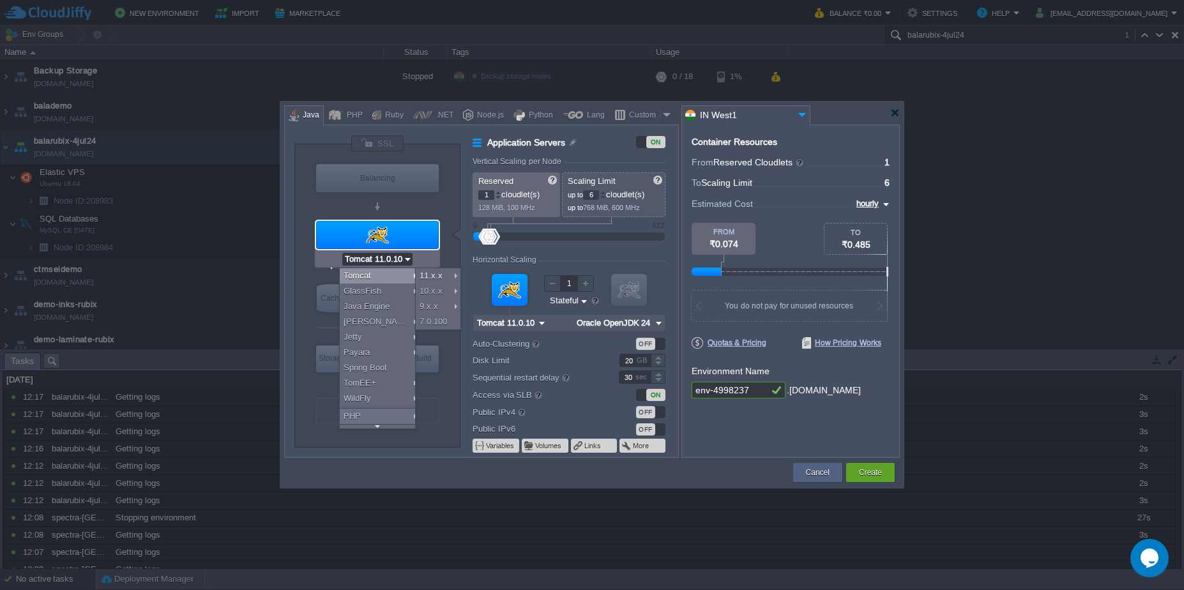
click at [328, 261] on div "Tomcat 11.0.10" at bounding box center [377, 259] width 125 height 17
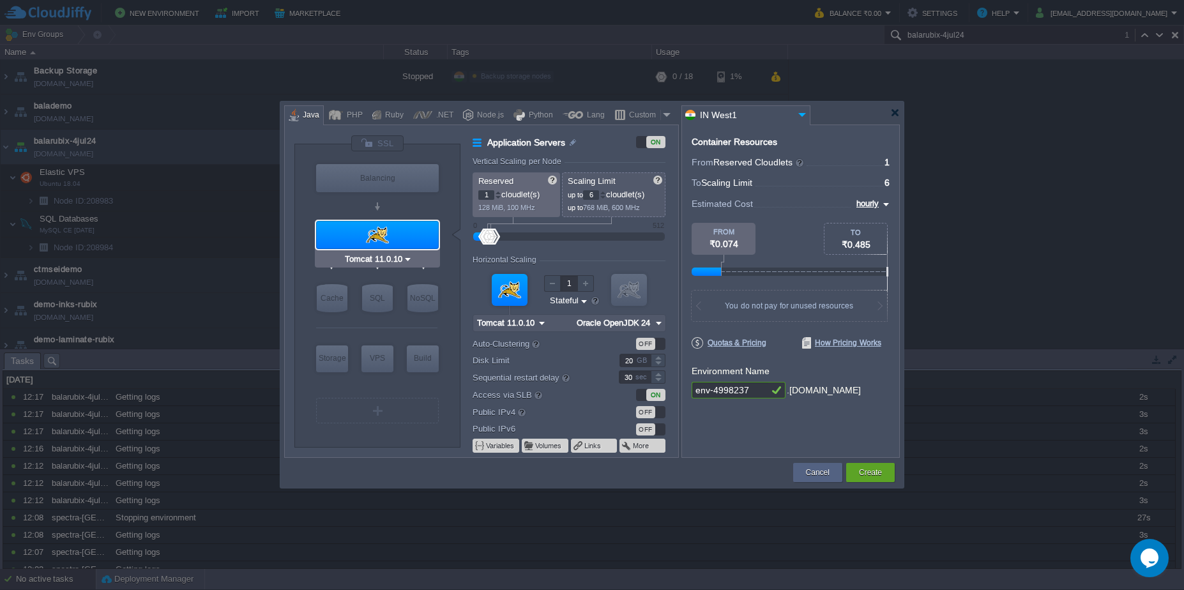
click at [355, 262] on input "Tomcat 11.0.10" at bounding box center [372, 259] width 61 height 13
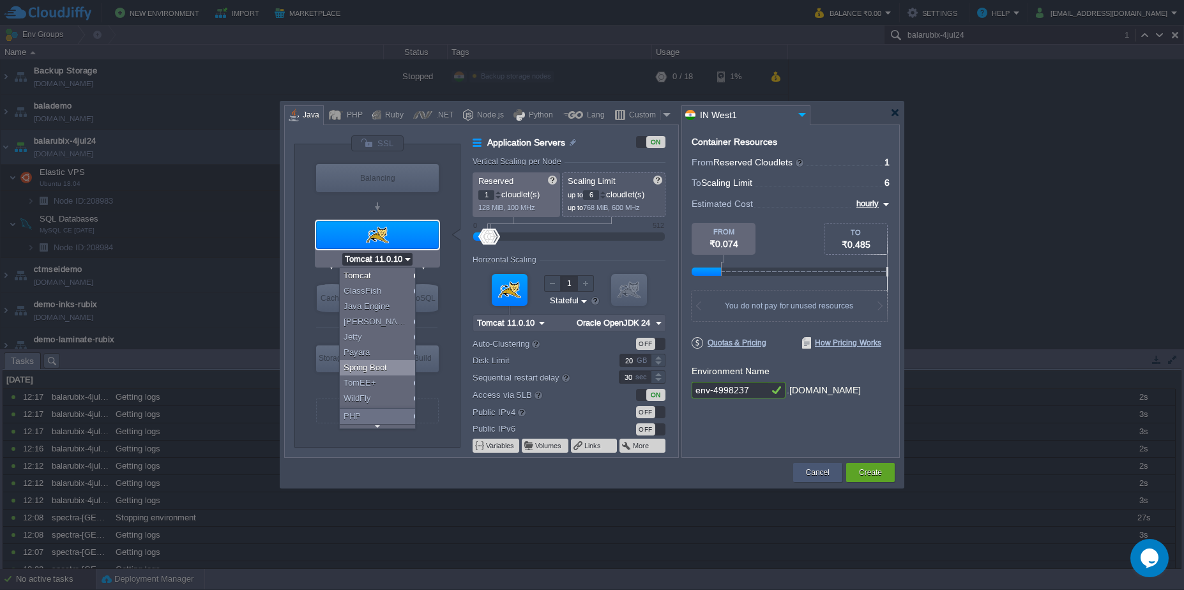
click at [823, 475] on button "Cancel" at bounding box center [818, 472] width 24 height 13
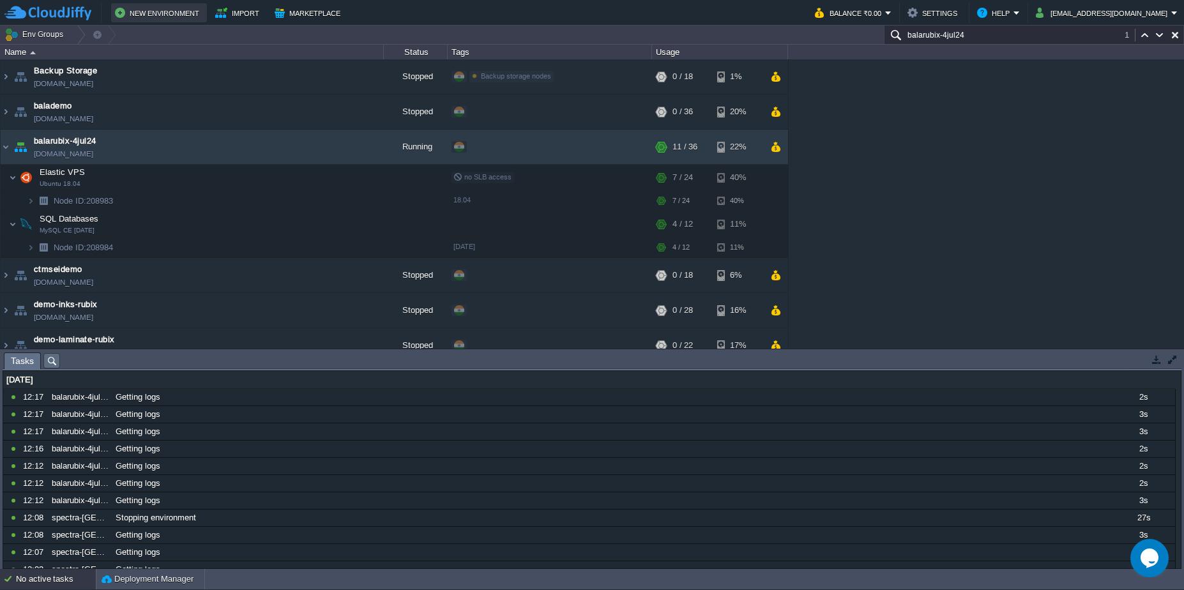
click at [151, 6] on button "New Environment" at bounding box center [159, 12] width 88 height 15
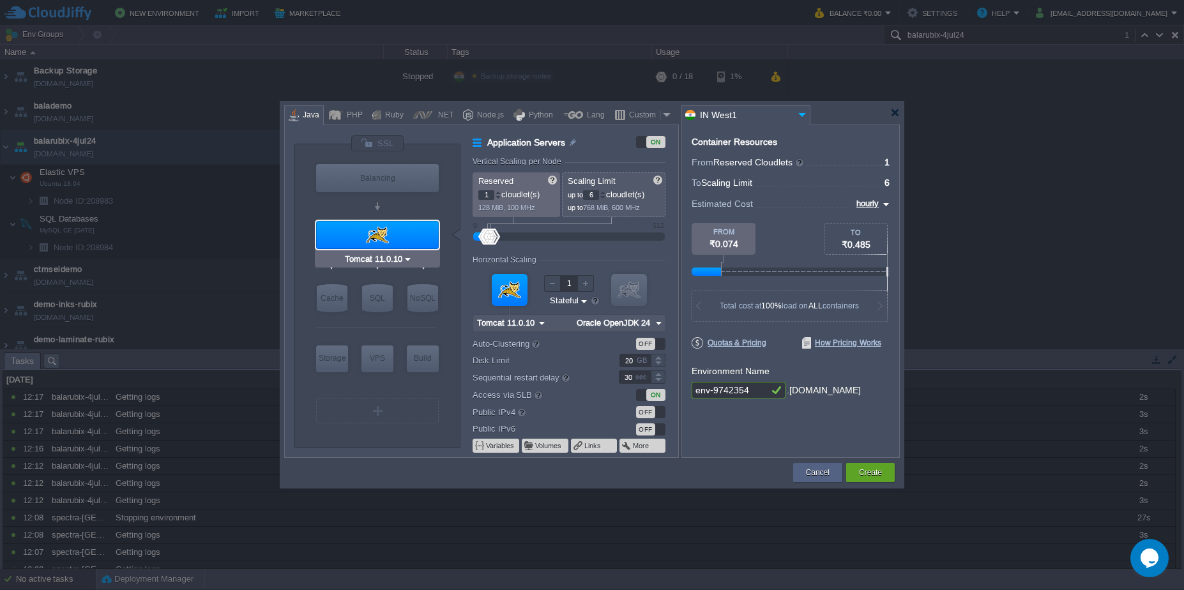
click at [367, 261] on input "Tomcat 11.0.10" at bounding box center [372, 259] width 61 height 13
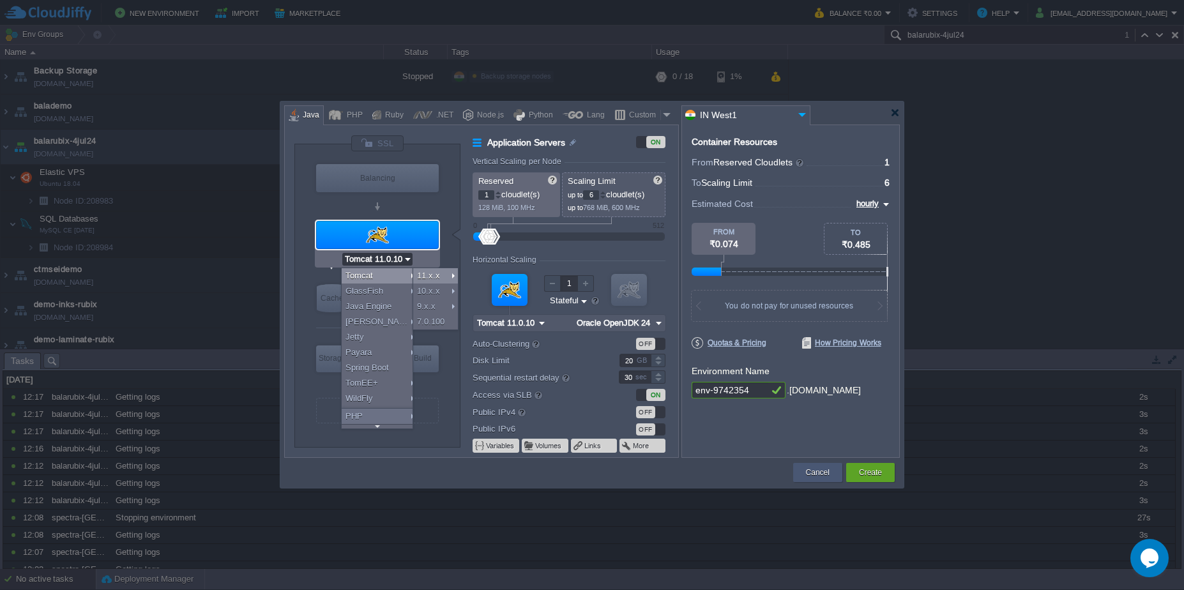
click at [825, 479] on div "Cancel" at bounding box center [818, 472] width 30 height 19
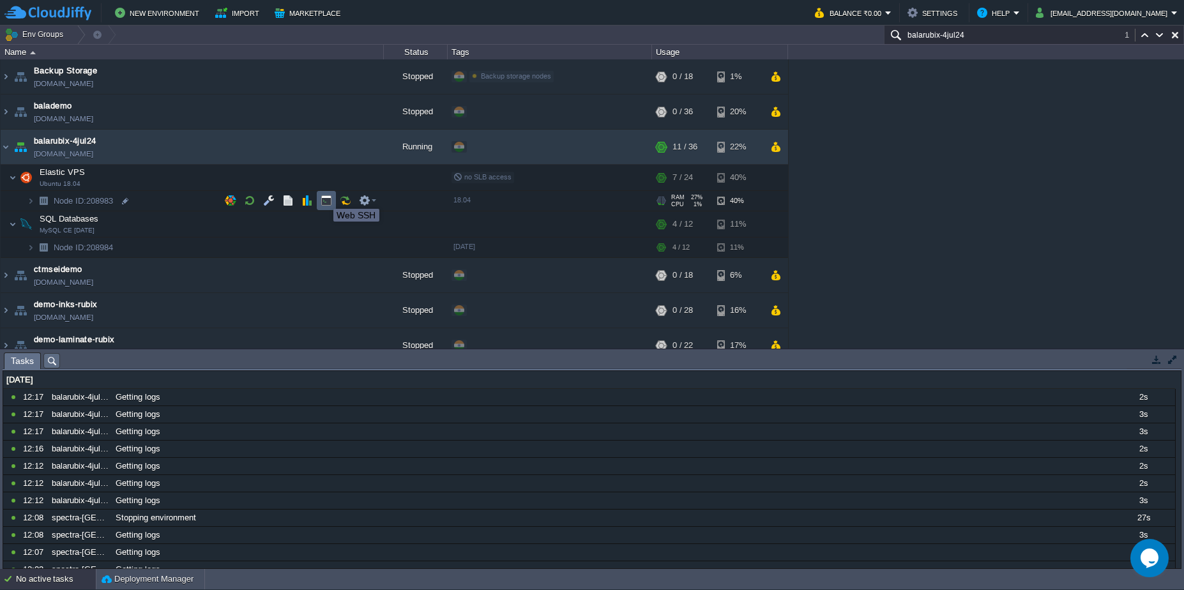
click at [324, 197] on button "button" at bounding box center [326, 200] width 11 height 11
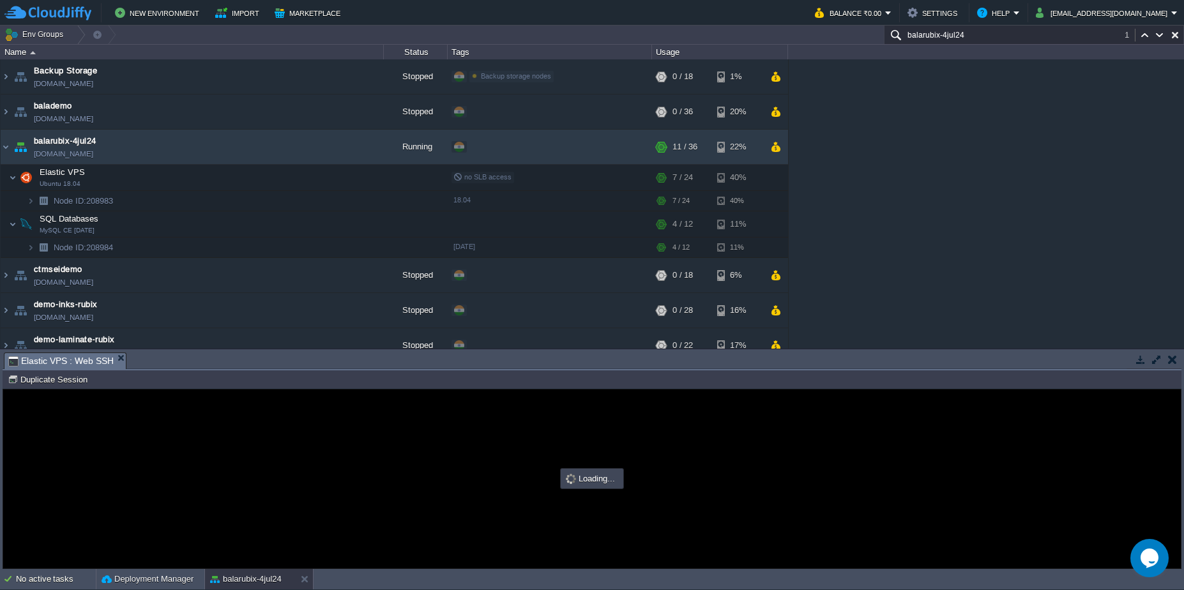
click at [1171, 362] on button "button" at bounding box center [1172, 359] width 9 height 11
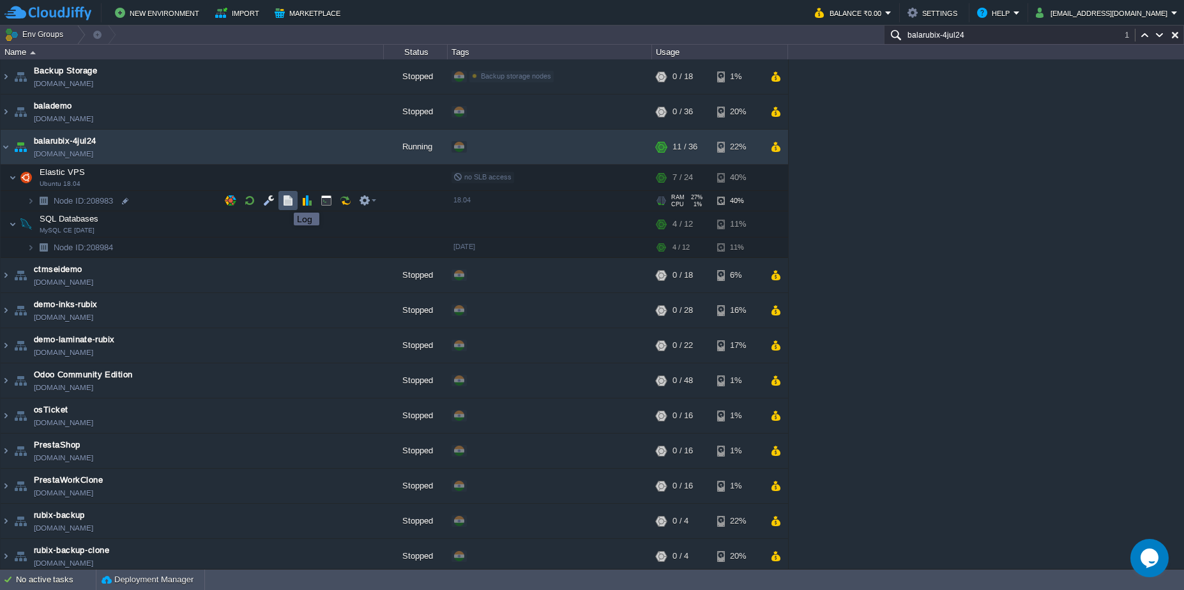
click at [284, 201] on button "button" at bounding box center [287, 200] width 11 height 11
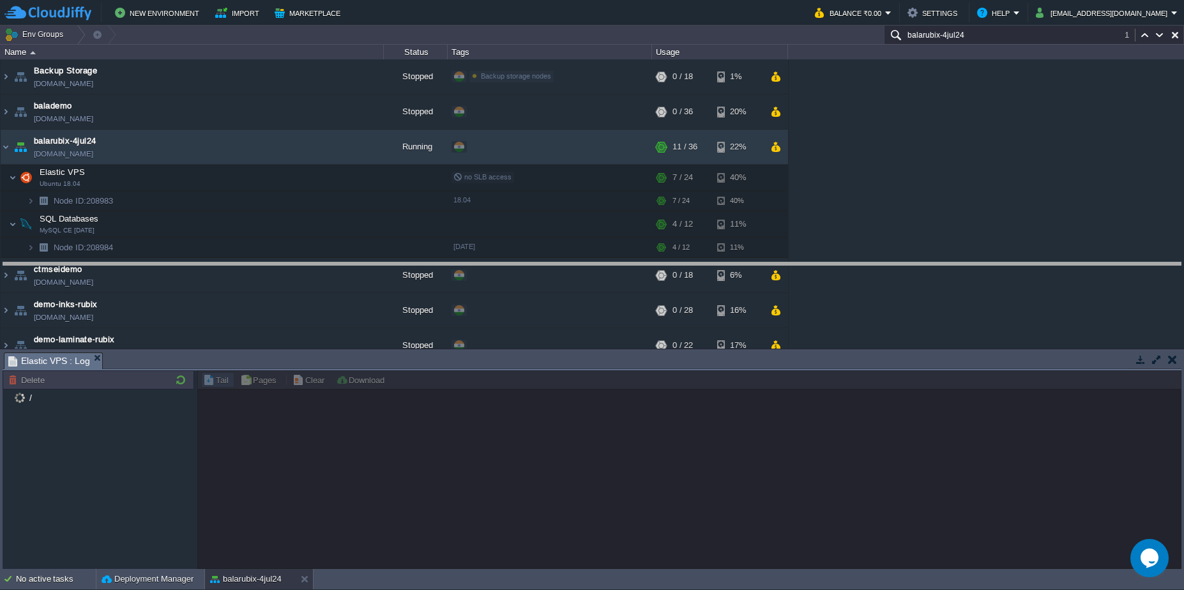
drag, startPoint x: 483, startPoint y: 363, endPoint x: 475, endPoint y: 273, distance: 90.4
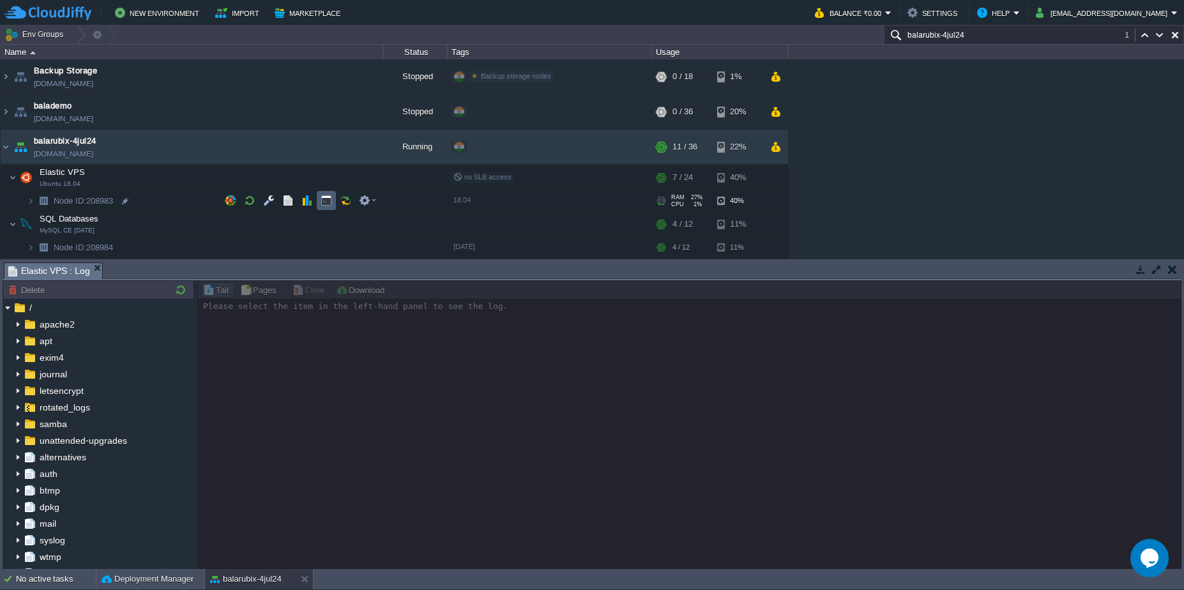
click at [324, 206] on td at bounding box center [326, 200] width 19 height 19
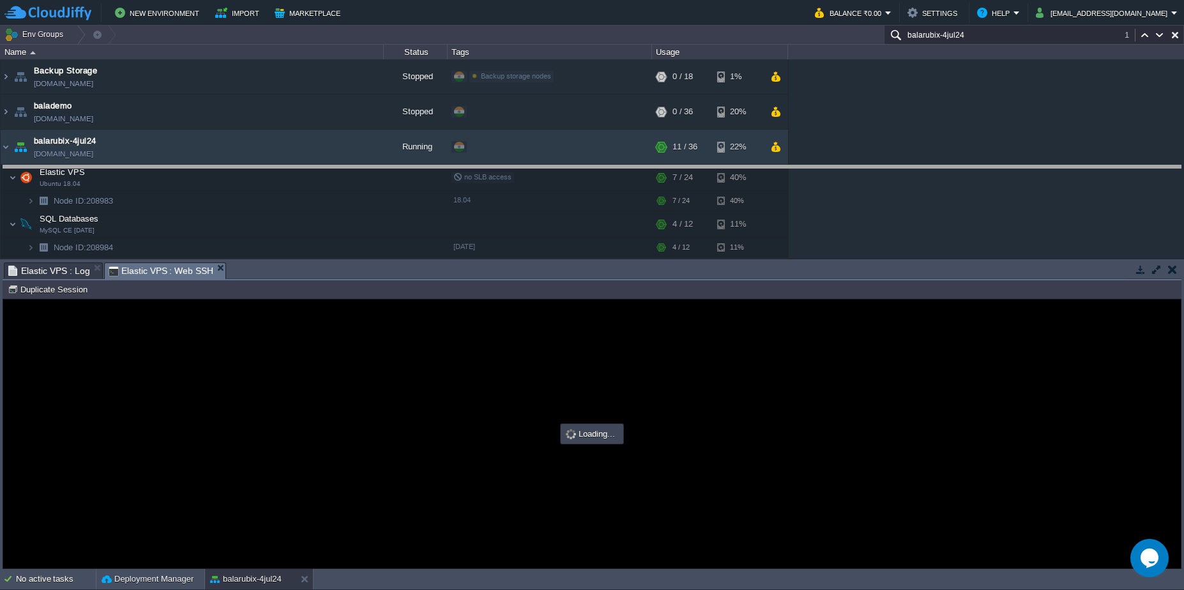
drag, startPoint x: 539, startPoint y: 276, endPoint x: 537, endPoint y: 177, distance: 99.0
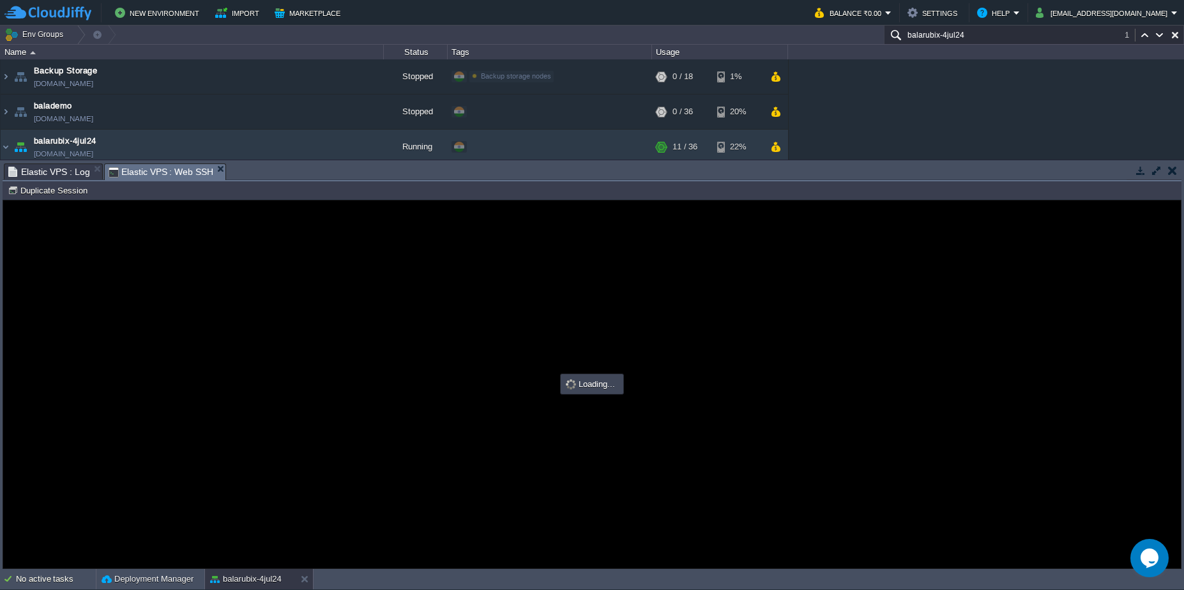
type input "#000000"
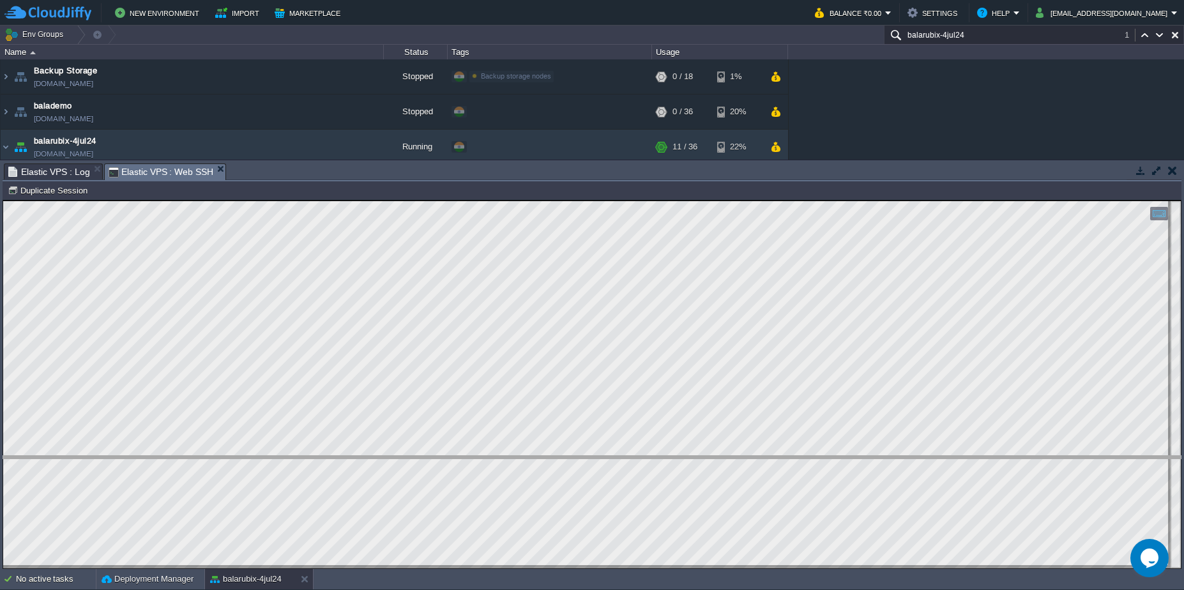
drag, startPoint x: 723, startPoint y: 172, endPoint x: 797, endPoint y: 464, distance: 301.6
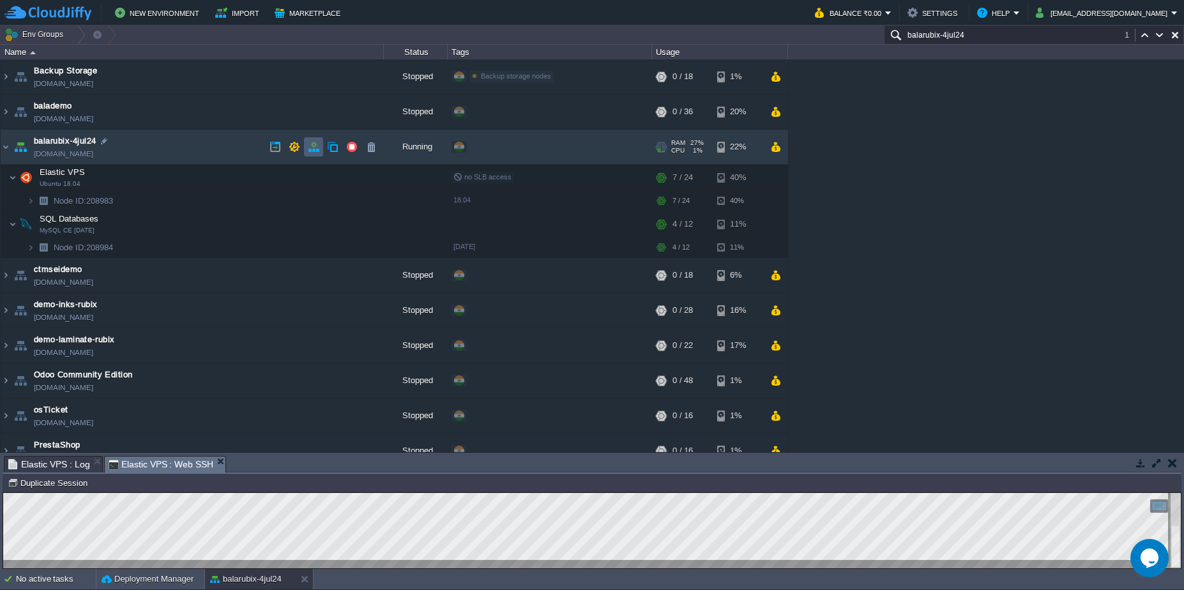
click at [312, 151] on button "button" at bounding box center [313, 146] width 11 height 11
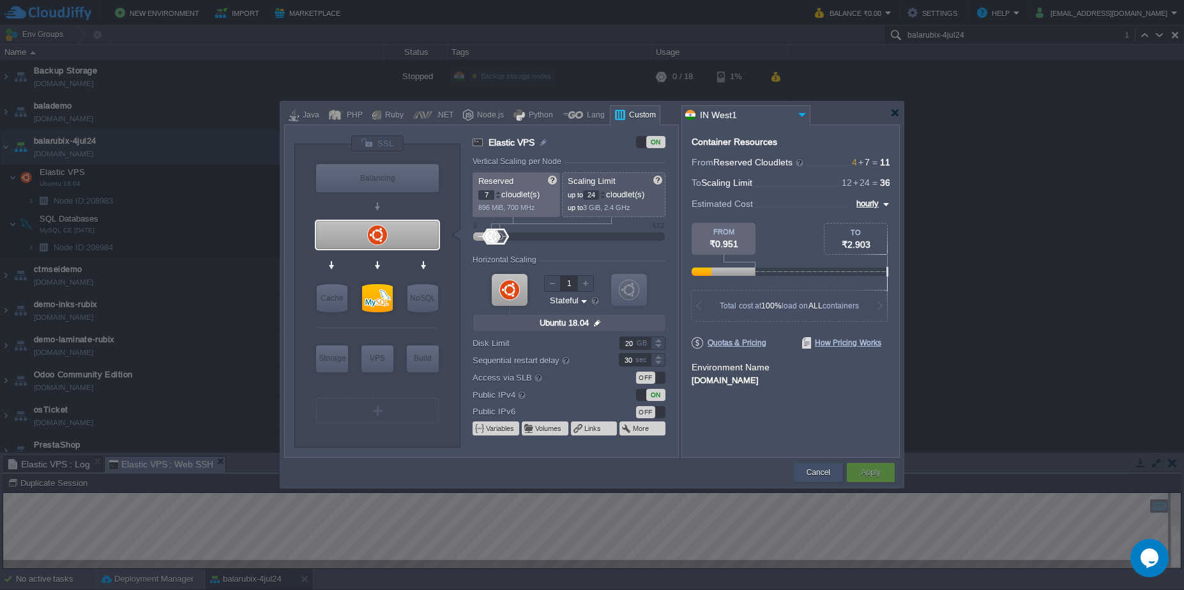
click at [814, 474] on button "Cancel" at bounding box center [819, 472] width 24 height 13
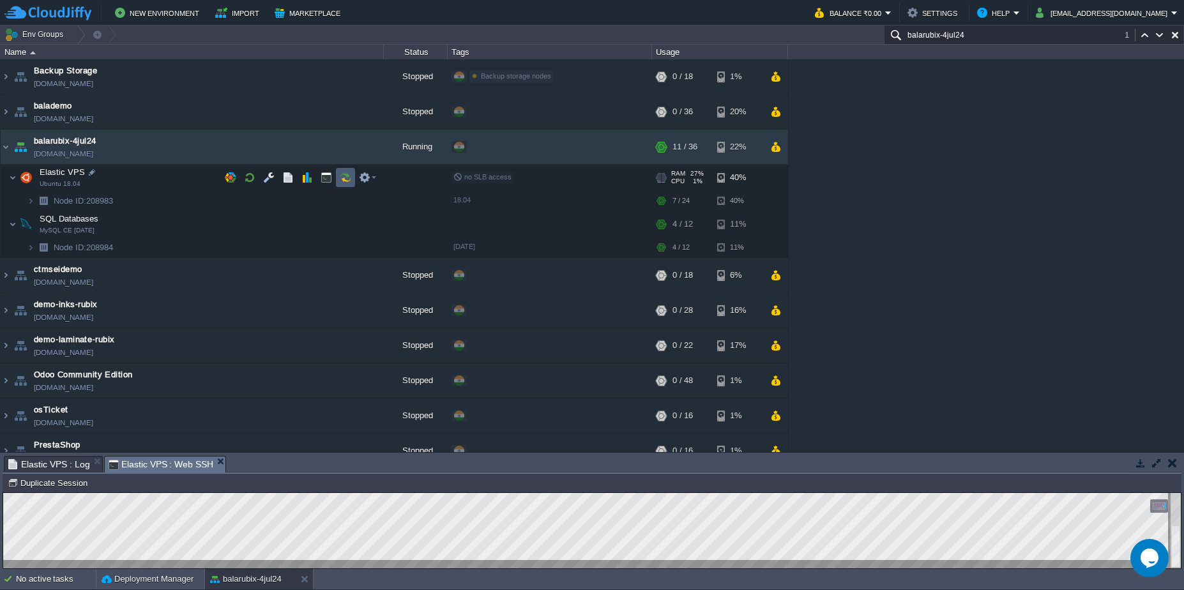
click at [346, 181] on button "button" at bounding box center [345, 177] width 11 height 11
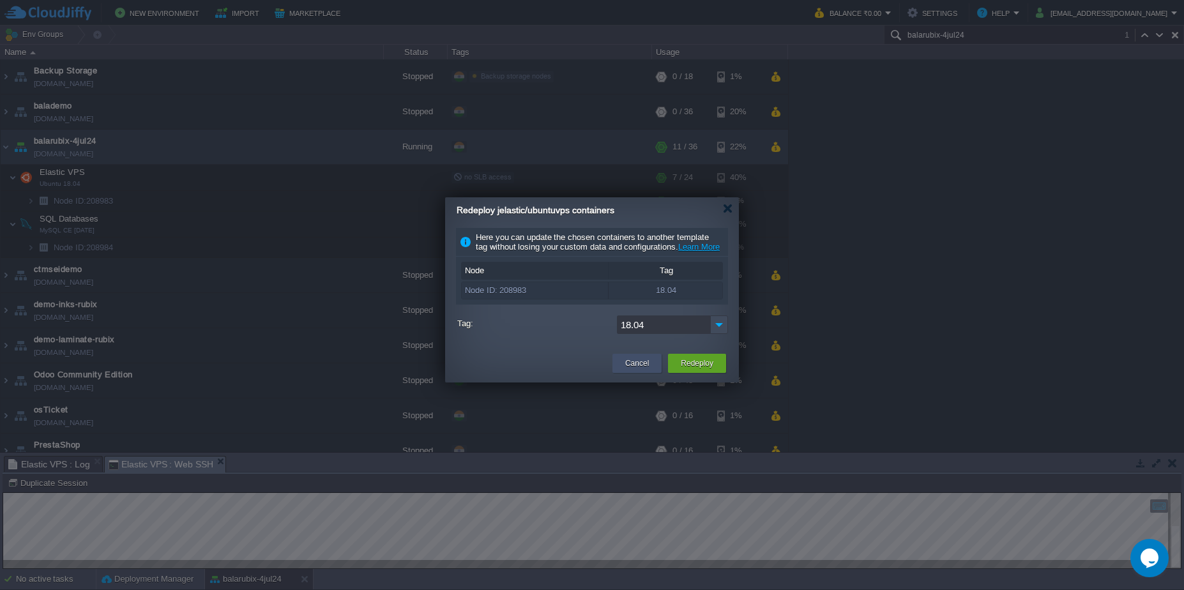
click at [627, 370] on button "Cancel" at bounding box center [637, 363] width 24 height 13
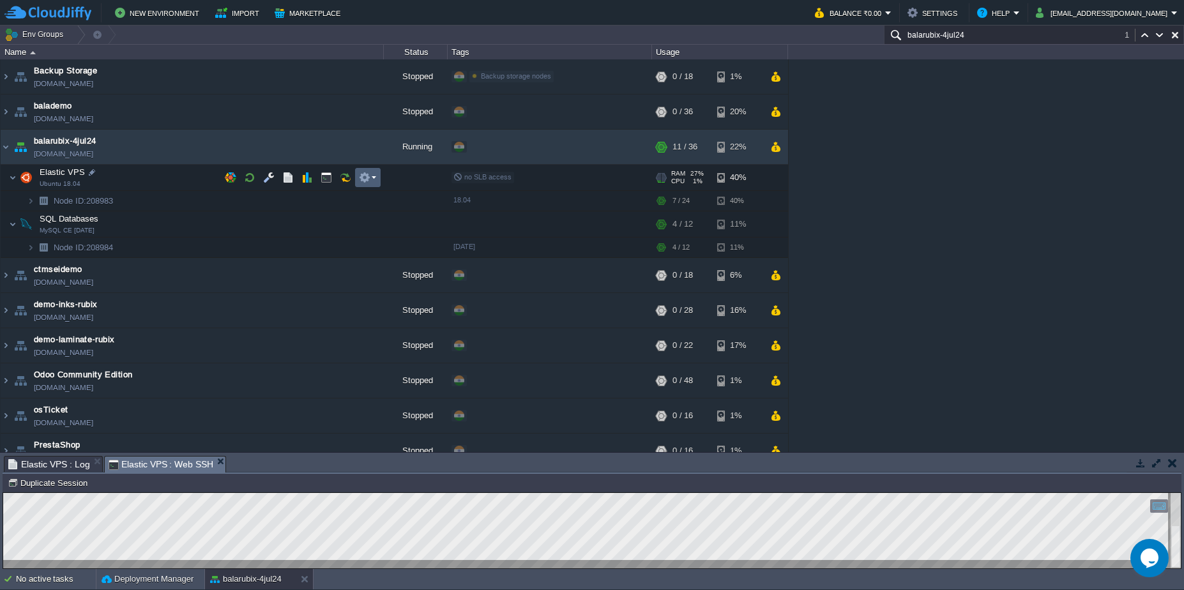
click at [376, 179] on em at bounding box center [367, 177] width 17 height 11
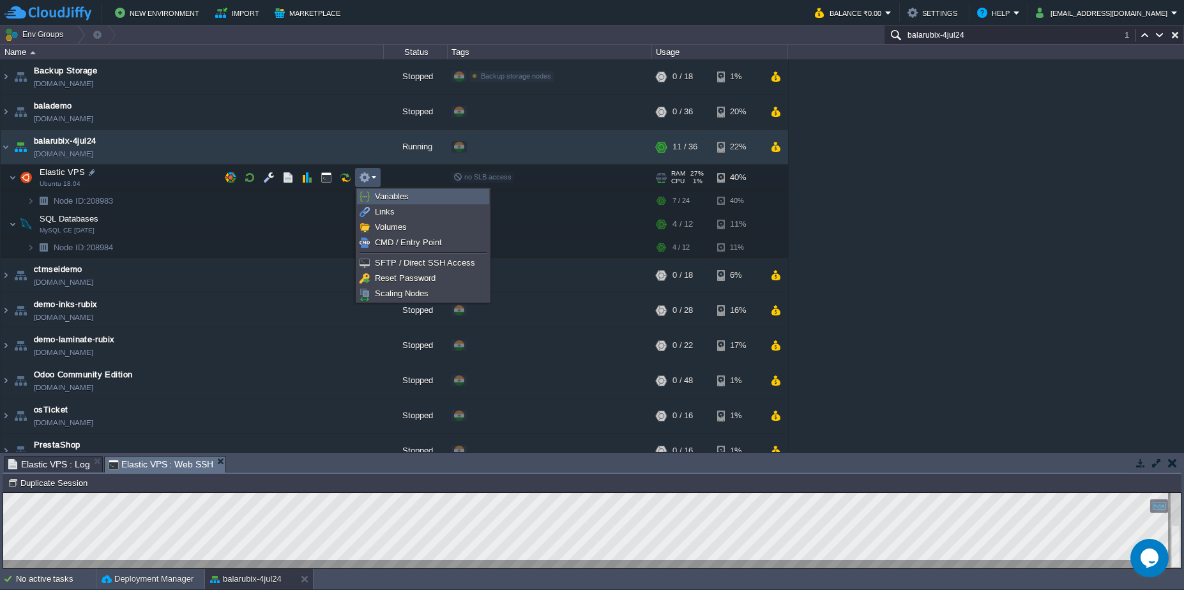
click at [392, 193] on span "Variables" at bounding box center [392, 197] width 34 height 10
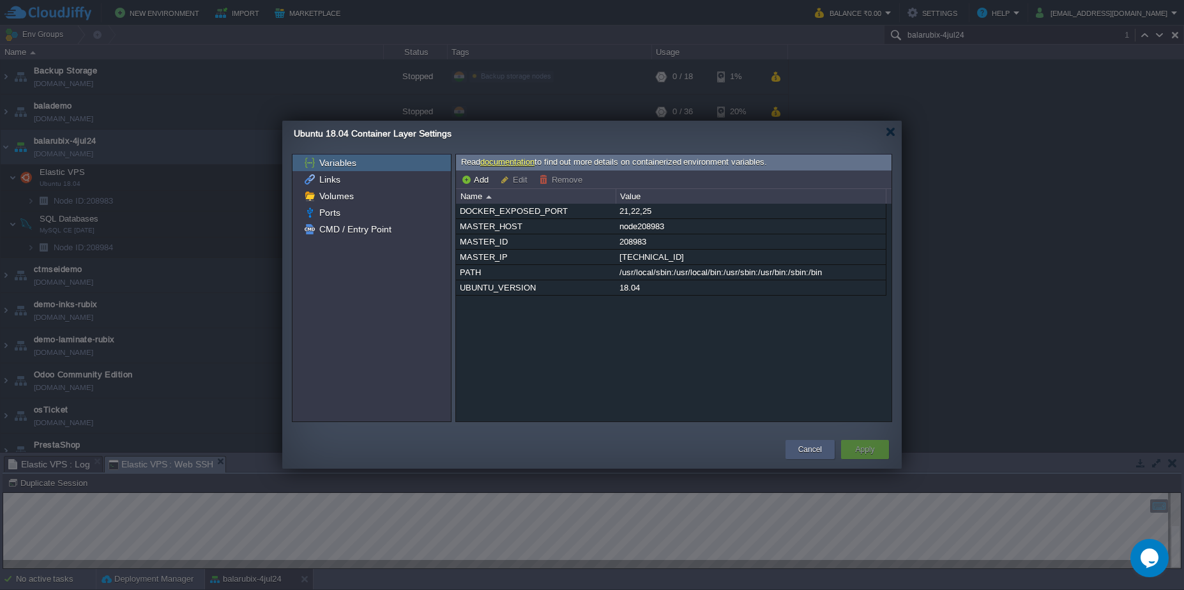
click at [814, 455] on button "Cancel" at bounding box center [810, 449] width 24 height 13
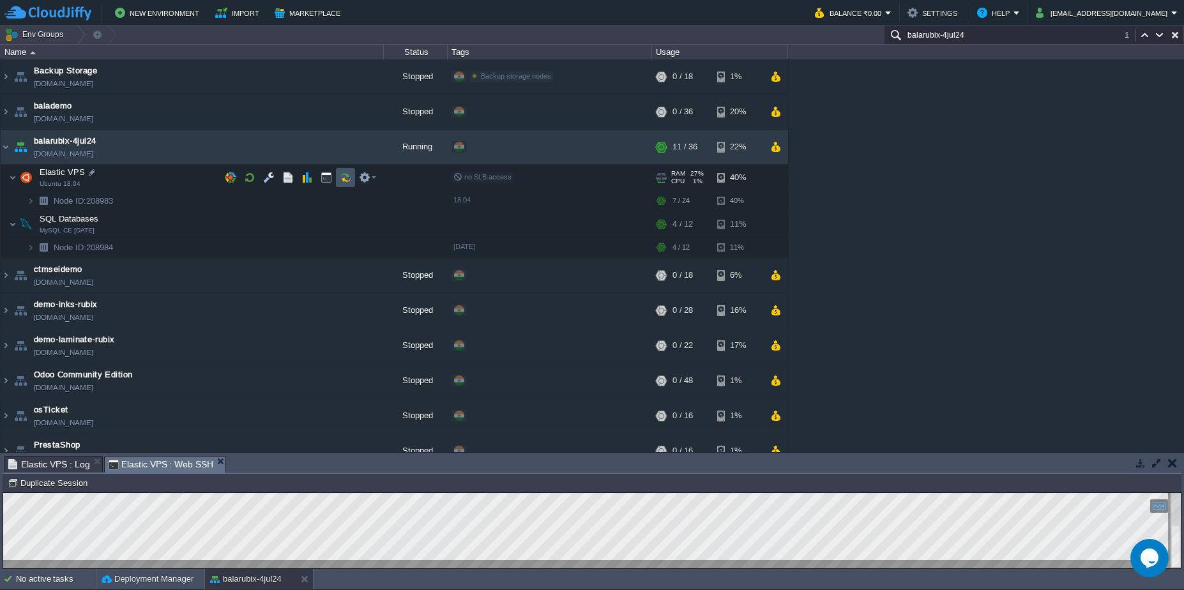
click at [348, 178] on button "button" at bounding box center [345, 177] width 11 height 11
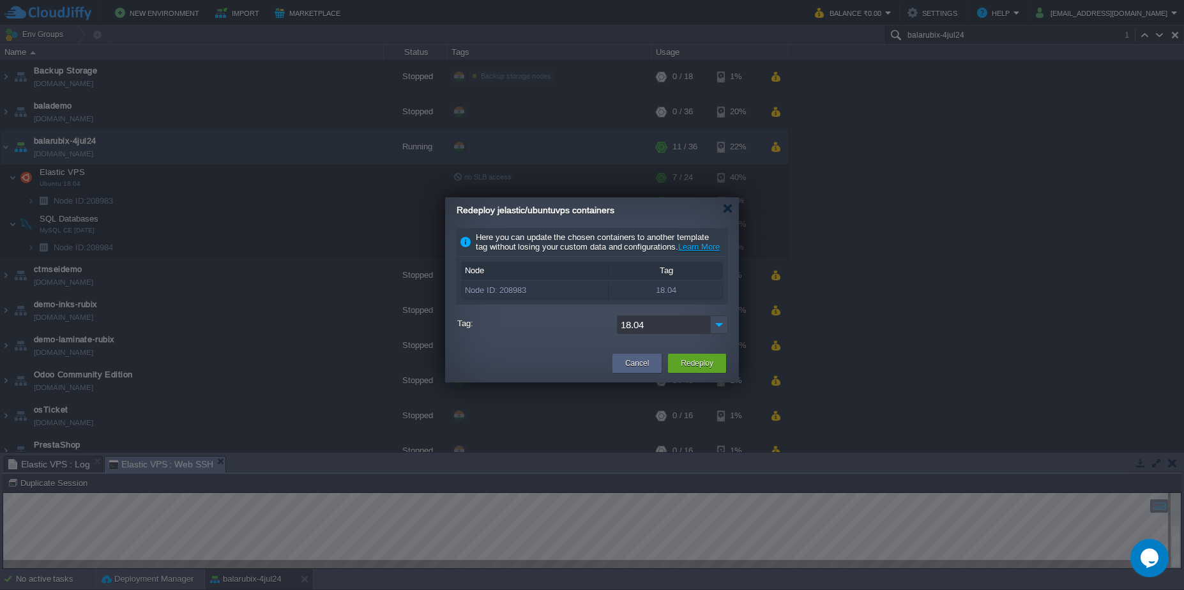
click at [693, 331] on input "18.04" at bounding box center [663, 325] width 93 height 19
click at [712, 333] on img at bounding box center [719, 325] width 18 height 19
click at [581, 358] on div "Cancel Redeploy" at bounding box center [592, 364] width 294 height 37
click at [619, 369] on div "Cancel" at bounding box center [637, 363] width 49 height 19
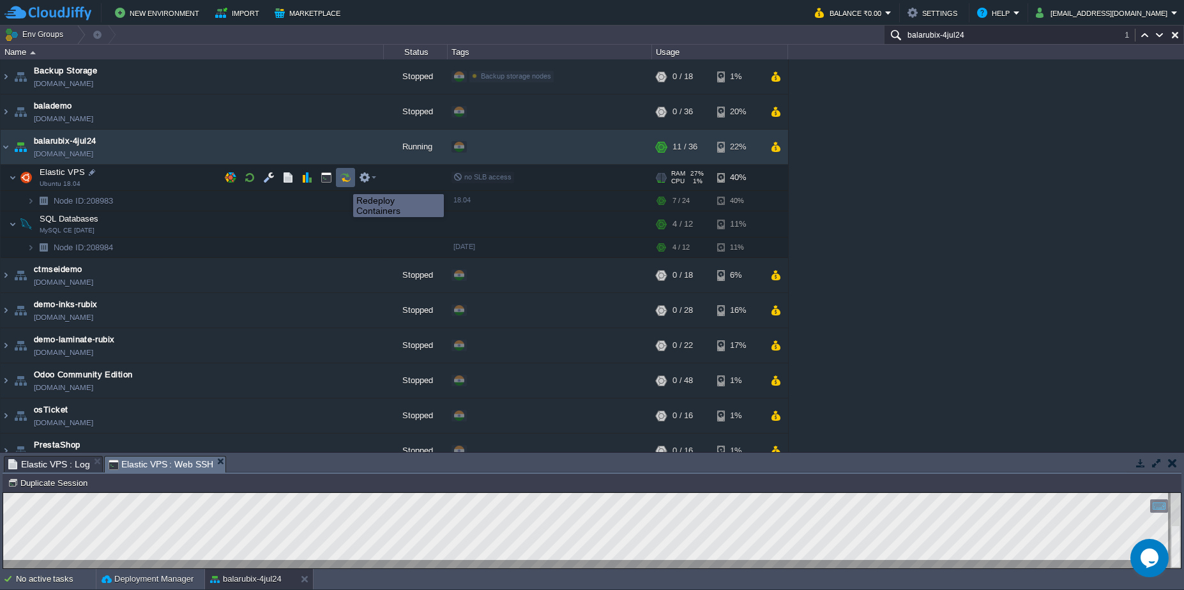
click at [344, 183] on button "button" at bounding box center [345, 177] width 11 height 11
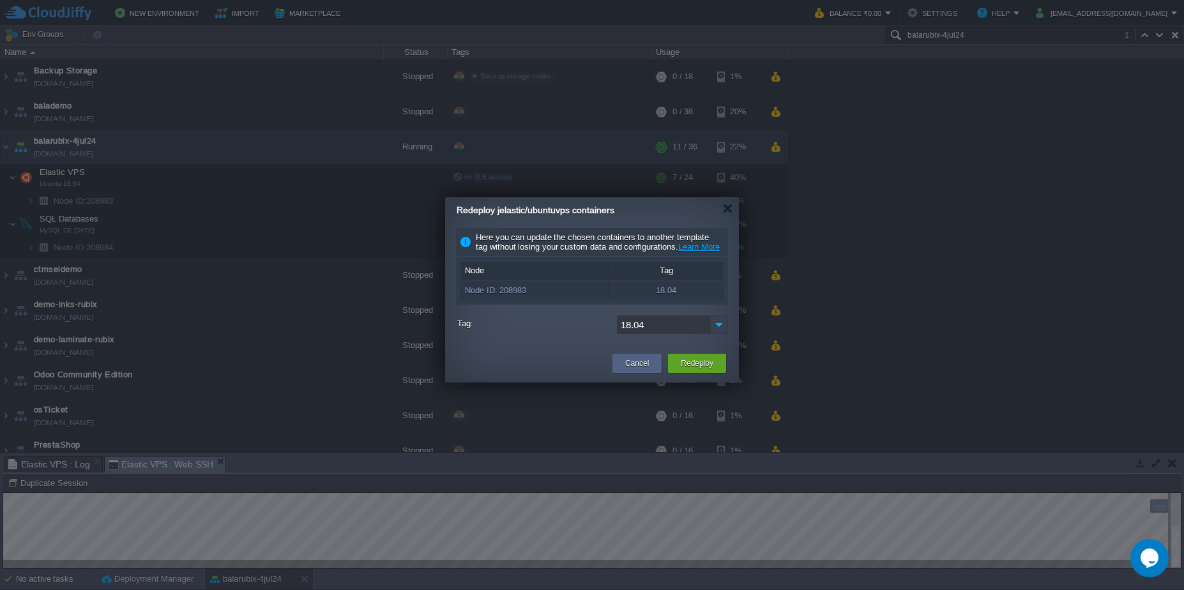
click at [722, 334] on img at bounding box center [719, 325] width 18 height 19
click at [547, 358] on div "Cancel Redeploy" at bounding box center [592, 364] width 294 height 37
click at [641, 370] on button "Cancel" at bounding box center [637, 363] width 24 height 13
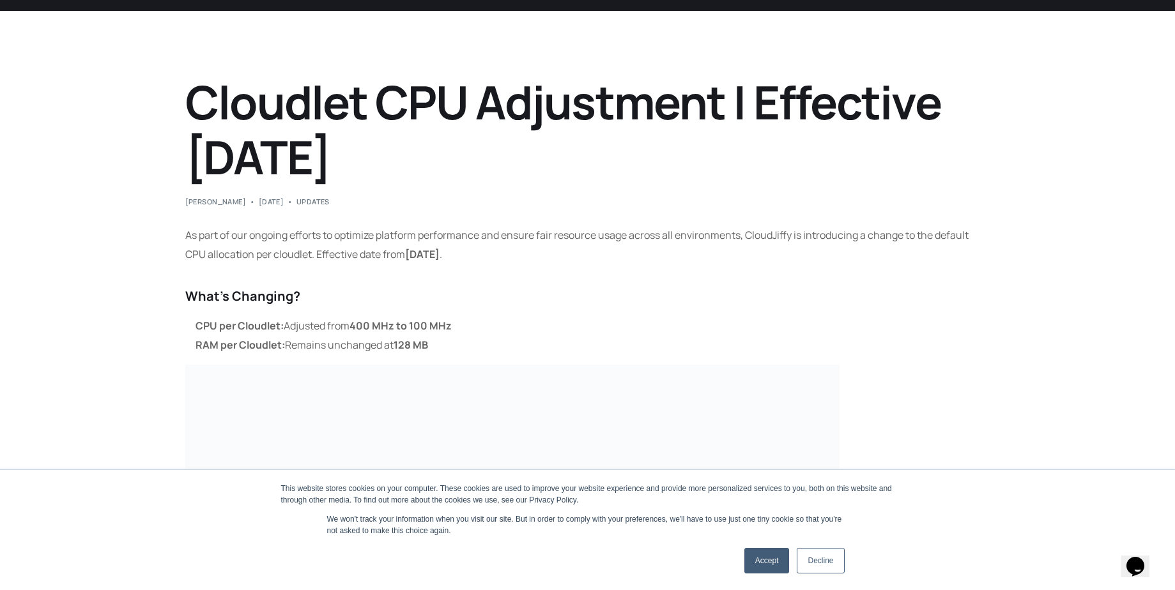
scroll to position [77, 0]
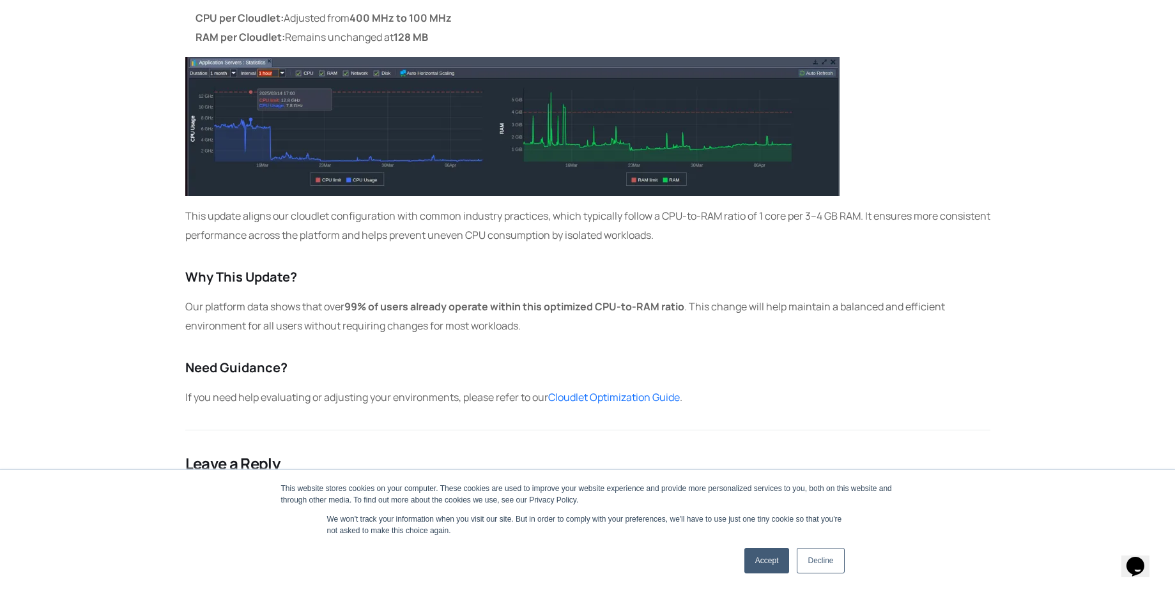
click at [771, 568] on link "Accept" at bounding box center [766, 561] width 45 height 26
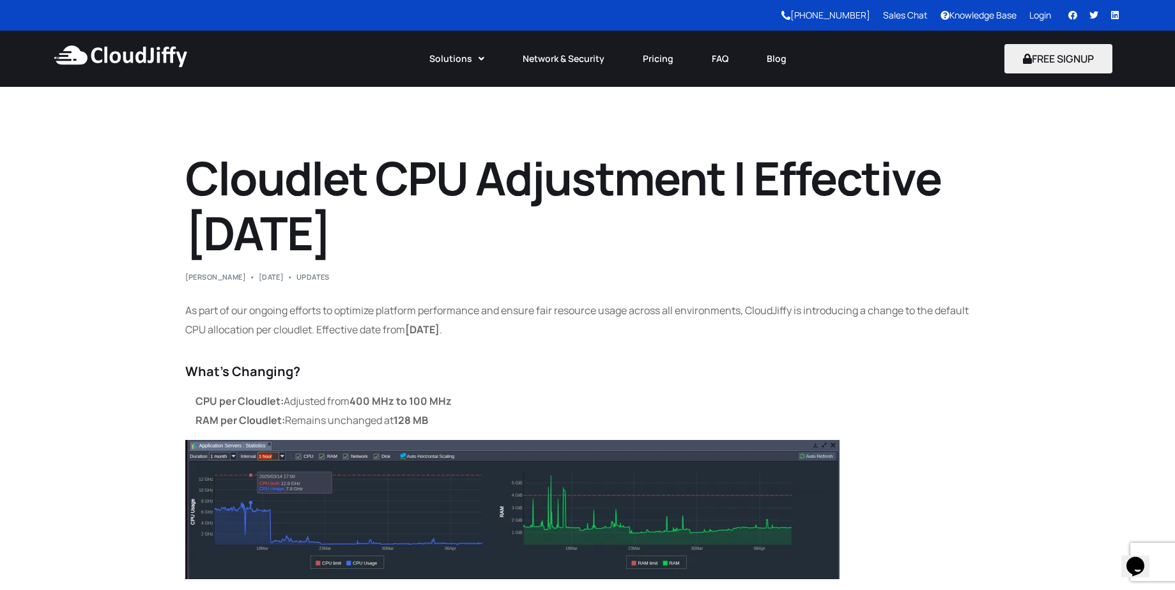
drag, startPoint x: 199, startPoint y: 231, endPoint x: 420, endPoint y: 234, distance: 221.0
click at [420, 234] on h1 "Cloudlet CPU Adjustment | Effective July 1, 2025" at bounding box center [587, 206] width 805 height 111
drag, startPoint x: 197, startPoint y: 224, endPoint x: 310, endPoint y: 222, distance: 113.7
click at [310, 222] on h1 "Cloudlet CPU Adjustment | Effective July 1, 2025" at bounding box center [587, 206] width 805 height 111
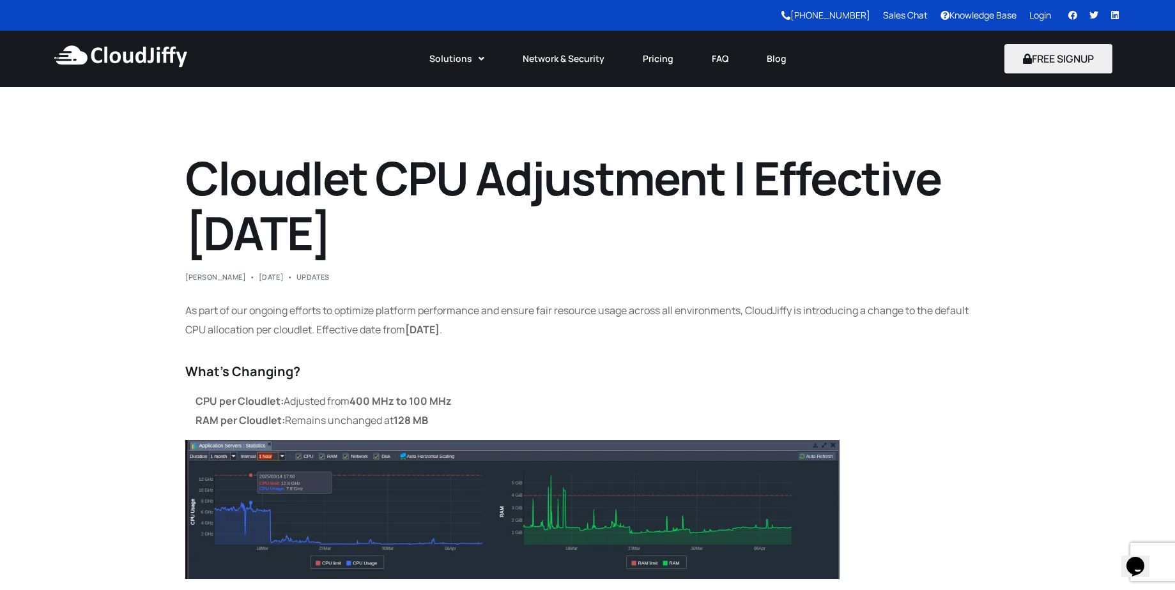
click at [310, 222] on h1 "Cloudlet CPU Adjustment | Effective July 1, 2025" at bounding box center [587, 206] width 805 height 111
drag, startPoint x: 194, startPoint y: 220, endPoint x: 434, endPoint y: 224, distance: 240.2
click at [434, 224] on h1 "Cloudlet CPU Adjustment | Effective July 1, 2025" at bounding box center [587, 206] width 805 height 111
drag, startPoint x: 187, startPoint y: 179, endPoint x: 484, endPoint y: 236, distance: 301.8
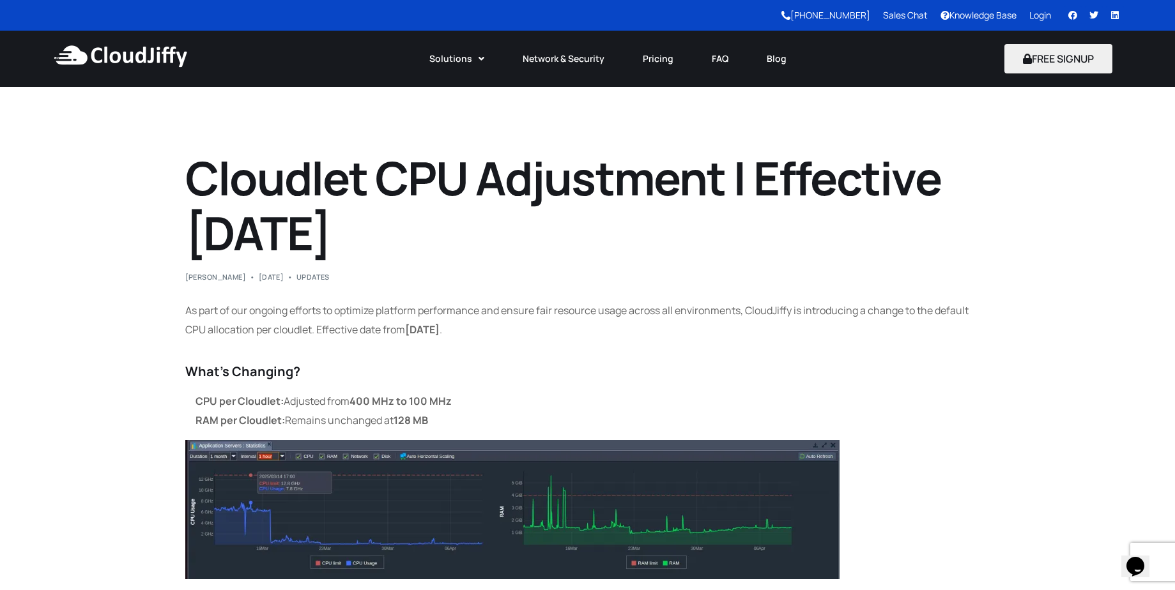
click at [484, 236] on h1 "Cloudlet CPU Adjustment | Effective July 1, 2025" at bounding box center [587, 206] width 805 height 111
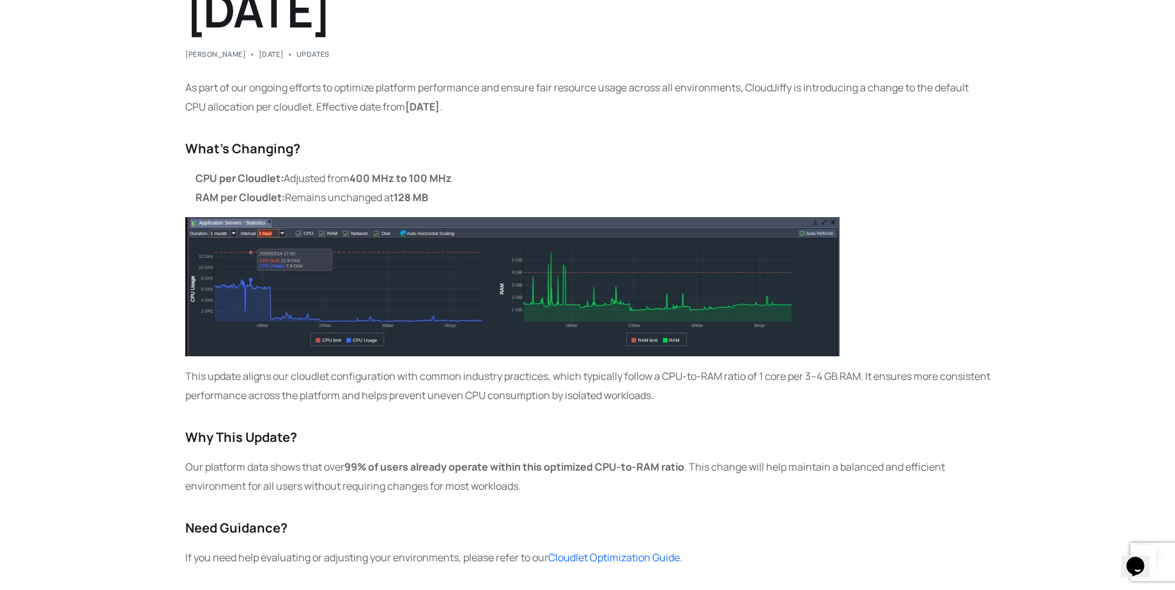
scroll to position [230, 0]
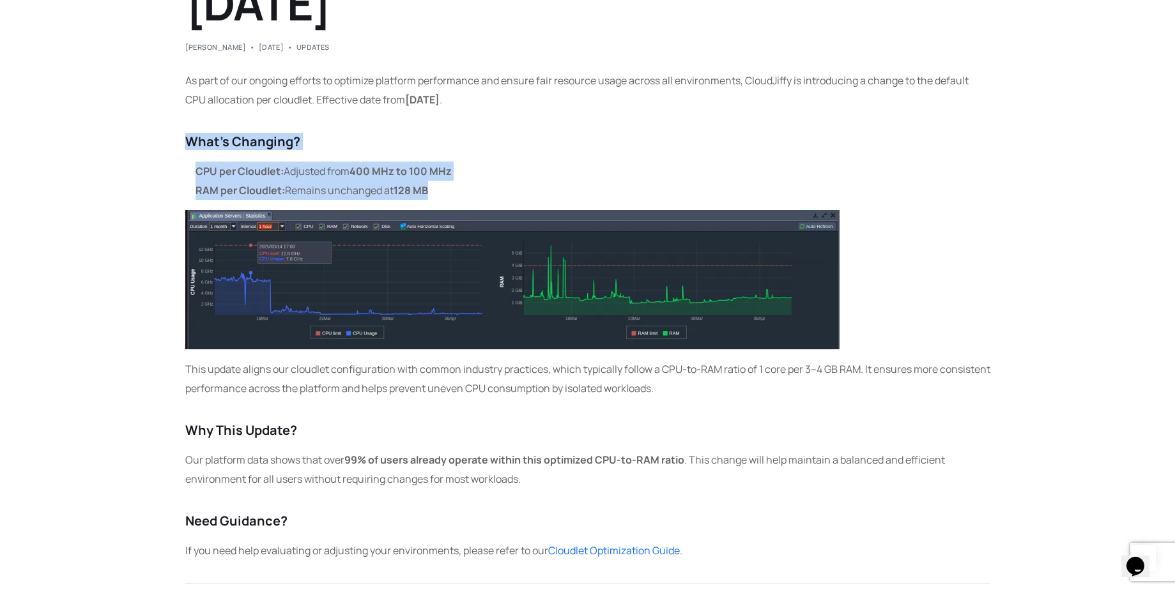
drag, startPoint x: 188, startPoint y: 144, endPoint x: 445, endPoint y: 190, distance: 260.8
click at [445, 190] on div "As part of our ongoing efforts to optimize platform performance and ensure fair…" at bounding box center [587, 315] width 805 height 489
click at [445, 190] on li "RAM per Cloudlet: Remains unchanged at 128 MB" at bounding box center [592, 190] width 795 height 19
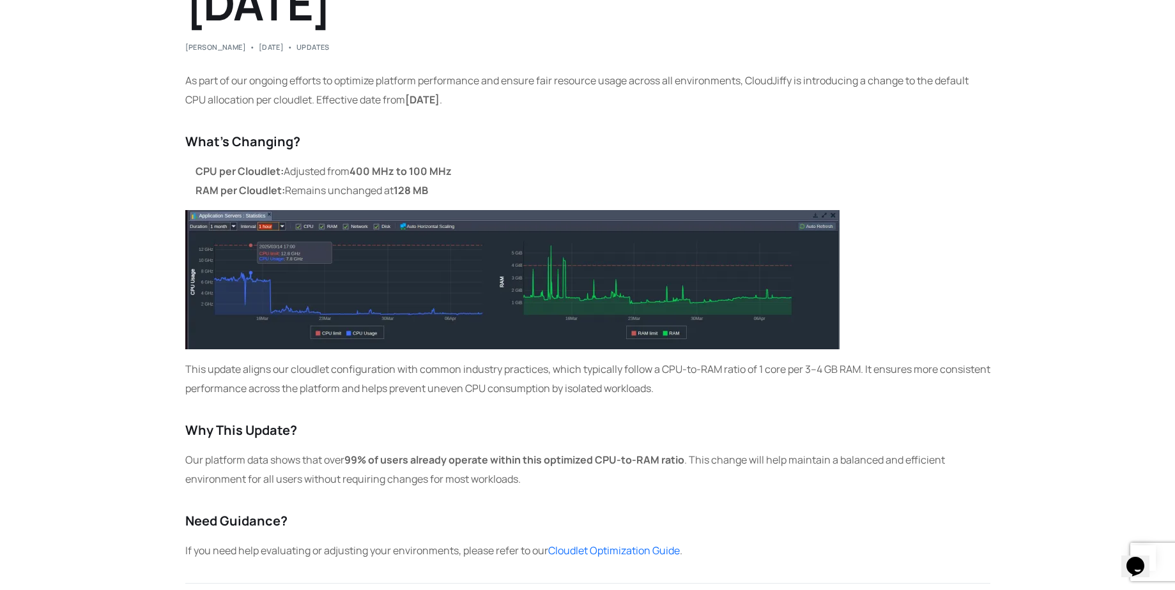
scroll to position [77, 0]
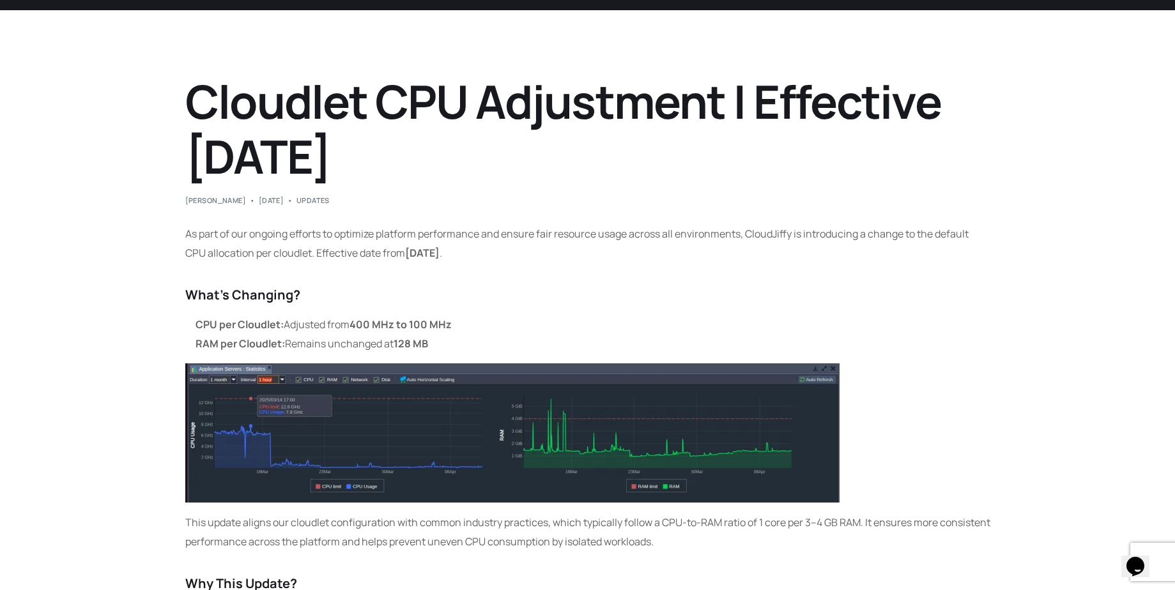
drag, startPoint x: 192, startPoint y: 148, endPoint x: 440, endPoint y: 150, distance: 247.8
click at [440, 150] on h1 "Cloudlet CPU Adjustment | Effective July 1, 2025" at bounding box center [587, 129] width 805 height 111
drag, startPoint x: 201, startPoint y: 323, endPoint x: 420, endPoint y: 327, distance: 219.1
click at [420, 327] on ul "CPU per Cloudlet: Adjusted from 400 MHz to 100 MHz RAM per Cloudlet: Remains un…" at bounding box center [587, 334] width 805 height 38
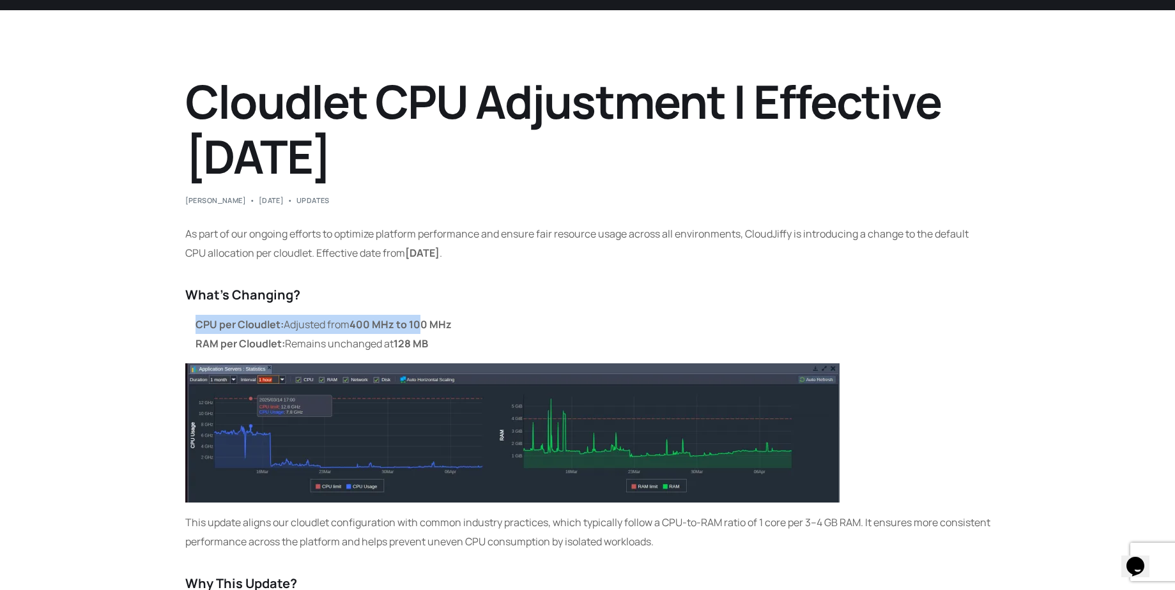
click at [420, 327] on strong "400 MHz to 100 MHz" at bounding box center [400, 324] width 102 height 14
click at [198, 320] on strong "CPU per Cloudlet:" at bounding box center [239, 324] width 88 height 14
drag, startPoint x: 195, startPoint y: 320, endPoint x: 289, endPoint y: 323, distance: 94.0
click at [289, 323] on li "CPU per Cloudlet: Adjusted from 400 MHz to 100 MHz" at bounding box center [592, 324] width 795 height 19
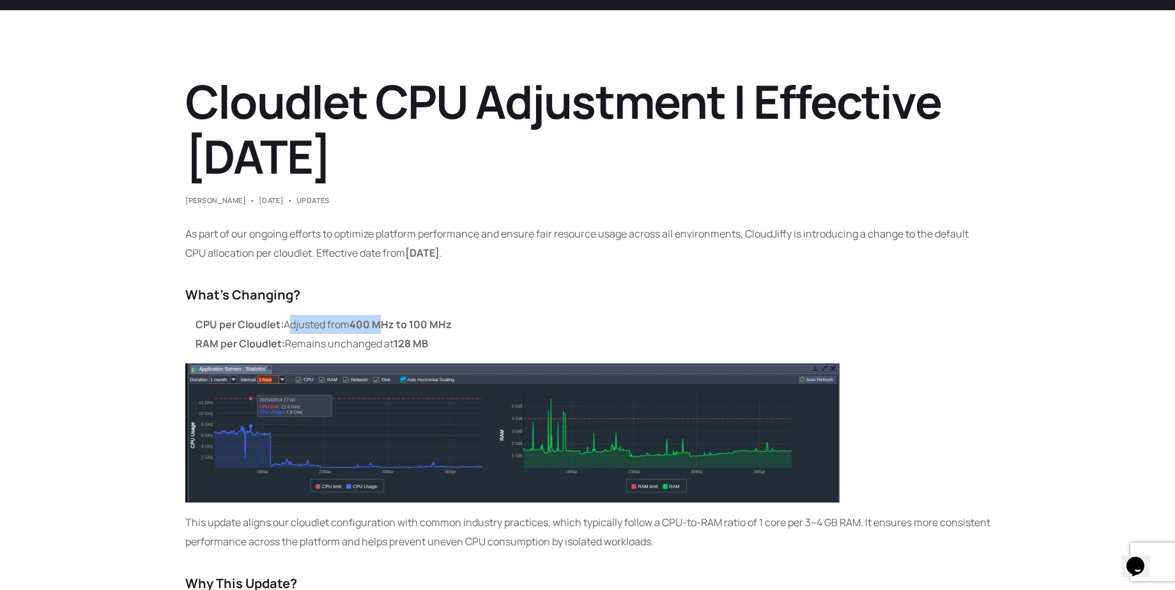
drag, startPoint x: 286, startPoint y: 323, endPoint x: 383, endPoint y: 324, distance: 96.5
click at [383, 324] on li "CPU per Cloudlet: Adjusted from 400 MHz to 100 MHz" at bounding box center [592, 324] width 795 height 19
click at [383, 324] on strong "400 MHz to 100 MHz" at bounding box center [400, 324] width 102 height 14
click at [358, 324] on strong "400 MHz to 100 MHz" at bounding box center [400, 324] width 102 height 14
drag, startPoint x: 355, startPoint y: 324, endPoint x: 397, endPoint y: 324, distance: 42.2
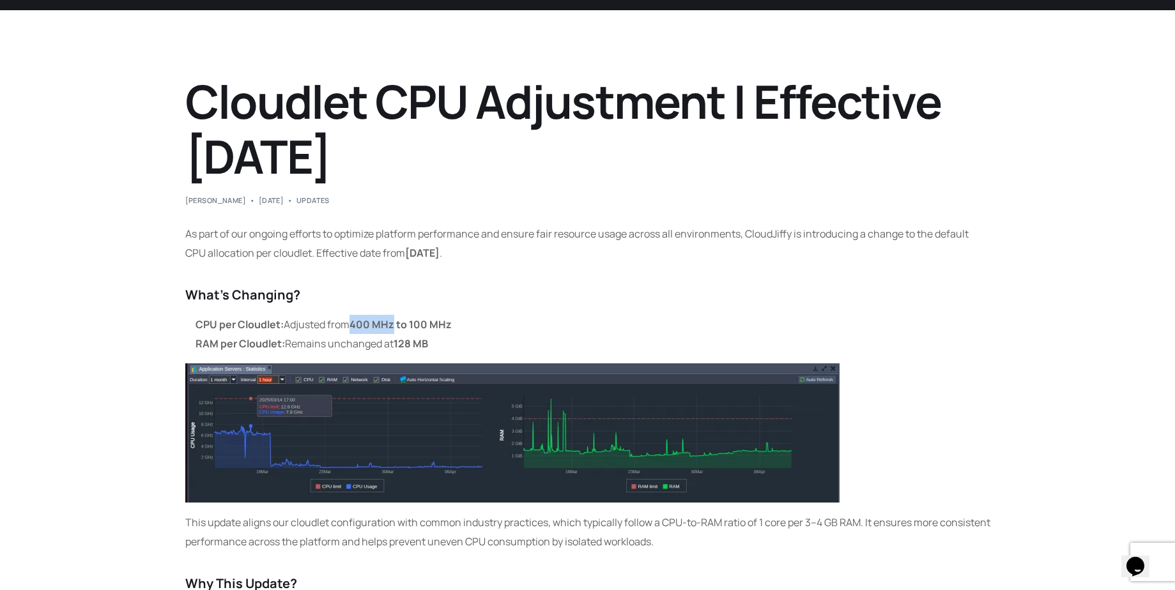
click at [397, 324] on strong "400 MHz to 100 MHz" at bounding box center [400, 324] width 102 height 14
drag, startPoint x: 413, startPoint y: 324, endPoint x: 452, endPoint y: 326, distance: 39.0
click at [452, 326] on strong "400 MHz to 100 MHz" at bounding box center [400, 324] width 102 height 14
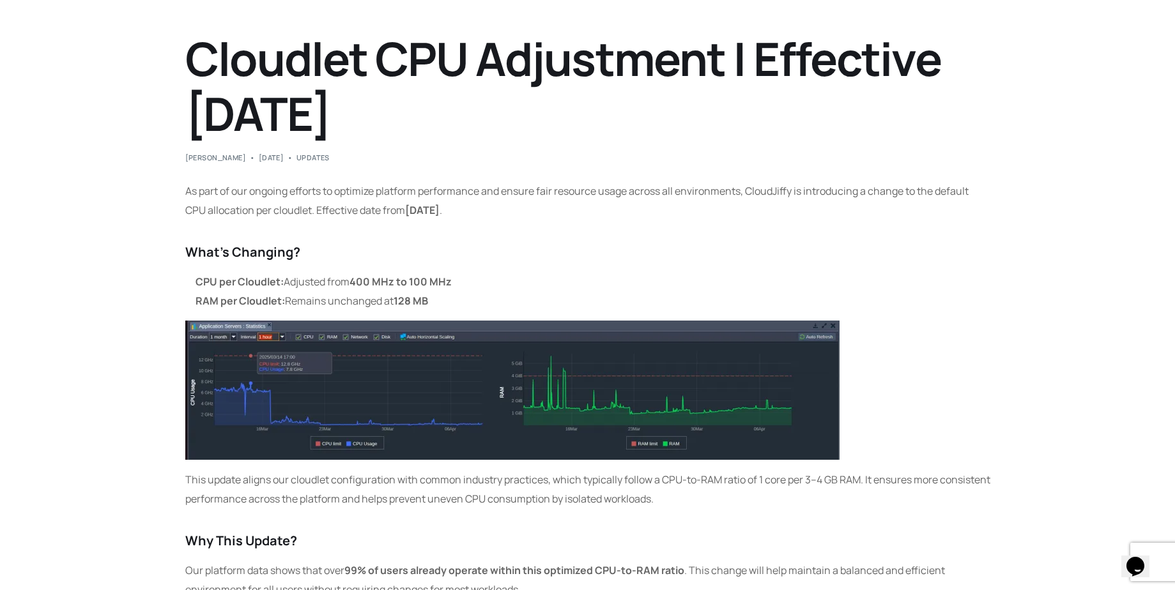
scroll to position [153, 0]
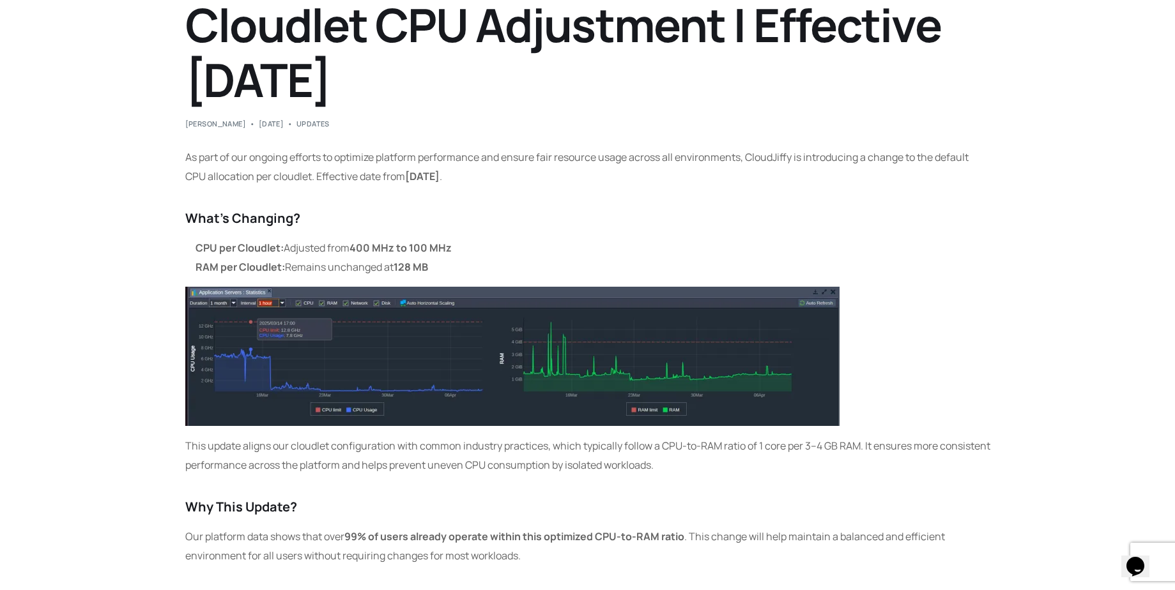
drag, startPoint x: 193, startPoint y: 246, endPoint x: 456, endPoint y: 238, distance: 263.3
click at [456, 238] on ul "CPU per Cloudlet: Adjusted from 400 MHz to 100 MHz RAM per Cloudlet: Remains un…" at bounding box center [587, 257] width 805 height 38
click at [455, 238] on div "As part of our ongoing efforts to optimize platform performance and ensure fair…" at bounding box center [587, 392] width 805 height 489
click at [447, 245] on strong "400 MHz to 100 MHz" at bounding box center [400, 248] width 102 height 14
drag, startPoint x: 455, startPoint y: 247, endPoint x: 197, endPoint y: 239, distance: 258.8
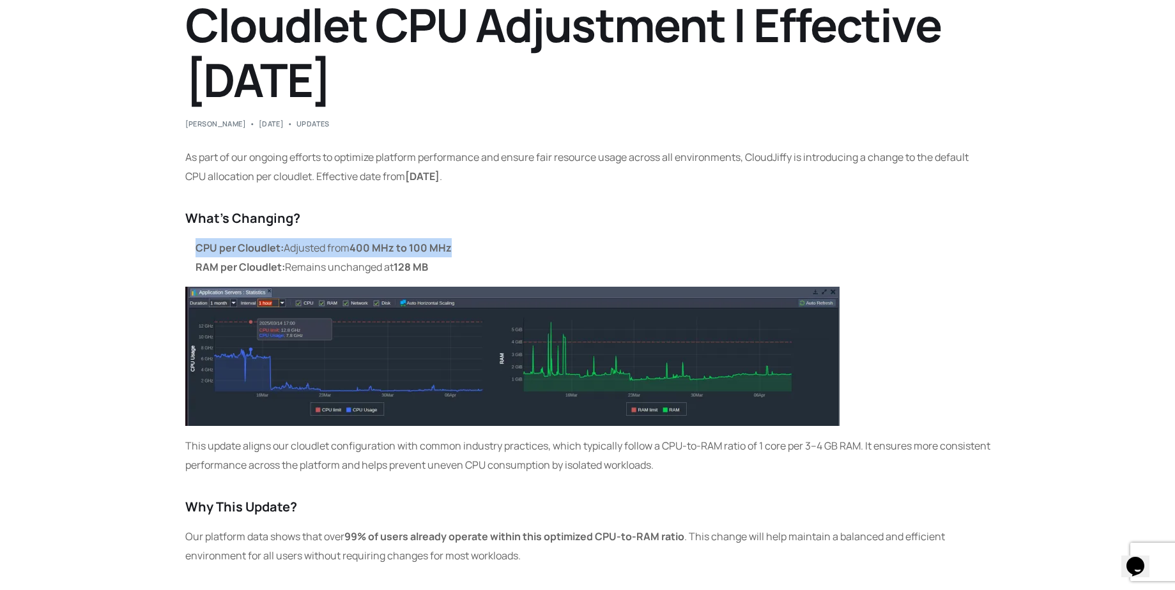
click at [197, 239] on li "CPU per Cloudlet: Adjusted from 400 MHz to 100 MHz" at bounding box center [592, 247] width 795 height 19
drag, startPoint x: 197, startPoint y: 248, endPoint x: 436, endPoint y: 271, distance: 240.7
click at [436, 271] on ul "CPU per Cloudlet: Adjusted from 400 MHz to 100 MHz RAM per Cloudlet: Remains un…" at bounding box center [587, 257] width 805 height 38
click at [436, 271] on li "RAM per Cloudlet: Remains unchanged at 128 MB" at bounding box center [592, 266] width 795 height 19
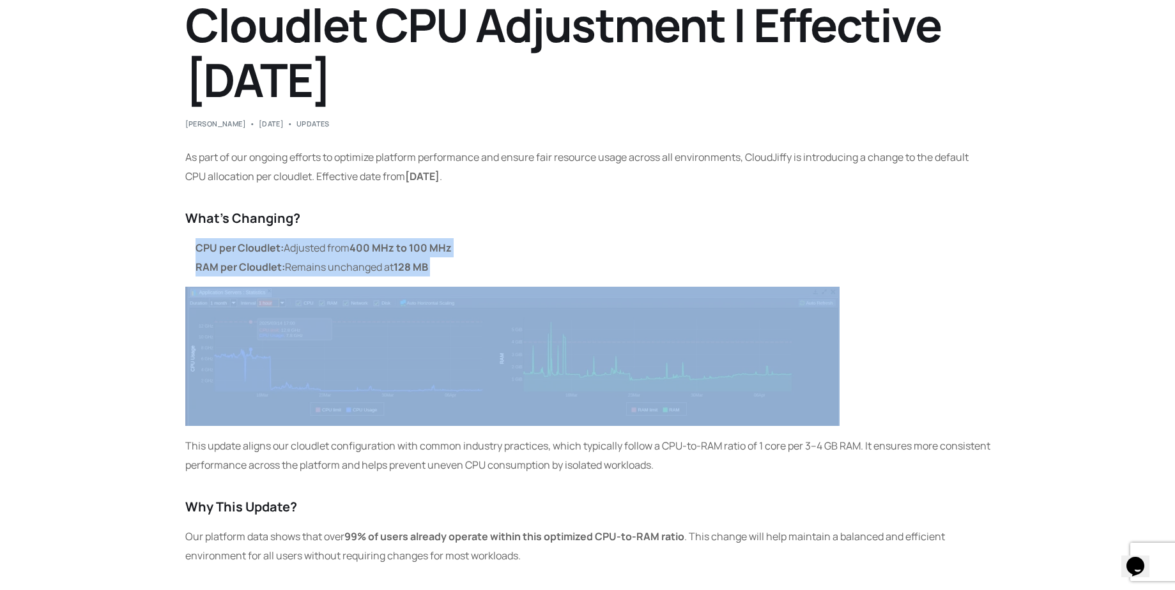
drag, startPoint x: 436, startPoint y: 271, endPoint x: 214, endPoint y: 233, distance: 225.7
click at [214, 233] on div "As part of our ongoing efforts to optimize platform performance and ensure fair…" at bounding box center [587, 392] width 805 height 489
click at [217, 248] on strong "CPU per Cloudlet:" at bounding box center [239, 248] width 88 height 14
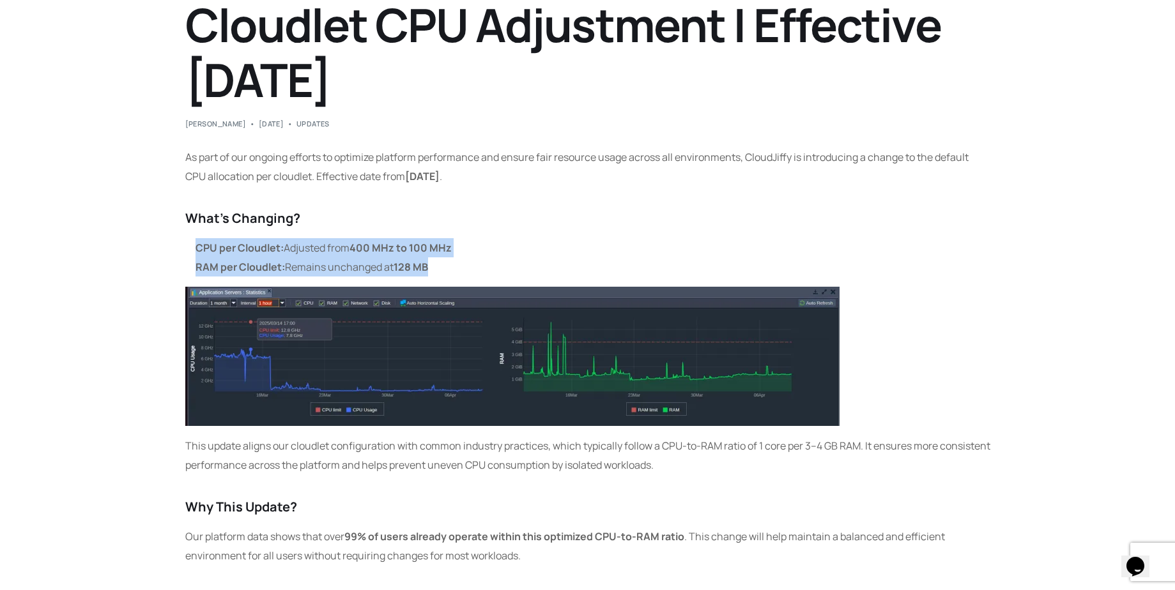
drag, startPoint x: 196, startPoint y: 246, endPoint x: 446, endPoint y: 266, distance: 251.2
click at [446, 266] on ul "CPU per Cloudlet: Adjusted from 400 MHz to 100 MHz RAM per Cloudlet: Remains un…" at bounding box center [587, 257] width 805 height 38
click at [446, 266] on li "RAM per Cloudlet: Remains unchanged at 128 MB" at bounding box center [592, 266] width 795 height 19
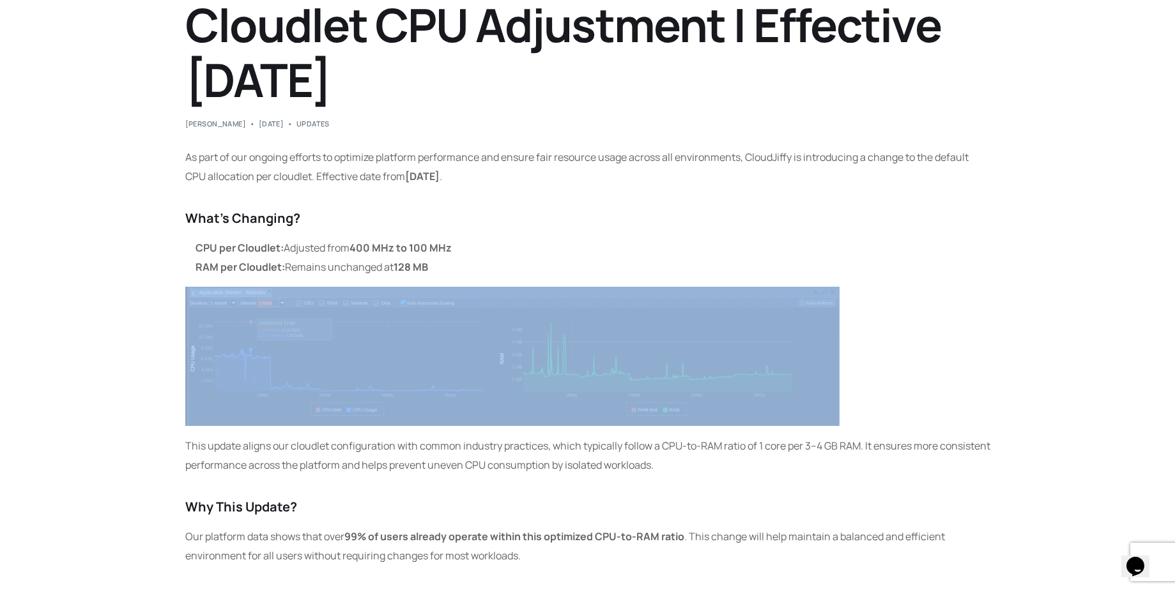
click at [446, 266] on li "RAM per Cloudlet: Remains unchanged at 128 MB" at bounding box center [592, 266] width 795 height 19
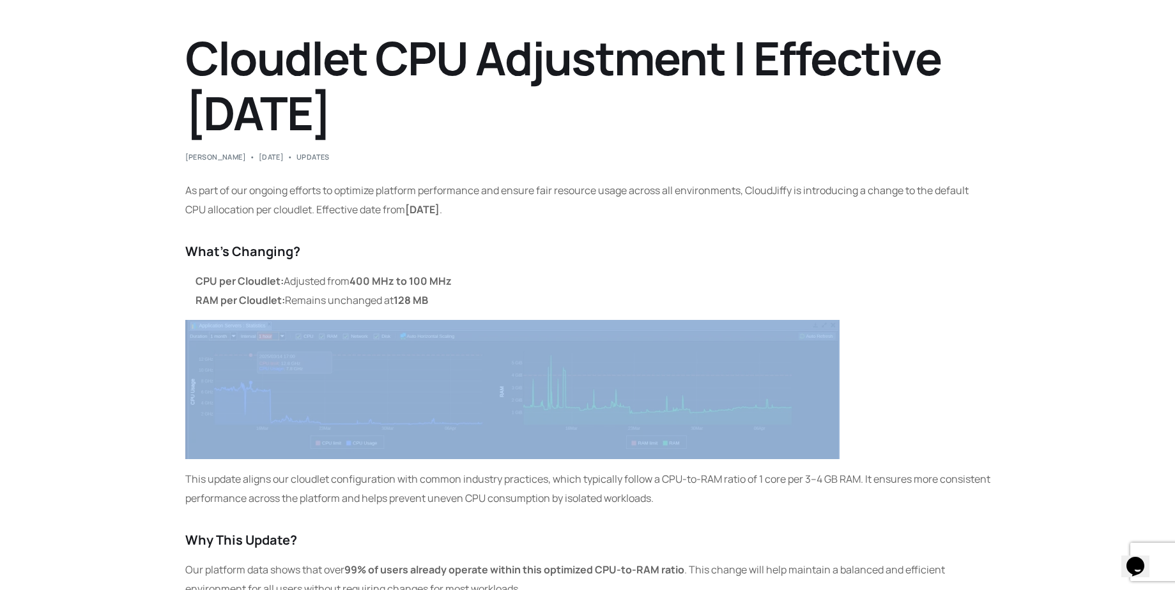
scroll to position [0, 0]
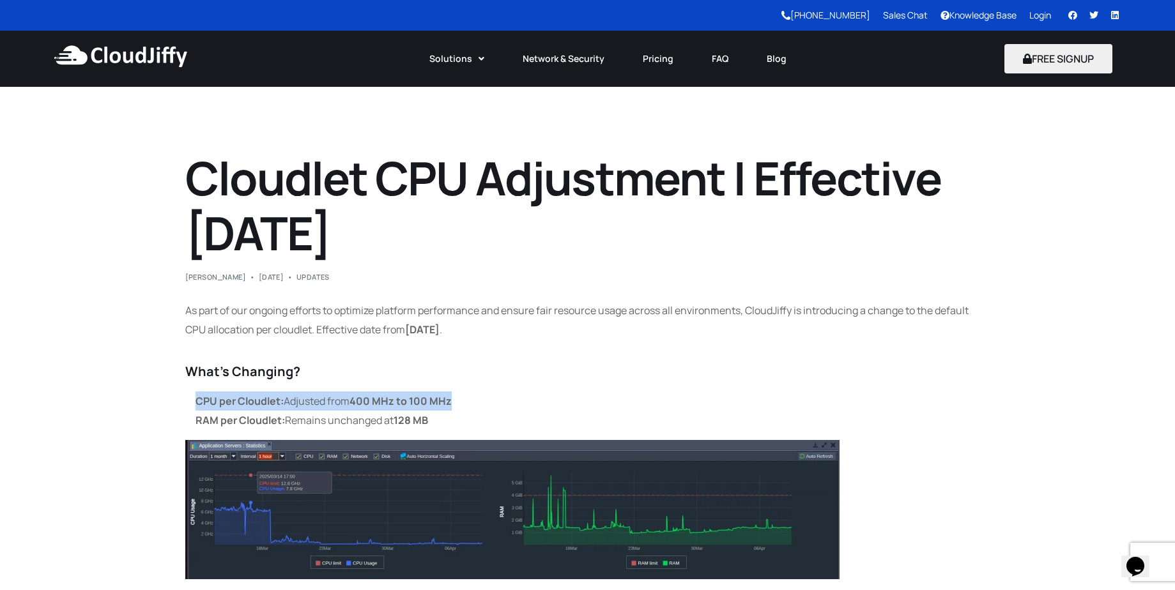
drag, startPoint x: 455, startPoint y: 400, endPoint x: 188, endPoint y: 400, distance: 267.0
click at [187, 400] on ul "CPU per Cloudlet: Adjusted from 400 MHz to 100 MHz RAM per Cloudlet: Remains un…" at bounding box center [587, 411] width 805 height 38
click at [188, 400] on ul "CPU per Cloudlet: Adjusted from 400 MHz to 100 MHz RAM per Cloudlet: Remains un…" at bounding box center [587, 411] width 805 height 38
click at [201, 400] on strong "CPU per Cloudlet:" at bounding box center [239, 401] width 88 height 14
drag, startPoint x: 194, startPoint y: 400, endPoint x: 444, endPoint y: 421, distance: 251.2
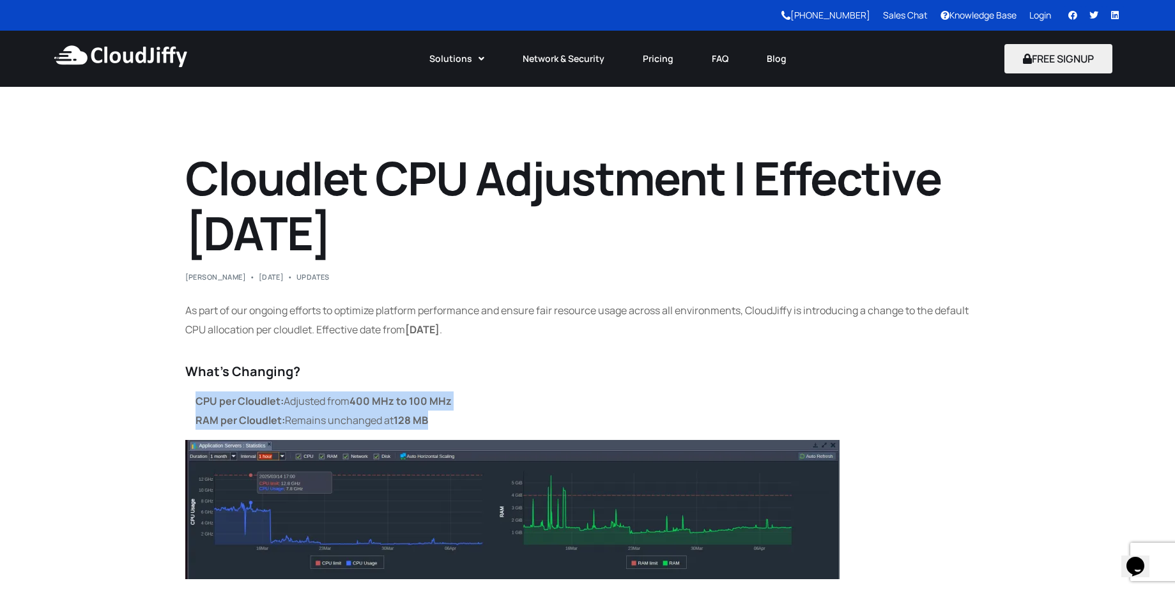
click at [444, 421] on ul "CPU per Cloudlet: Adjusted from 400 MHz to 100 MHz RAM per Cloudlet: Remains un…" at bounding box center [587, 411] width 805 height 38
click at [444, 421] on li "RAM per Cloudlet: Remains unchanged at 128 MB" at bounding box center [592, 420] width 795 height 19
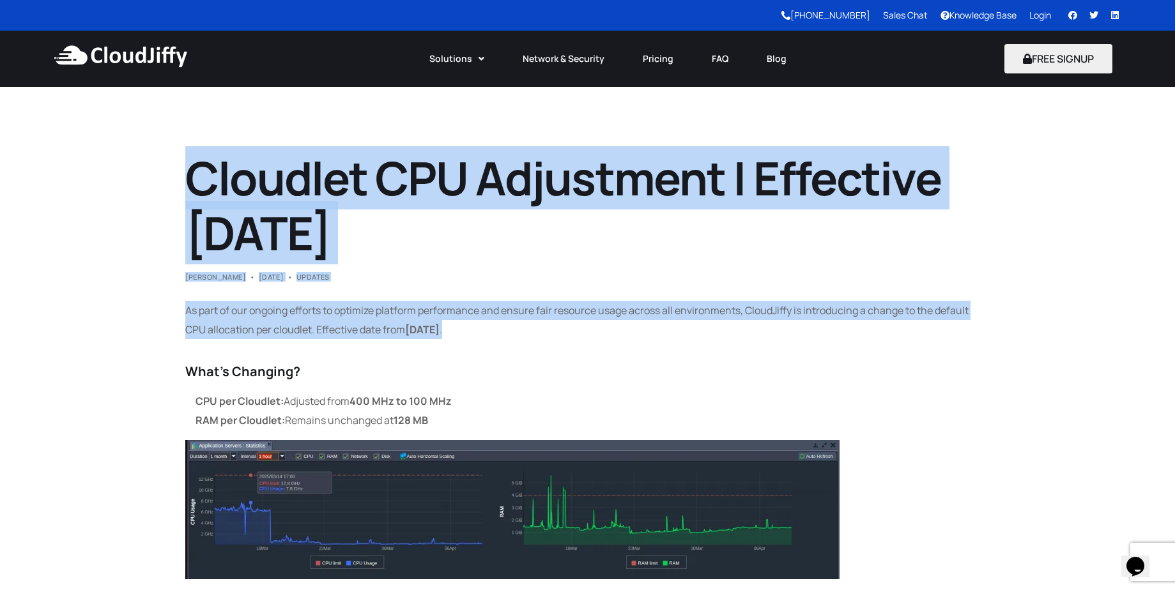
drag, startPoint x: 191, startPoint y: 167, endPoint x: 512, endPoint y: 337, distance: 363.8
click at [512, 337] on article "Cloudlet CPU Adjustment | Effective July 1, 2025 Abhishek Ambad May 13, 2025 Up…" at bounding box center [587, 471] width 805 height 640
click at [512, 337] on p "As part of our ongoing efforts to optimize platform performance and ensure fair…" at bounding box center [587, 320] width 805 height 38
drag, startPoint x: 184, startPoint y: 182, endPoint x: 473, endPoint y: 331, distance: 325.4
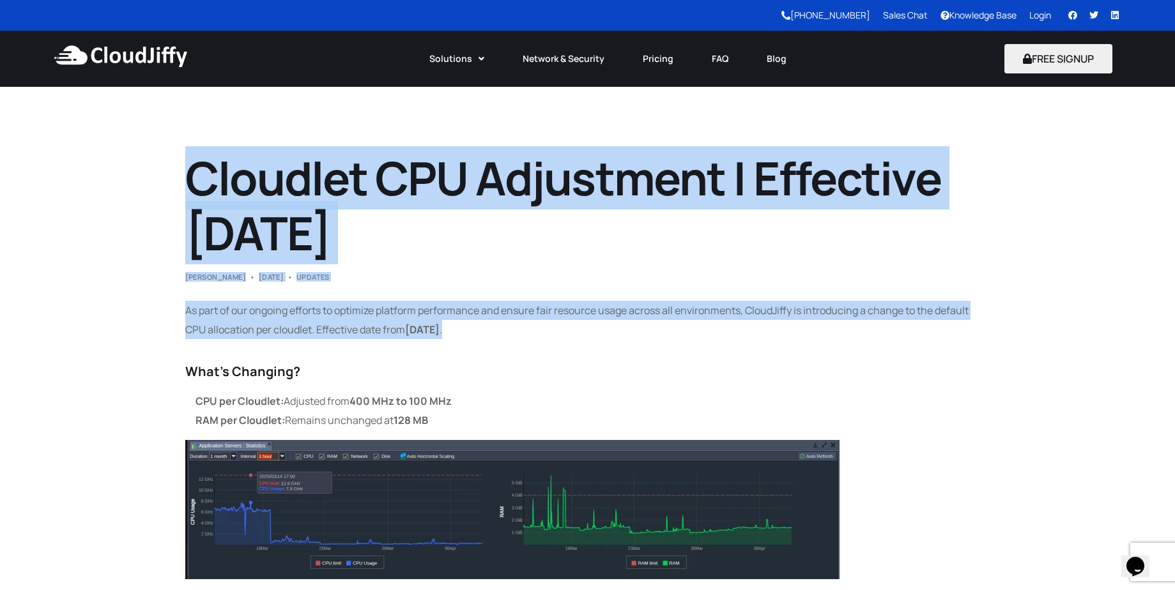
click at [473, 331] on p "As part of our ongoing efforts to optimize platform performance and ensure fair…" at bounding box center [587, 320] width 805 height 38
drag, startPoint x: 473, startPoint y: 331, endPoint x: 185, endPoint y: 173, distance: 328.5
click at [187, 172] on h1 "Cloudlet CPU Adjustment | Effective July 1, 2025" at bounding box center [587, 206] width 805 height 111
drag, startPoint x: 187, startPoint y: 172, endPoint x: 467, endPoint y: 333, distance: 323.0
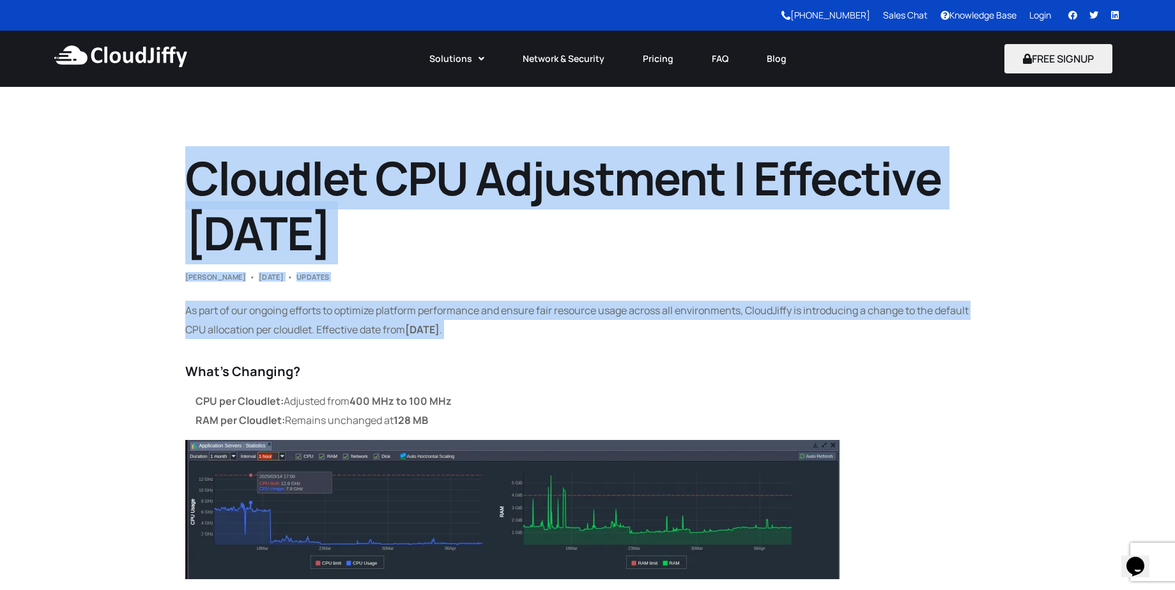
click at [467, 333] on article "Cloudlet CPU Adjustment | Effective July 1, 2025 Abhishek Ambad May 13, 2025 Up…" at bounding box center [587, 471] width 805 height 640
click at [467, 333] on p "As part of our ongoing efforts to optimize platform performance and ensure fair…" at bounding box center [587, 320] width 805 height 38
drag, startPoint x: 467, startPoint y: 333, endPoint x: 179, endPoint y: 183, distance: 324.0
click at [191, 184] on h1 "Cloudlet CPU Adjustment | Effective July 1, 2025" at bounding box center [587, 206] width 805 height 111
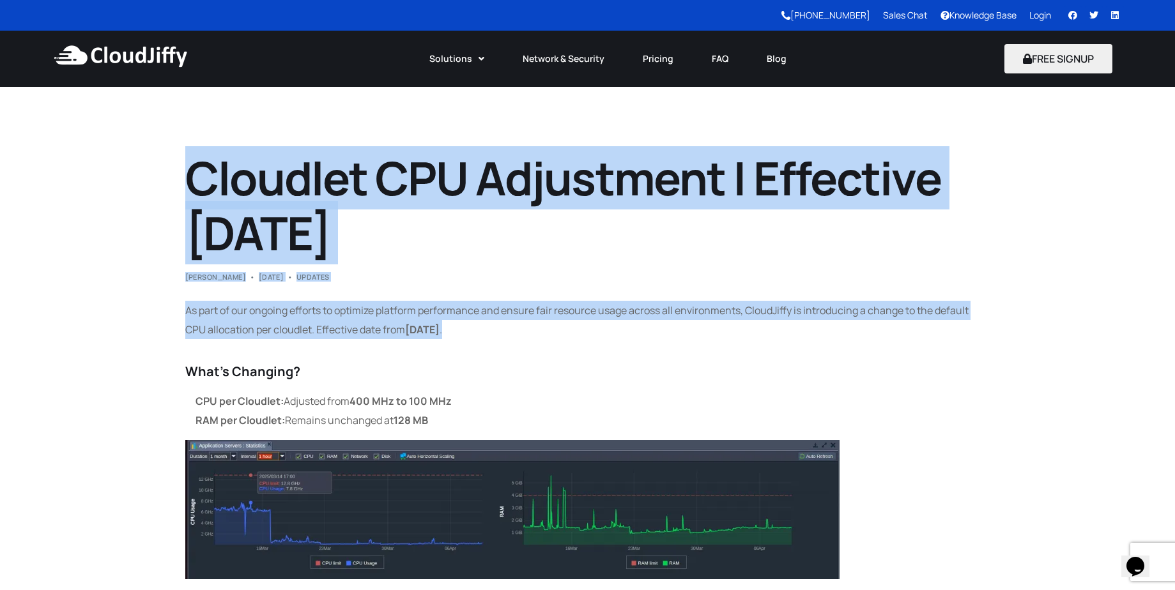
drag, startPoint x: 187, startPoint y: 162, endPoint x: 469, endPoint y: 332, distance: 329.5
click at [469, 332] on article "Cloudlet CPU Adjustment | Effective July 1, 2025 Abhishek Ambad May 13, 2025 Up…" at bounding box center [587, 471] width 805 height 640
click at [469, 332] on p "As part of our ongoing efforts to optimize platform performance and ensure fair…" at bounding box center [587, 320] width 805 height 38
click at [468, 332] on p "As part of our ongoing efforts to optimize platform performance and ensure fair…" at bounding box center [587, 320] width 805 height 38
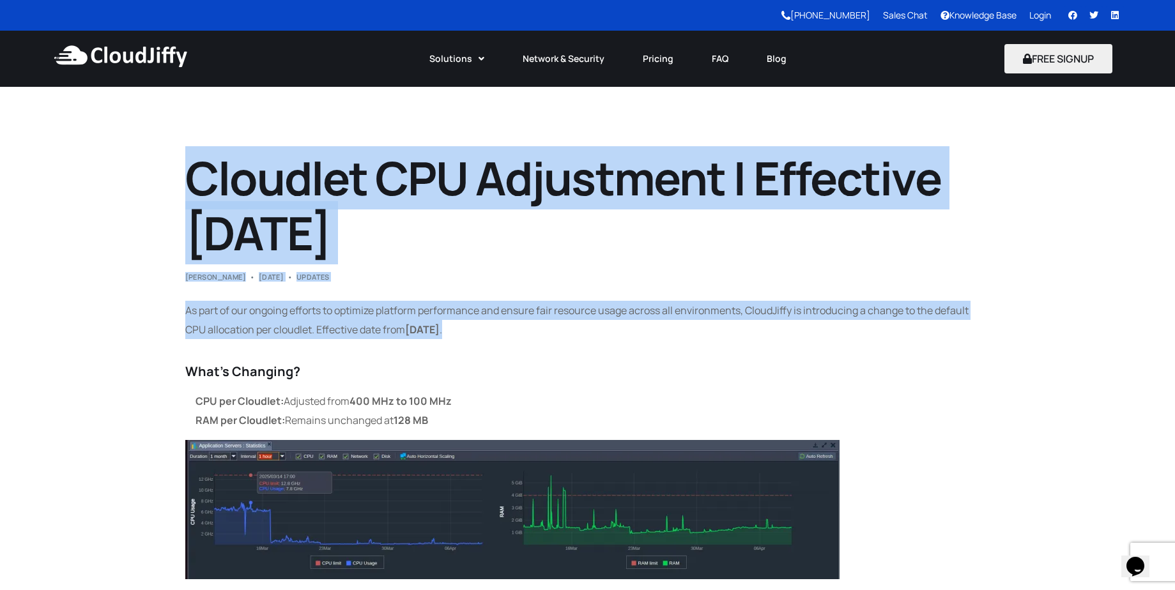
click at [464, 332] on p "As part of our ongoing efforts to optimize platform performance and ensure fair…" at bounding box center [587, 320] width 805 height 38
drag, startPoint x: 464, startPoint y: 332, endPoint x: 188, endPoint y: 195, distance: 307.9
click at [188, 195] on article "Cloudlet CPU Adjustment | Effective July 1, 2025 Abhishek Ambad May 13, 2025 Up…" at bounding box center [587, 471] width 805 height 640
click at [188, 195] on h1 "Cloudlet CPU Adjustment | Effective July 1, 2025" at bounding box center [587, 206] width 805 height 111
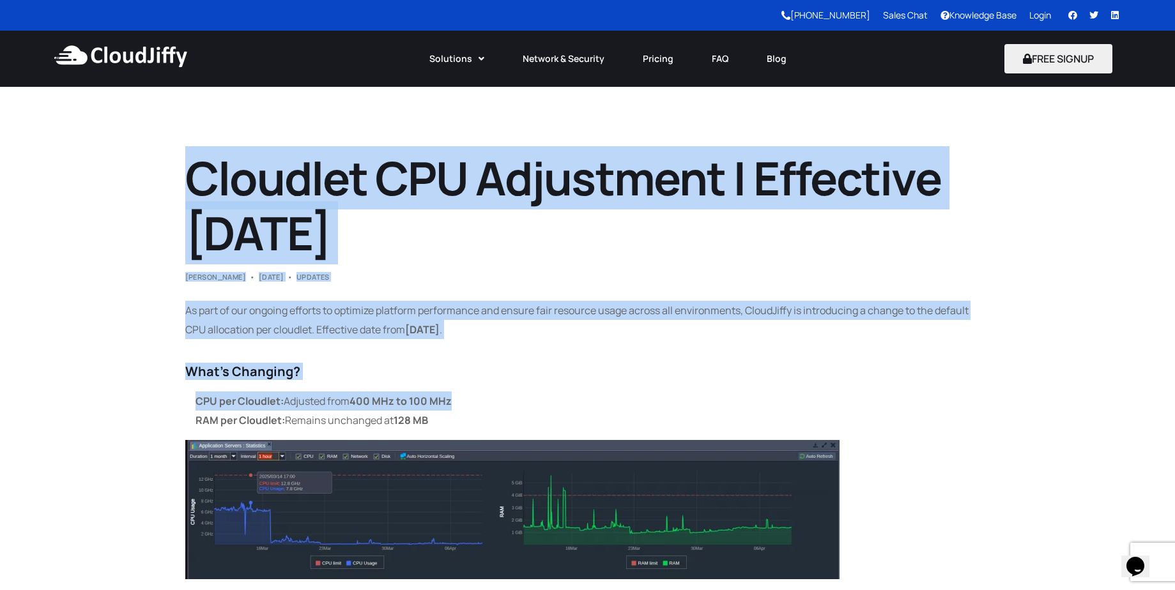
drag, startPoint x: 191, startPoint y: 170, endPoint x: 494, endPoint y: 408, distance: 385.4
click at [494, 408] on li "CPU per Cloudlet: Adjusted from 400 MHz to 100 MHz" at bounding box center [592, 401] width 795 height 19
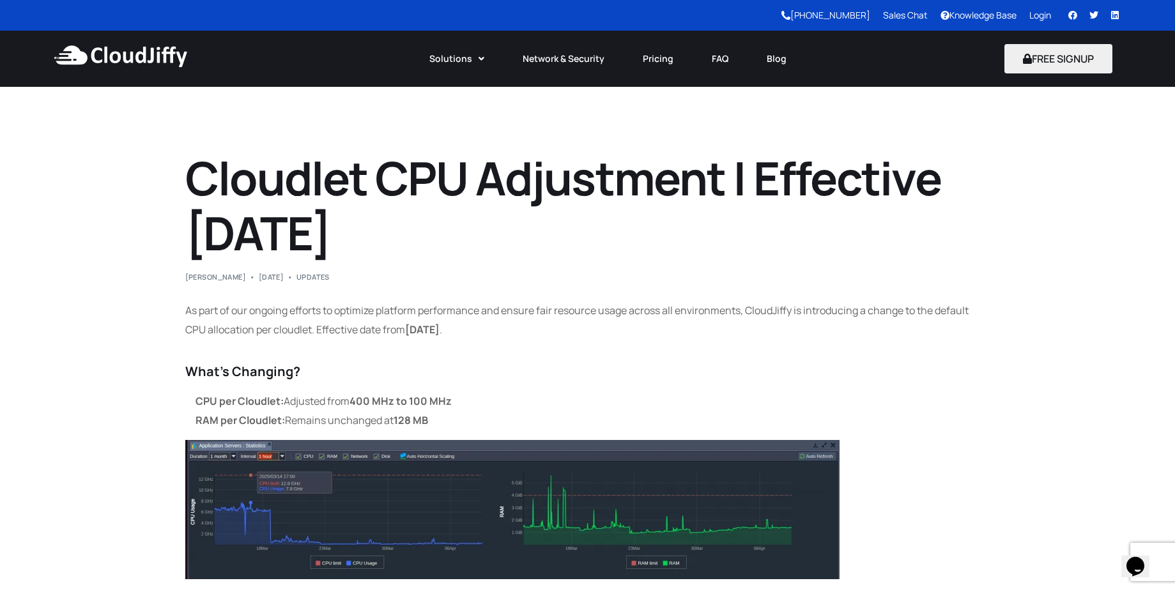
click at [494, 408] on li "CPU per Cloudlet: Adjusted from 400 MHz to 100 MHz" at bounding box center [592, 401] width 795 height 19
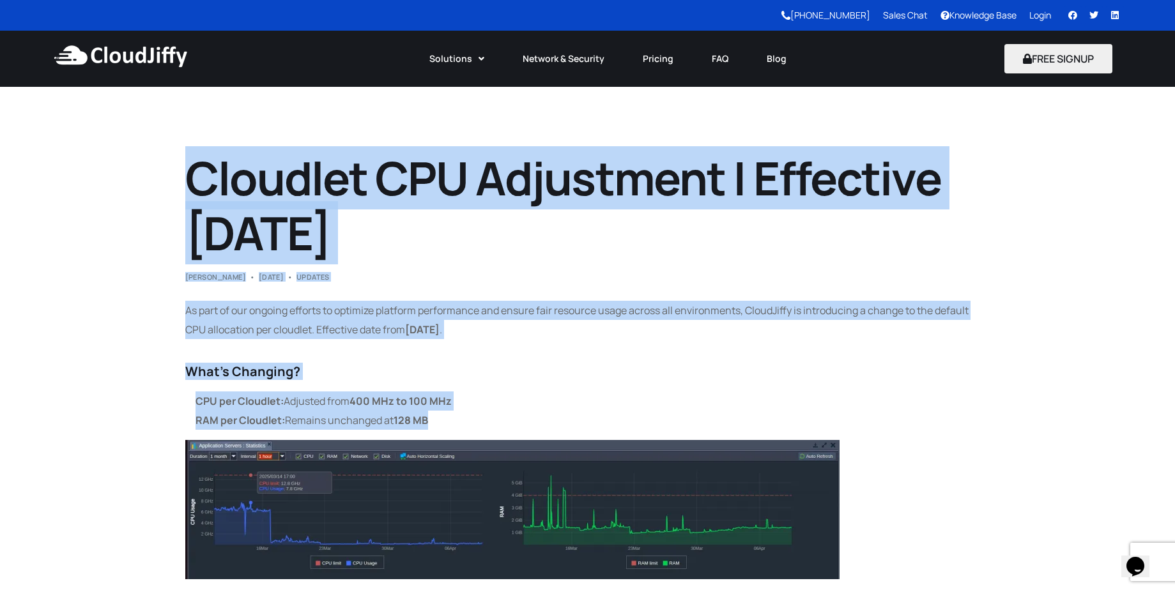
drag, startPoint x: 448, startPoint y: 425, endPoint x: 188, endPoint y: 183, distance: 355.7
click at [188, 183] on article "Cloudlet CPU Adjustment | Effective July 1, 2025 Abhishek Ambad May 13, 2025 Up…" at bounding box center [587, 471] width 805 height 640
click at [188, 184] on h1 "Cloudlet CPU Adjustment | Effective July 1, 2025" at bounding box center [587, 206] width 805 height 111
click at [190, 184] on h1 "Cloudlet CPU Adjustment | Effective July 1, 2025" at bounding box center [587, 206] width 805 height 111
drag, startPoint x: 192, startPoint y: 180, endPoint x: 475, endPoint y: 422, distance: 372.9
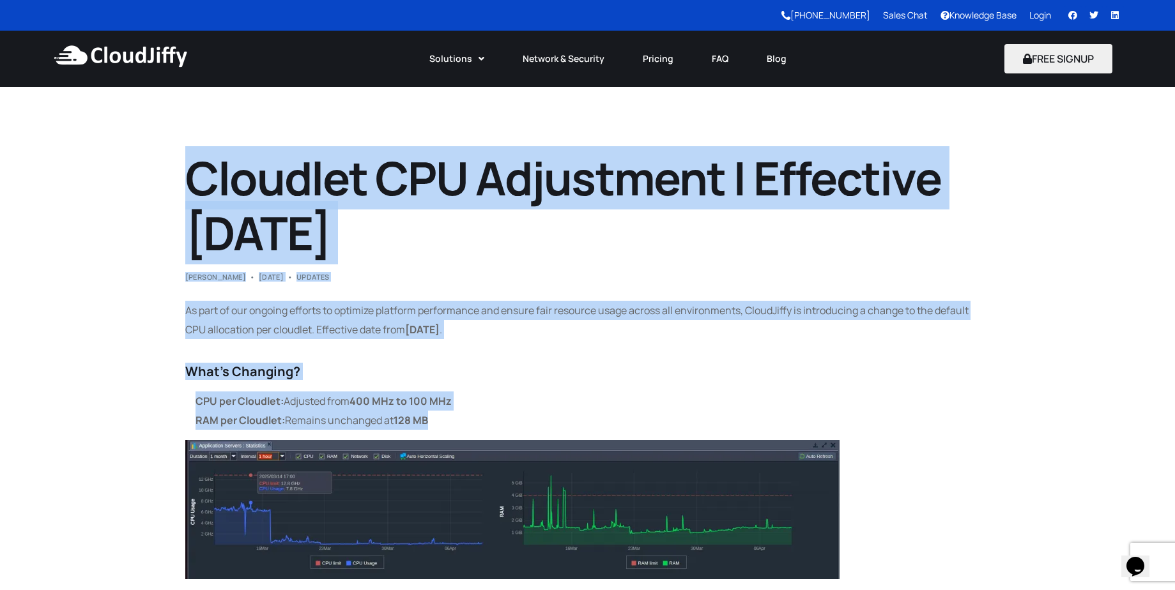
click at [475, 422] on article "Cloudlet CPU Adjustment | Effective July 1, 2025 Abhishek Ambad May 13, 2025 Up…" at bounding box center [587, 471] width 805 height 640
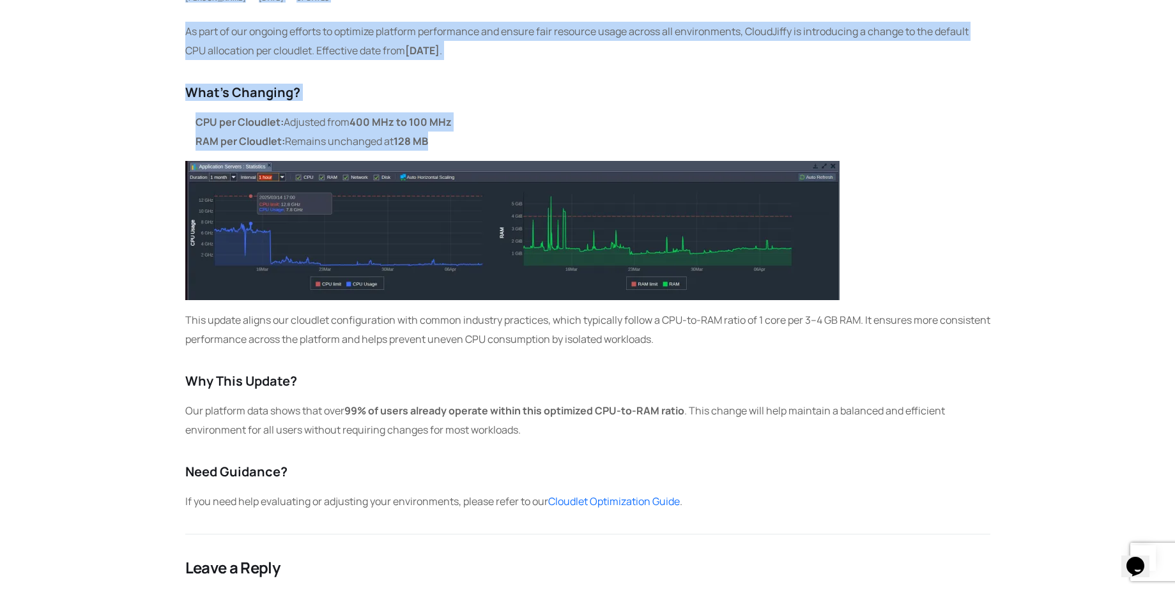
scroll to position [307, 0]
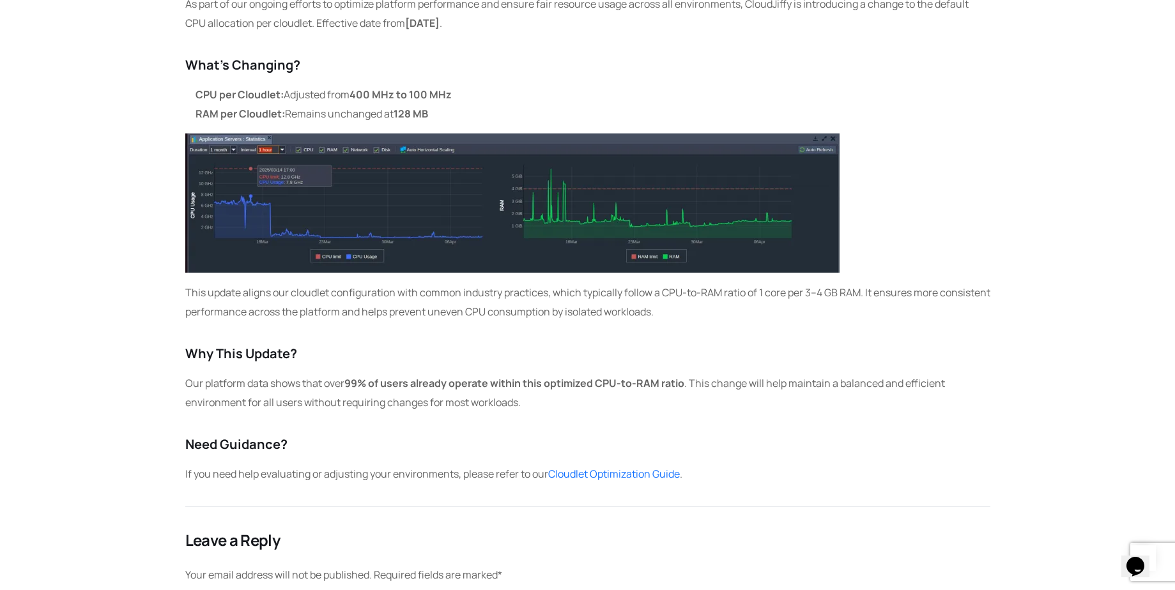
click at [419, 365] on div "As part of our ongoing efforts to optimize platform performance and ensure fair…" at bounding box center [587, 238] width 805 height 489
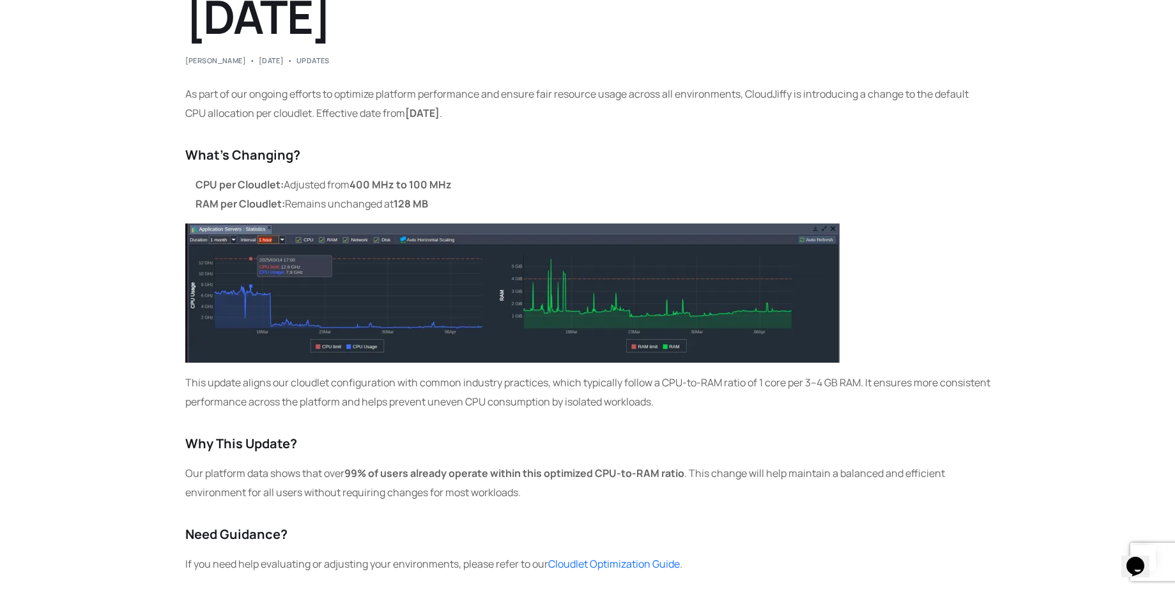
scroll to position [0, 0]
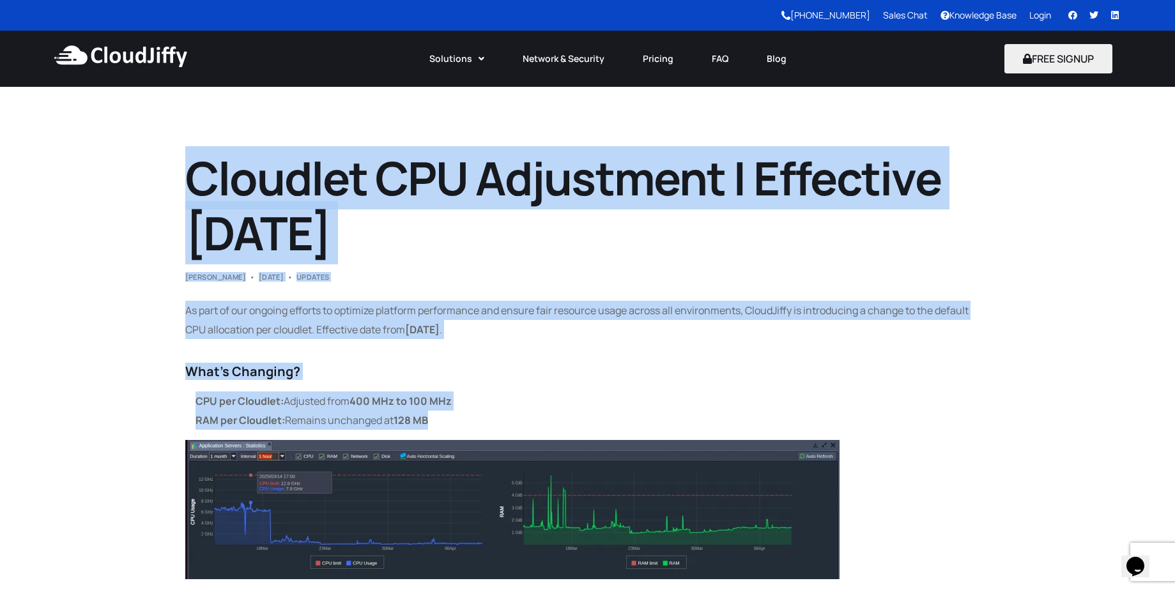
drag, startPoint x: 187, startPoint y: 169, endPoint x: 475, endPoint y: 415, distance: 378.8
click at [476, 415] on article "Cloudlet CPU Adjustment | Effective July 1, 2025 Abhishek Ambad May 13, 2025 Up…" at bounding box center [587, 471] width 805 height 640
click at [475, 414] on li "RAM per Cloudlet: Remains unchanged at 128 MB" at bounding box center [592, 420] width 795 height 19
drag, startPoint x: 438, startPoint y: 423, endPoint x: 194, endPoint y: 185, distance: 341.5
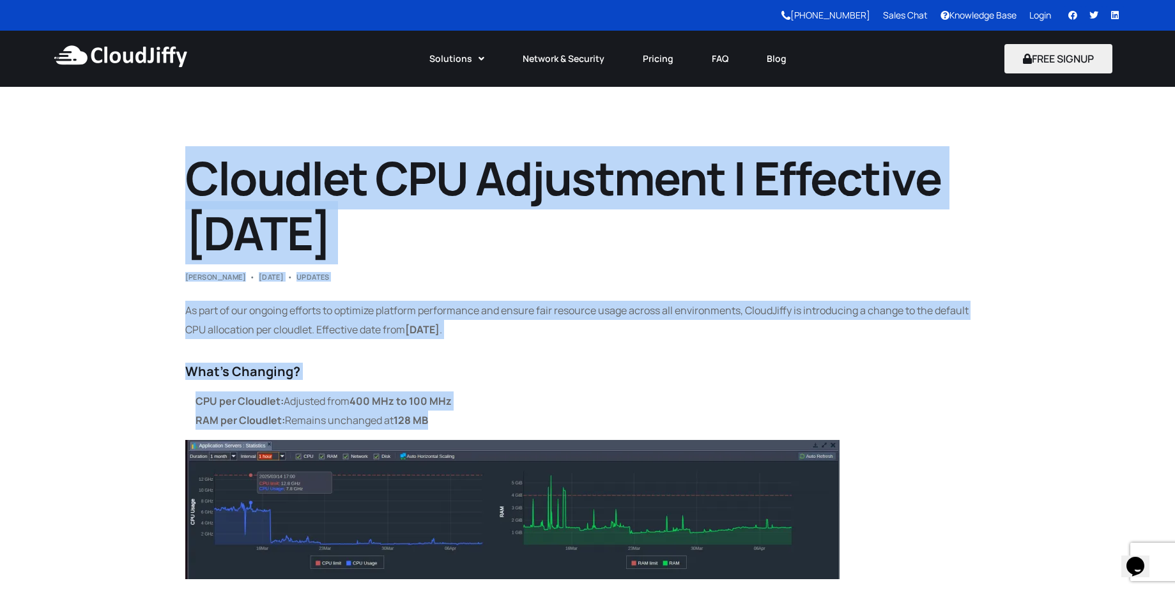
click at [194, 185] on article "Cloudlet CPU Adjustment | Effective July 1, 2025 Abhishek Ambad May 13, 2025 Up…" at bounding box center [587, 471] width 805 height 640
click at [194, 185] on h1 "Cloudlet CPU Adjustment | Effective July 1, 2025" at bounding box center [587, 206] width 805 height 111
drag, startPoint x: 185, startPoint y: 159, endPoint x: 448, endPoint y: 427, distance: 375.3
click at [449, 428] on article "Cloudlet CPU Adjustment | Effective July 1, 2025 Abhishek Ambad May 13, 2025 Up…" at bounding box center [587, 471] width 805 height 640
click at [448, 427] on li "RAM per Cloudlet: Remains unchanged at 128 MB" at bounding box center [592, 420] width 795 height 19
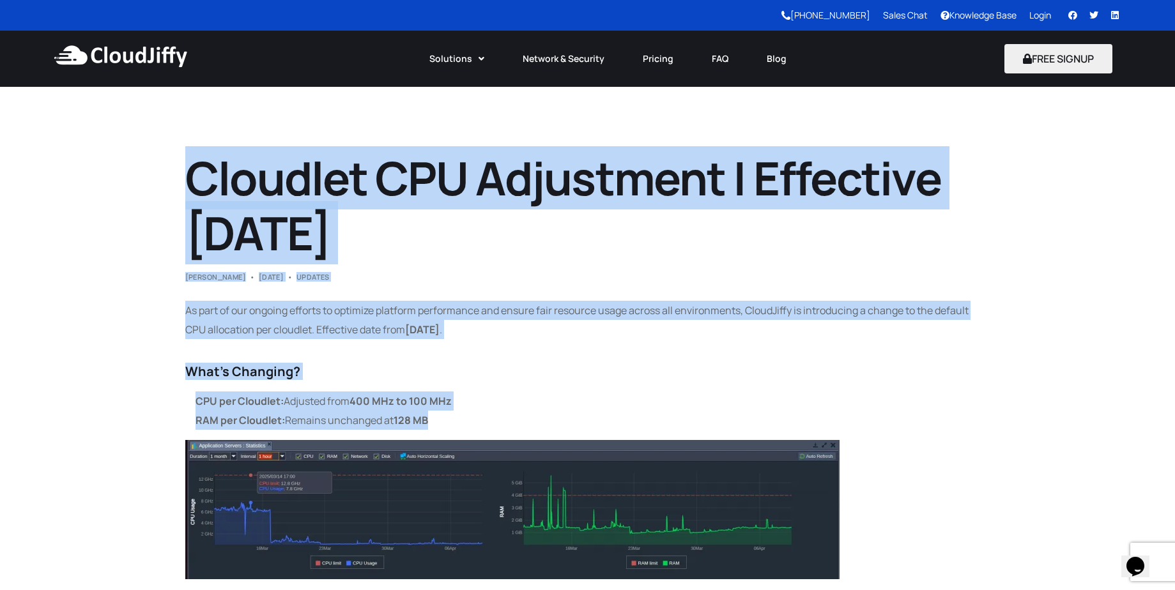
drag, startPoint x: 439, startPoint y: 423, endPoint x: 199, endPoint y: 181, distance: 341.5
click at [199, 181] on article "Cloudlet CPU Adjustment | Effective July 1, 2025 Abhishek Ambad May 13, 2025 Up…" at bounding box center [587, 471] width 805 height 640
click at [199, 181] on h1 "Cloudlet CPU Adjustment | Effective July 1, 2025" at bounding box center [587, 206] width 805 height 111
drag, startPoint x: 184, startPoint y: 166, endPoint x: 434, endPoint y: 429, distance: 362.3
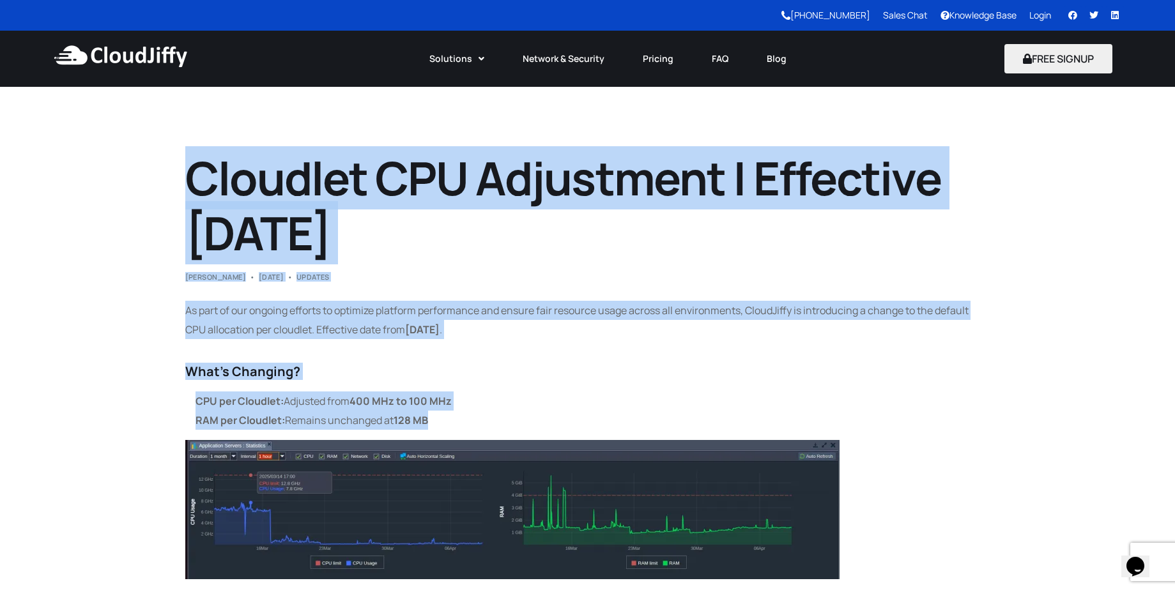
click at [434, 429] on li "RAM per Cloudlet: Remains unchanged at 128 MB" at bounding box center [592, 420] width 795 height 19
drag, startPoint x: 429, startPoint y: 422, endPoint x: 201, endPoint y: 196, distance: 321.1
click at [201, 196] on article "Cloudlet CPU Adjustment | Effective July 1, 2025 Abhishek Ambad May 13, 2025 Up…" at bounding box center [587, 471] width 805 height 640
click at [201, 197] on h1 "Cloudlet CPU Adjustment | Effective July 1, 2025" at bounding box center [587, 206] width 805 height 111
drag, startPoint x: 184, startPoint y: 162, endPoint x: 445, endPoint y: 418, distance: 365.0
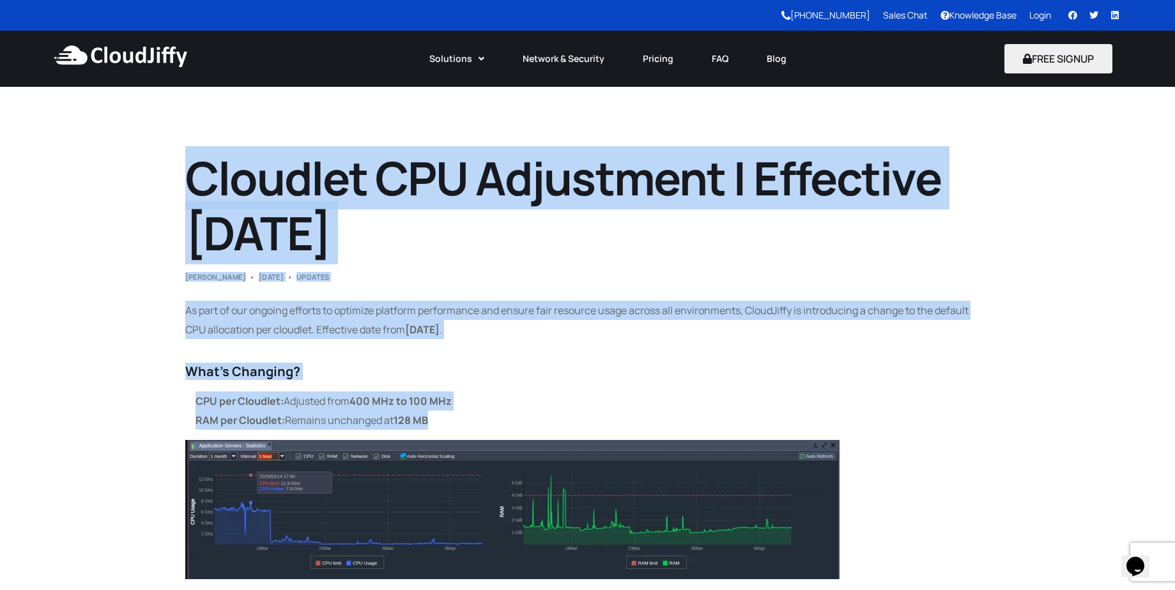
click at [445, 418] on li "RAM per Cloudlet: Remains unchanged at 128 MB" at bounding box center [592, 420] width 795 height 19
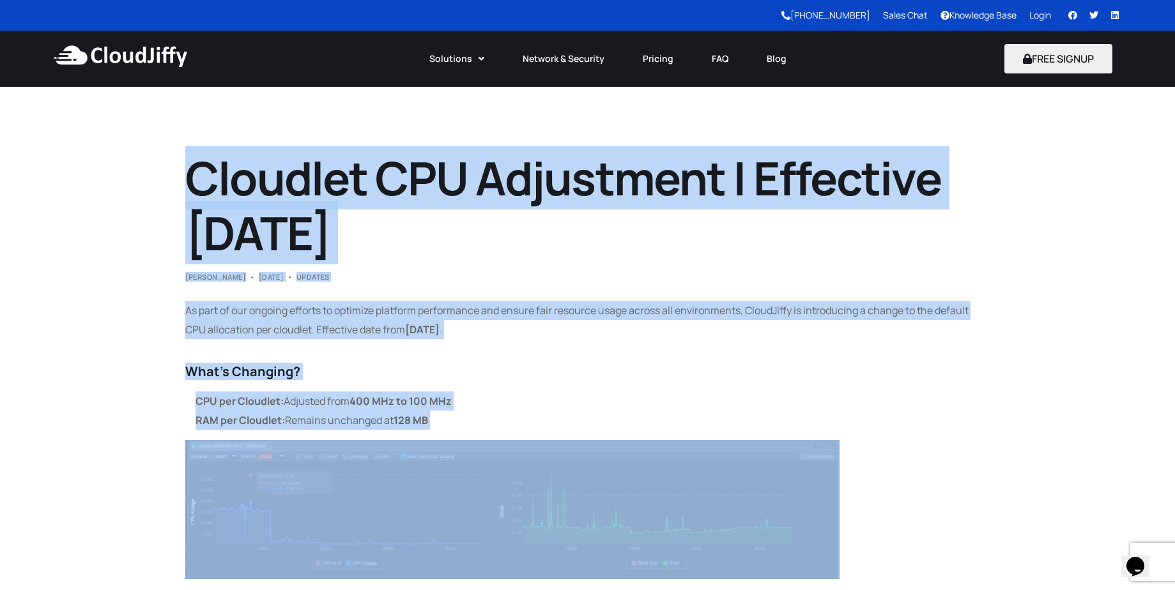
drag, startPoint x: 444, startPoint y: 418, endPoint x: 214, endPoint y: 178, distance: 332.0
click at [214, 178] on article "Cloudlet CPU Adjustment | Effective July 1, 2025 Abhishek Ambad May 13, 2025 Up…" at bounding box center [587, 471] width 805 height 640
click at [214, 178] on h1 "Cloudlet CPU Adjustment | Effective July 1, 2025" at bounding box center [587, 206] width 805 height 111
drag, startPoint x: 188, startPoint y: 159, endPoint x: 445, endPoint y: 434, distance: 376.9
click at [445, 434] on article "Cloudlet CPU Adjustment | Effective July 1, 2025 Abhishek Ambad May 13, 2025 Up…" at bounding box center [587, 471] width 805 height 640
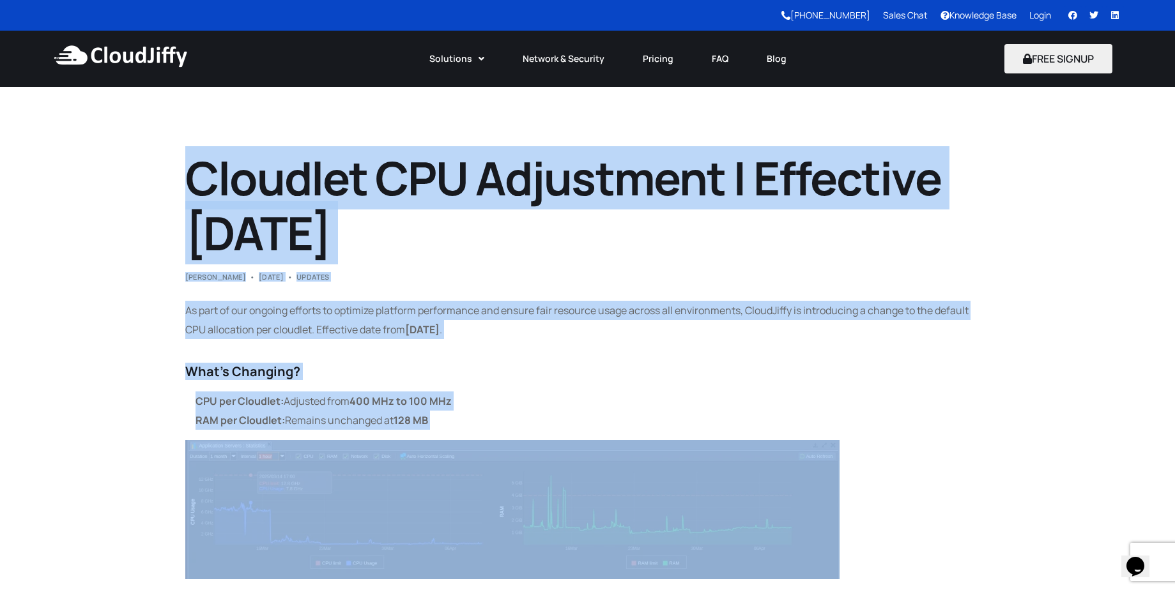
click at [444, 433] on div "As part of our ongoing efforts to optimize platform performance and ensure fair…" at bounding box center [587, 545] width 805 height 489
